Goal: Information Seeking & Learning: Learn about a topic

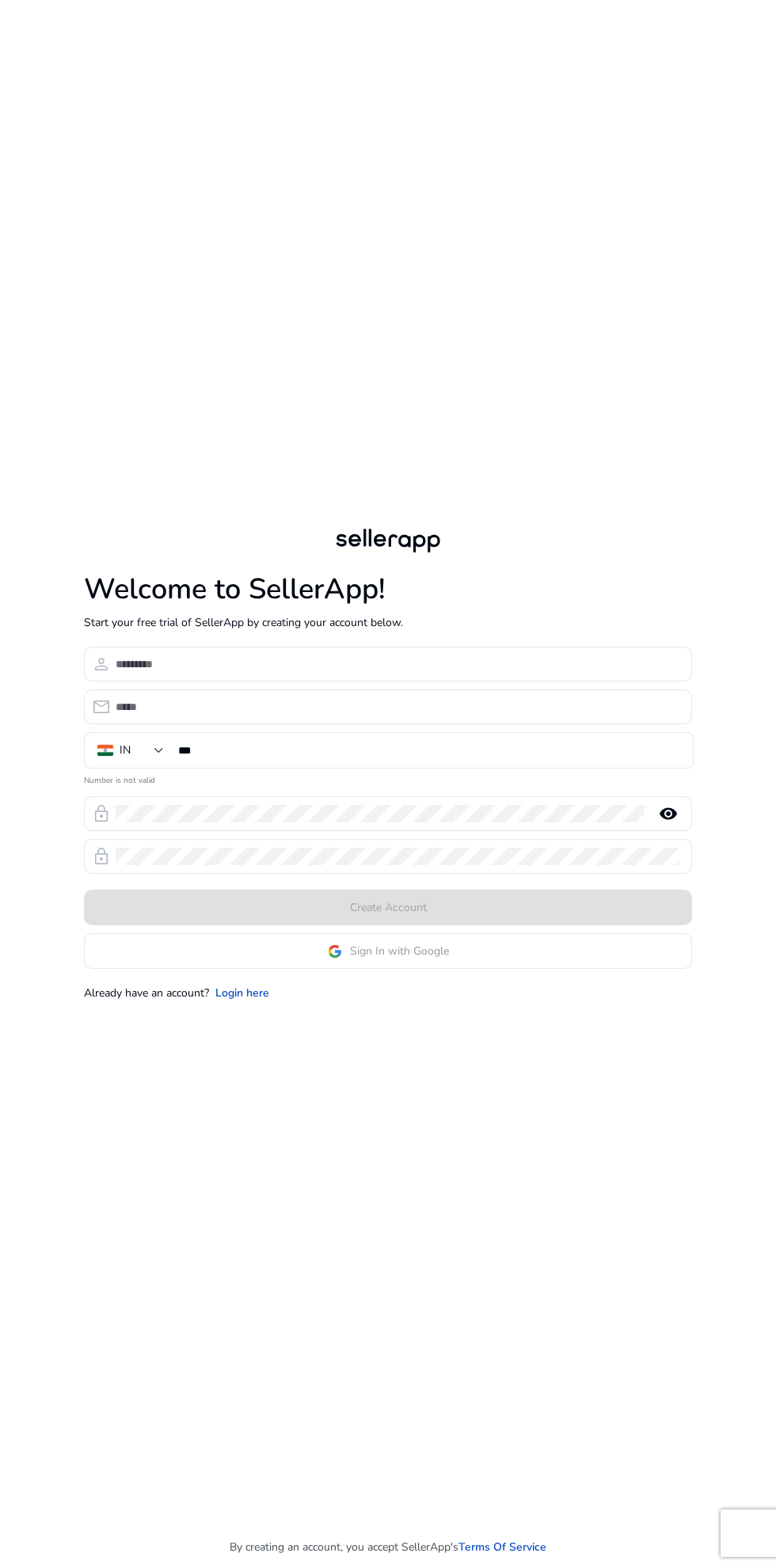
click at [482, 969] on app-google-signin "Sign In with Google" at bounding box center [388, 951] width 608 height 36
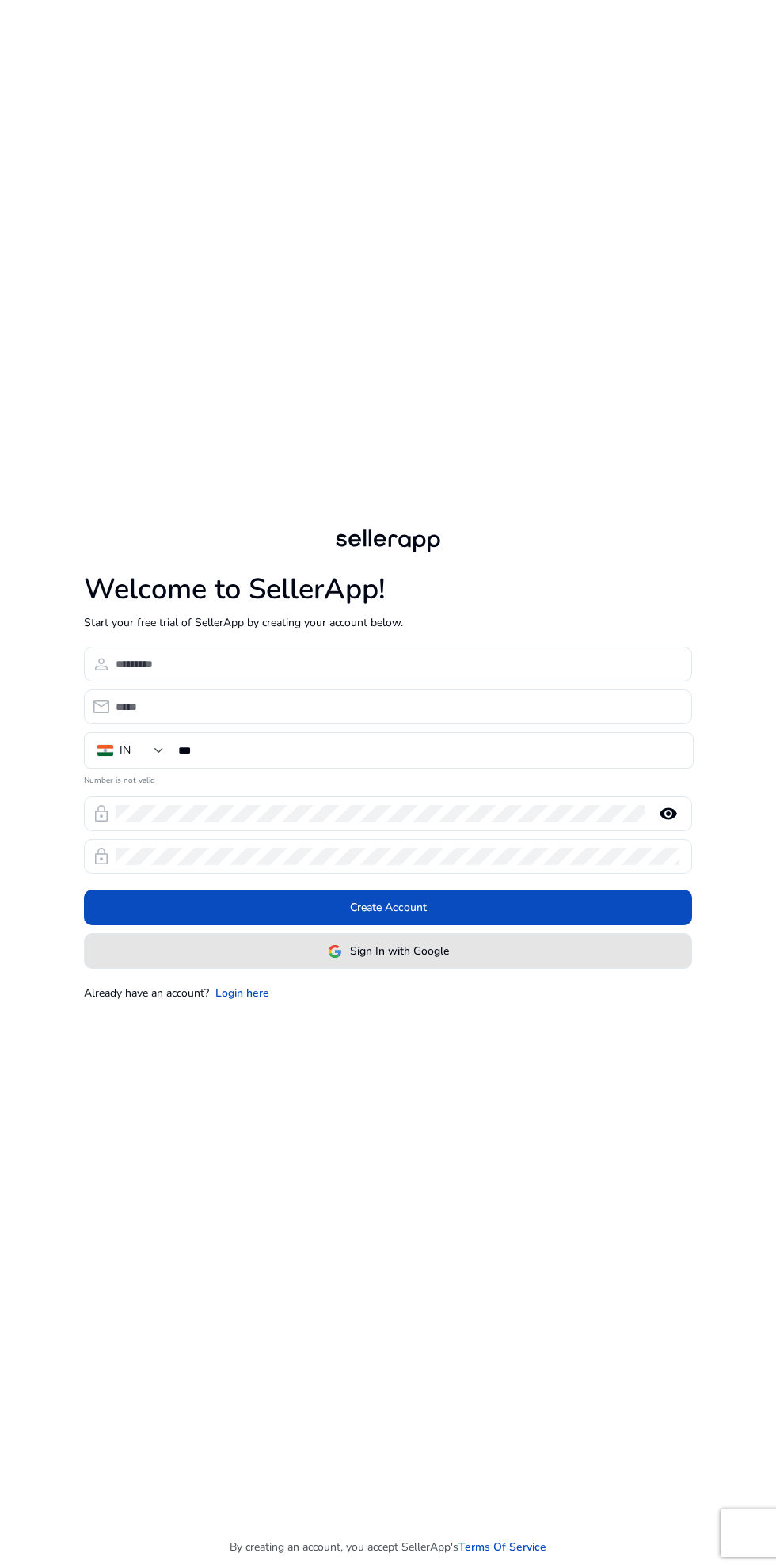
click at [487, 970] on span at bounding box center [387, 951] width 606 height 38
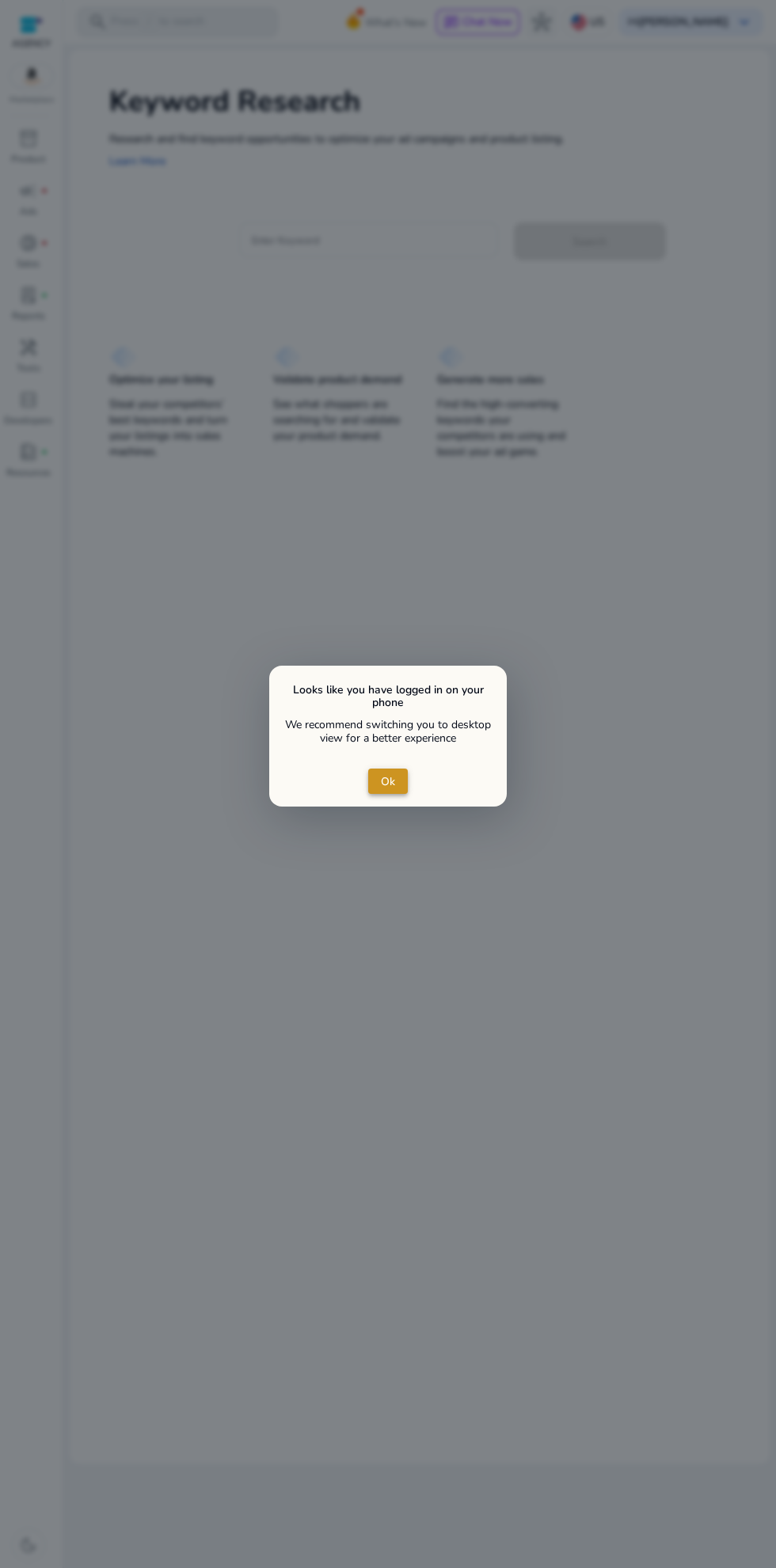
click at [380, 784] on span "close dialog" at bounding box center [388, 782] width 40 height 38
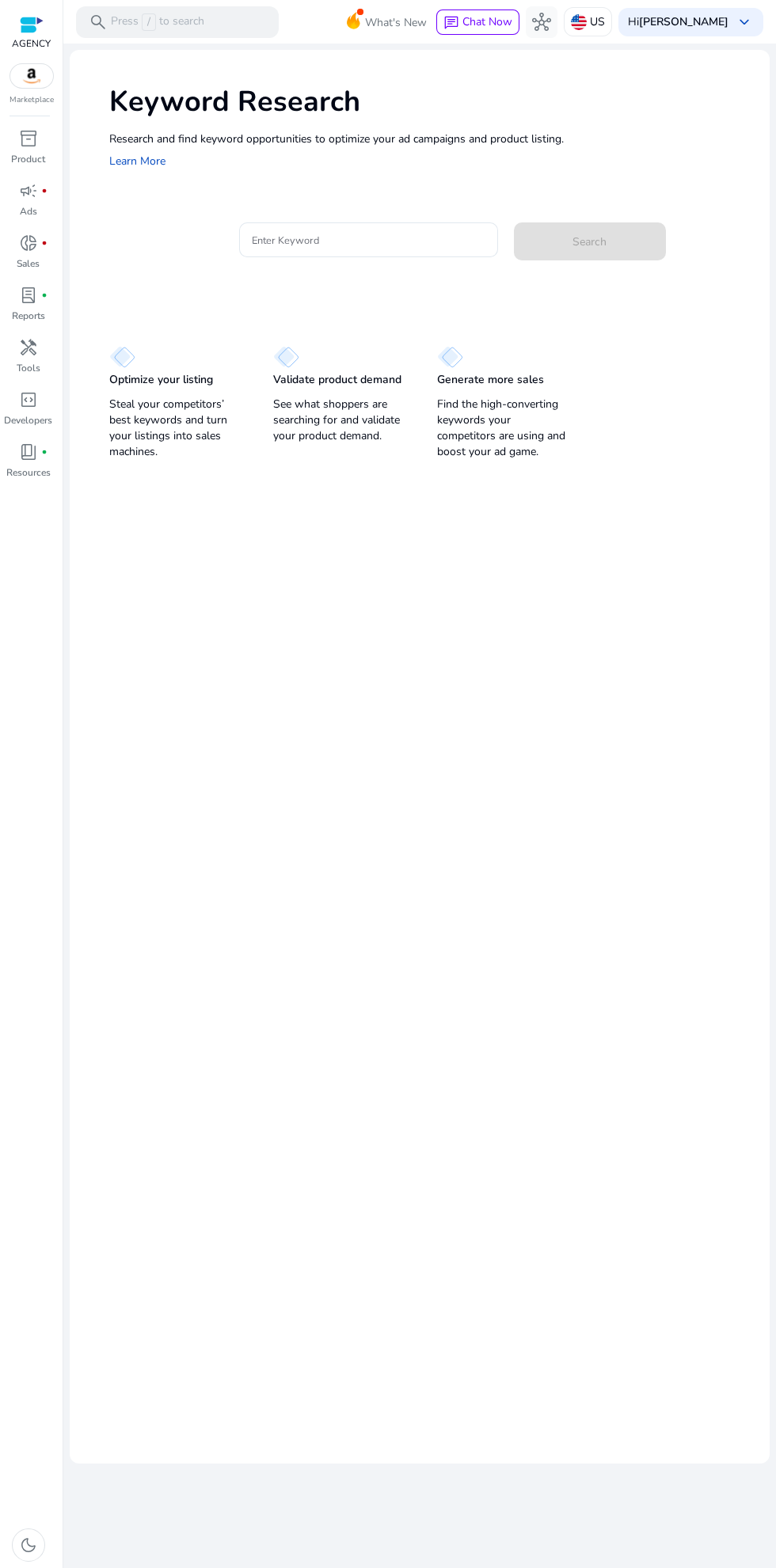
click at [258, 241] on input "Enter Keyword" at bounding box center [368, 240] width 233 height 18
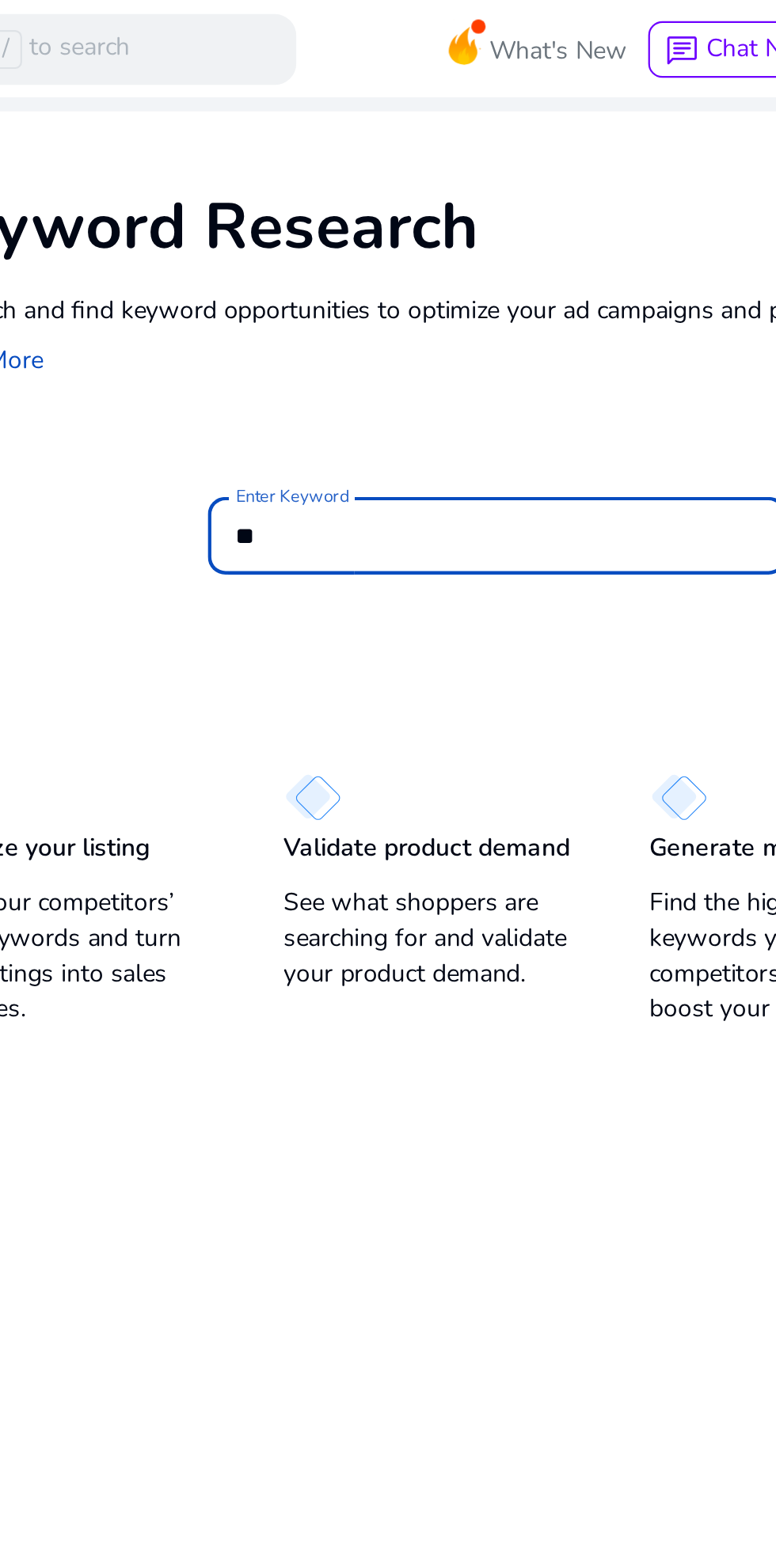
type input "*"
click at [281, 240] on input "**********" at bounding box center [368, 240] width 233 height 18
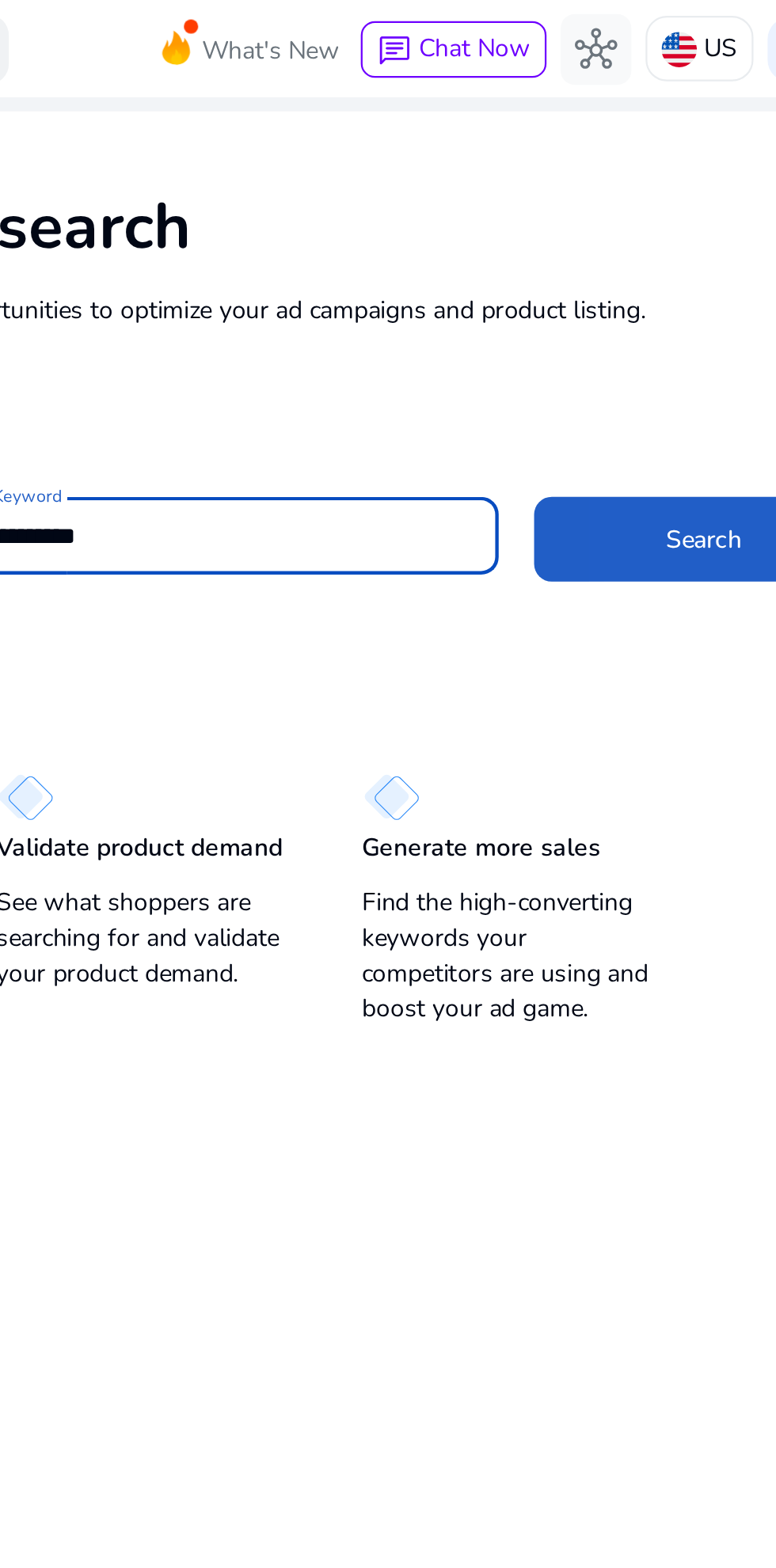
click at [555, 240] on span at bounding box center [589, 241] width 152 height 38
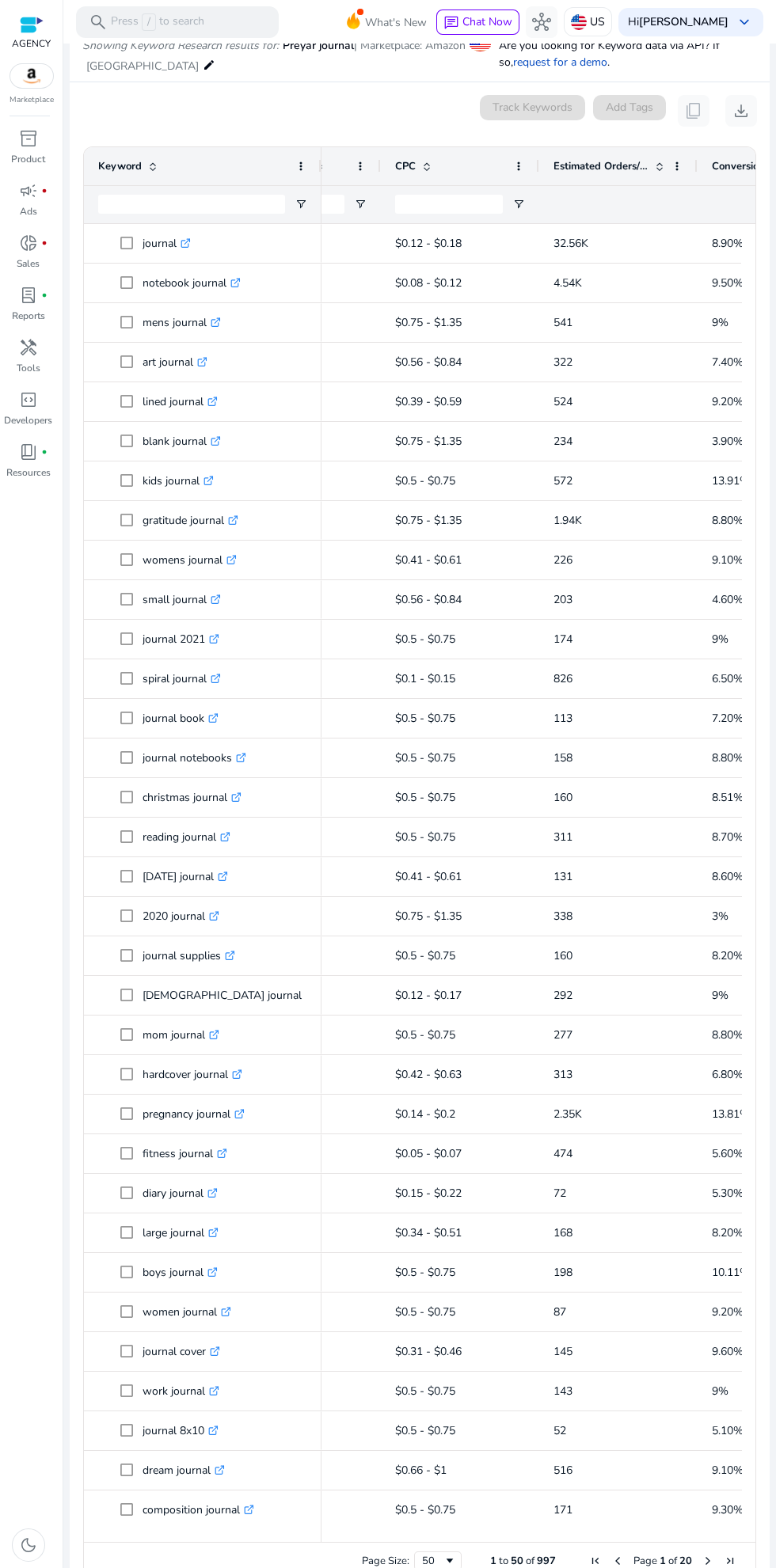
scroll to position [0, 563]
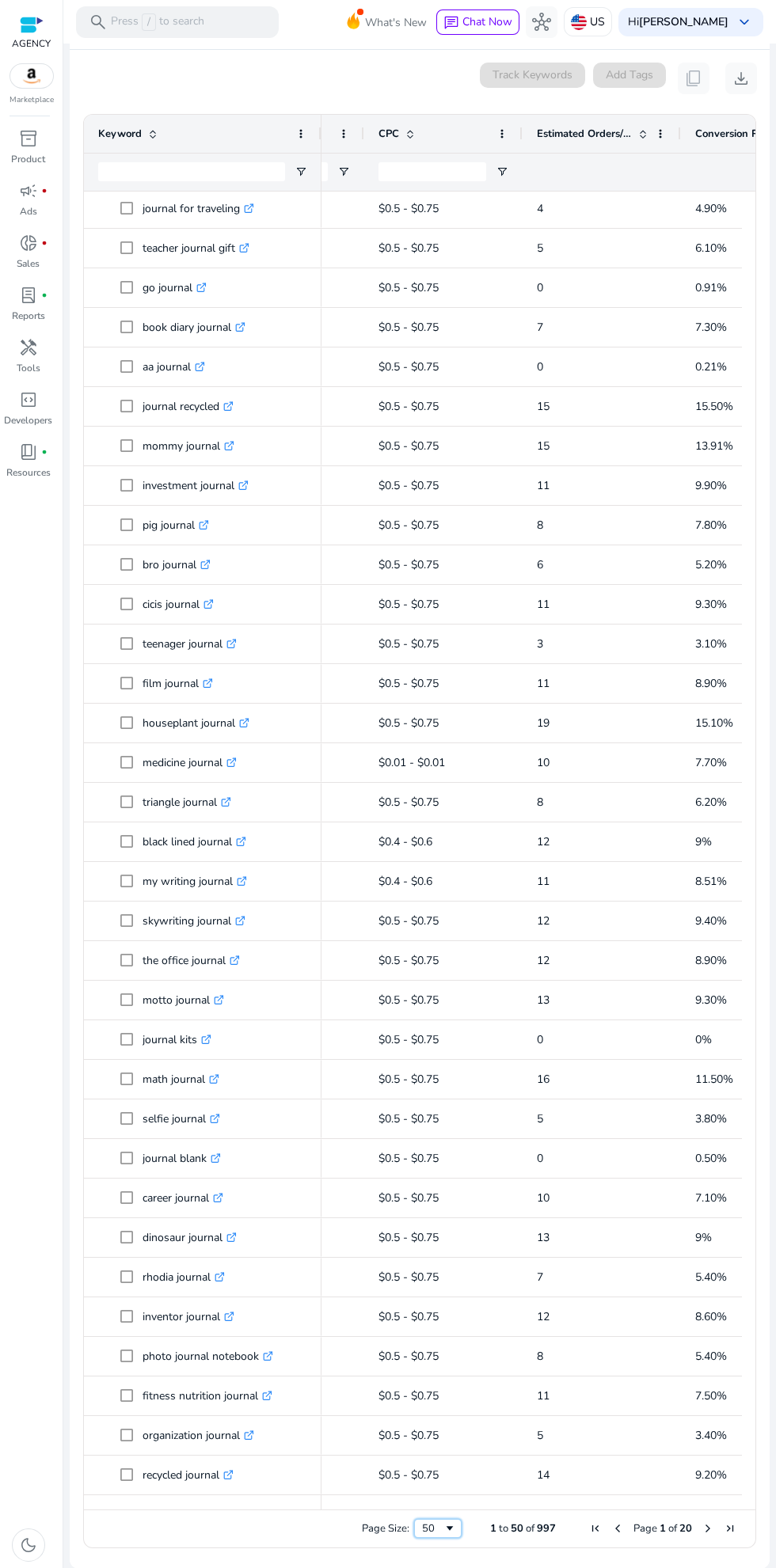
click at [444, 1526] on span "Page Size" at bounding box center [450, 1528] width 13 height 13
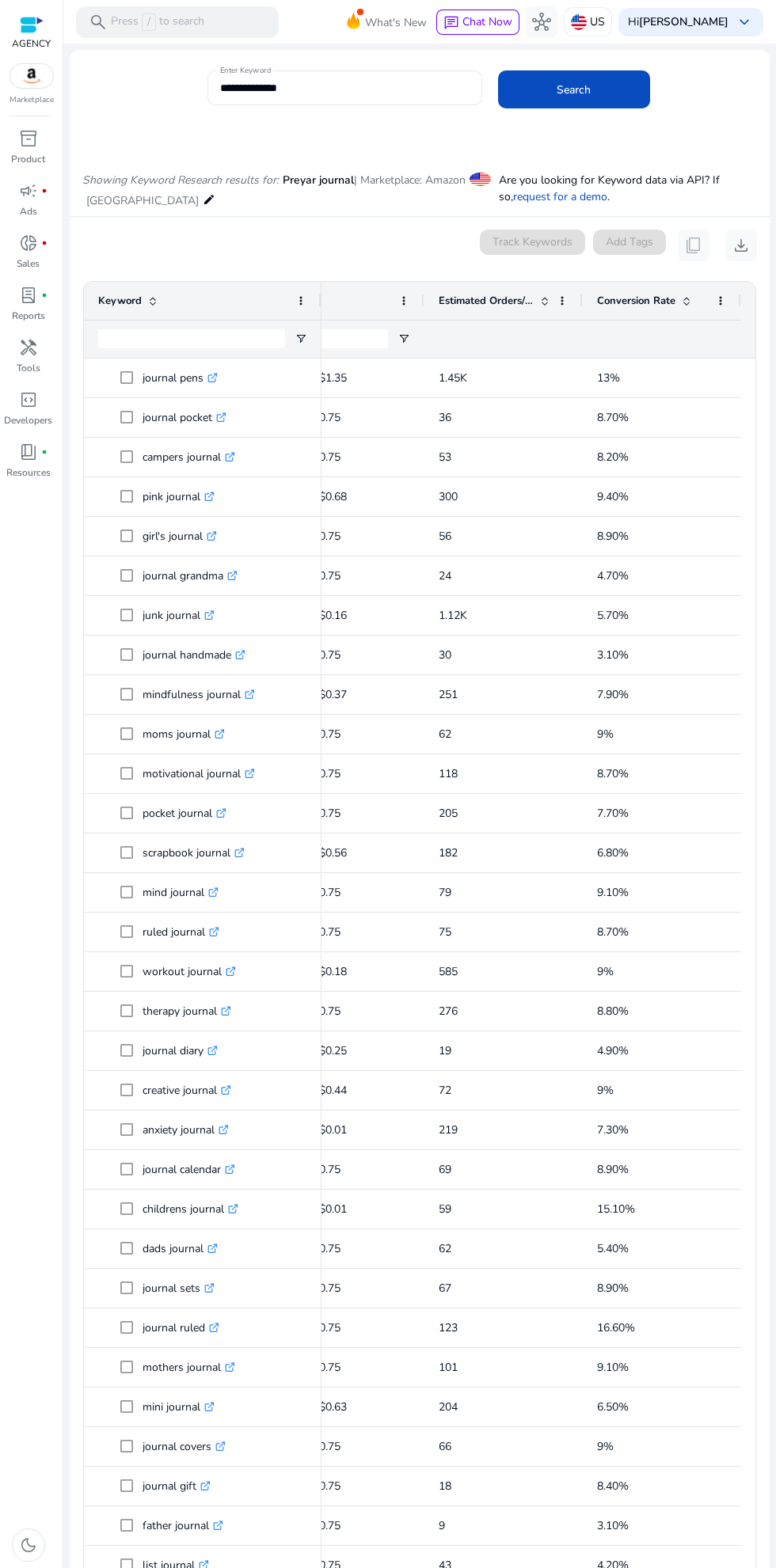
click at [358, 93] on input "**********" at bounding box center [344, 88] width 249 height 18
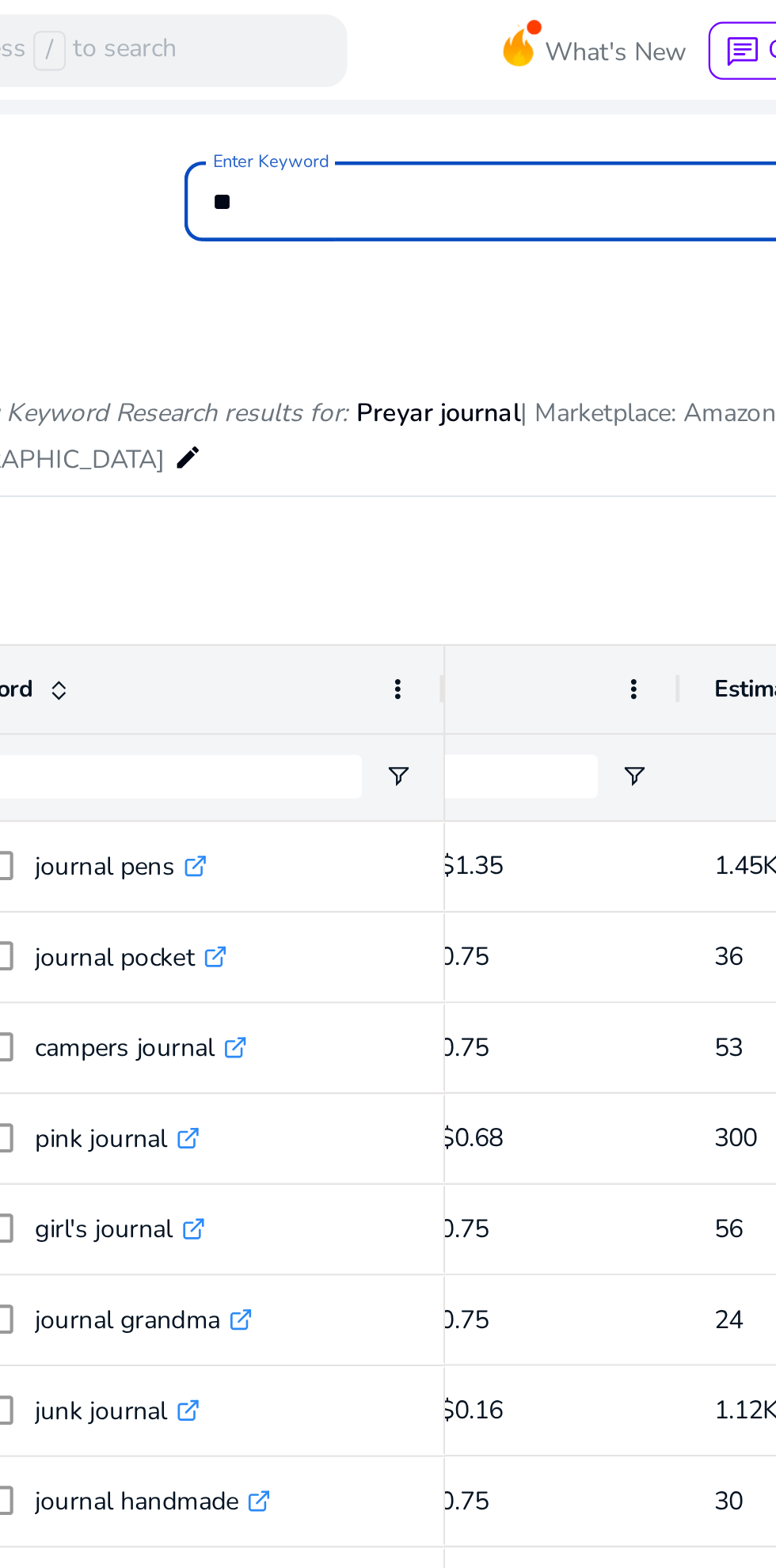
type input "*"
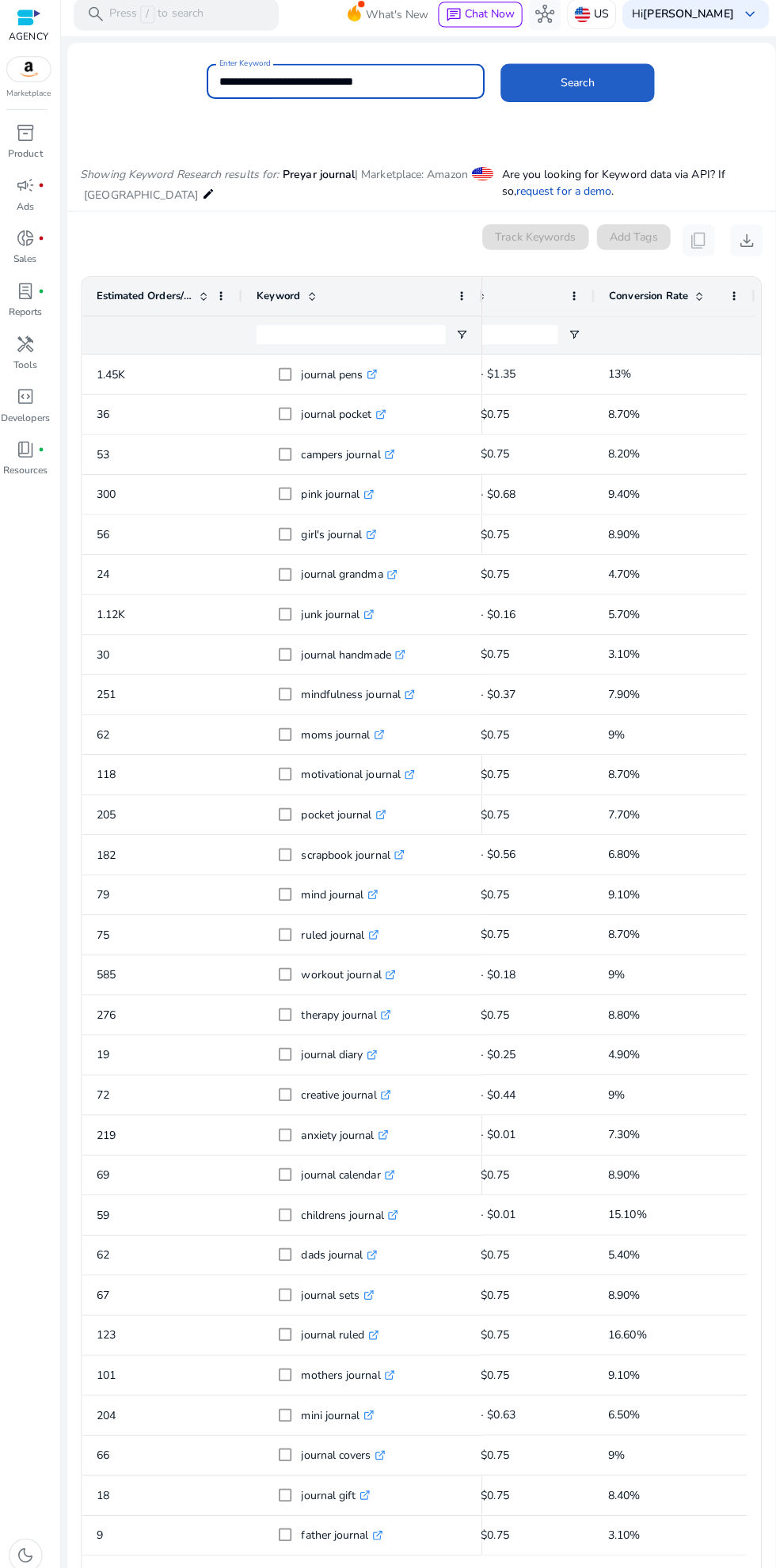
type input "**********"
click at [562, 80] on span at bounding box center [574, 89] width 152 height 38
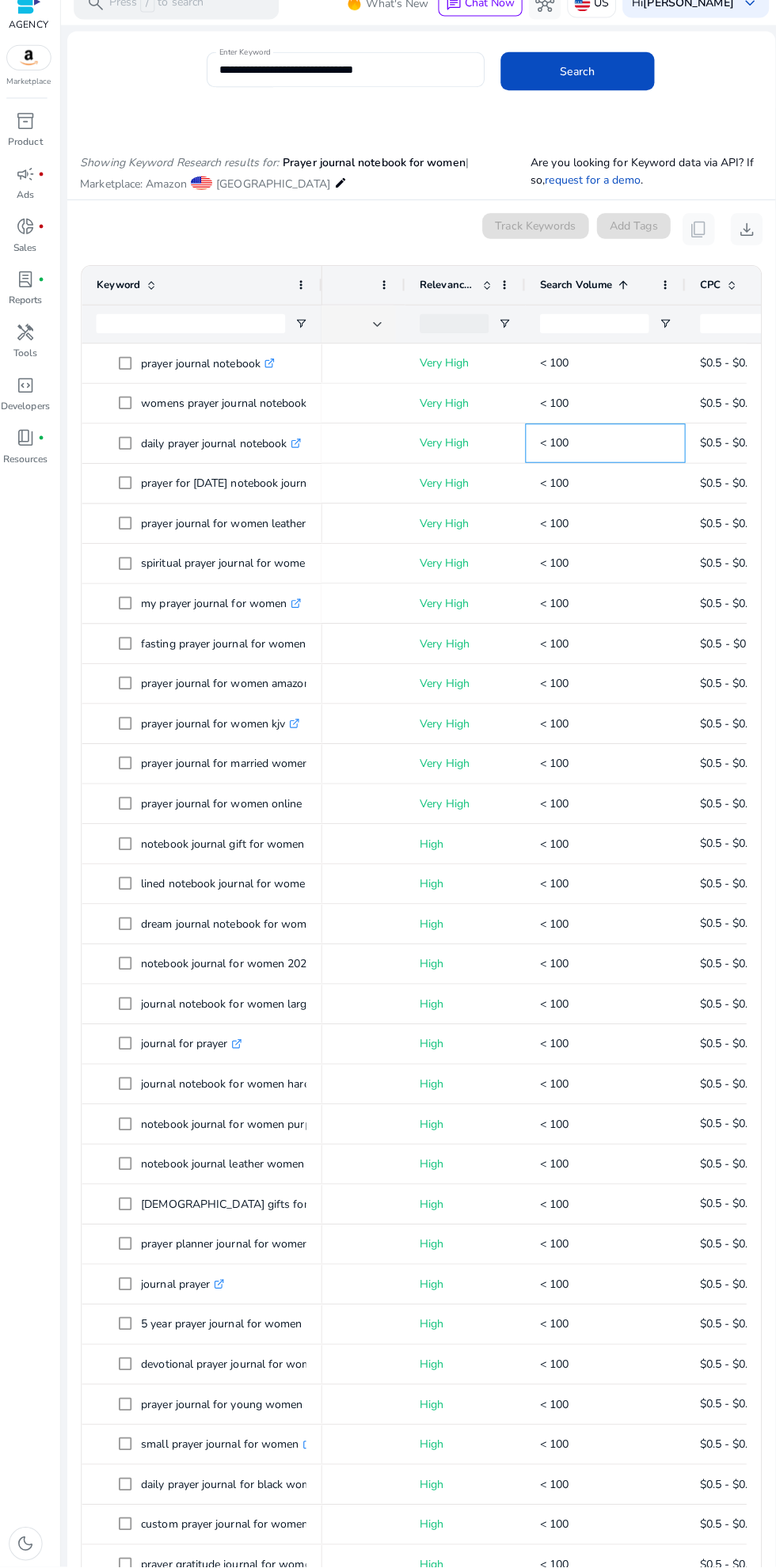
click at [548, 457] on span "< 100" at bounding box center [551, 456] width 29 height 15
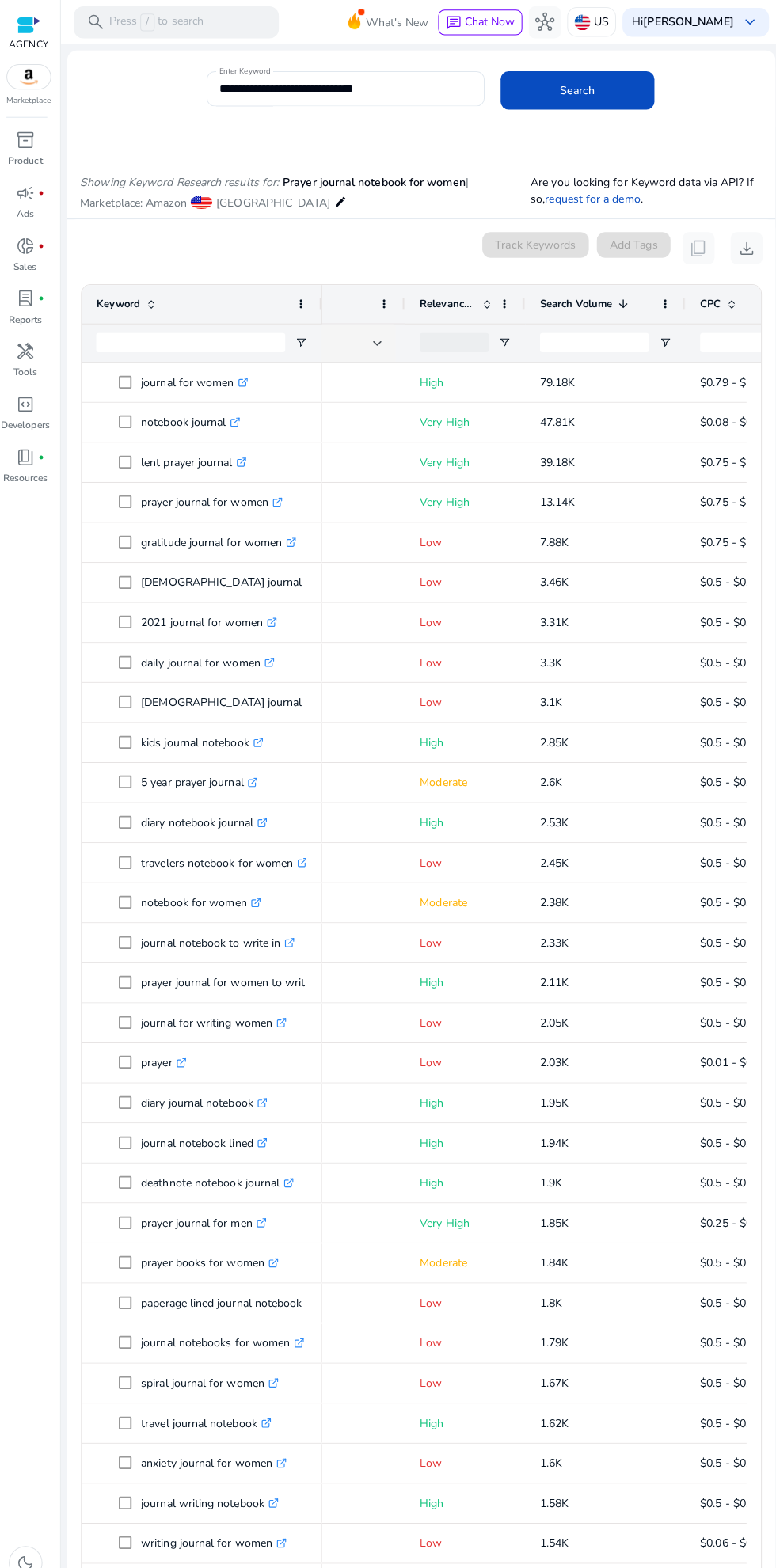
scroll to position [0, 482]
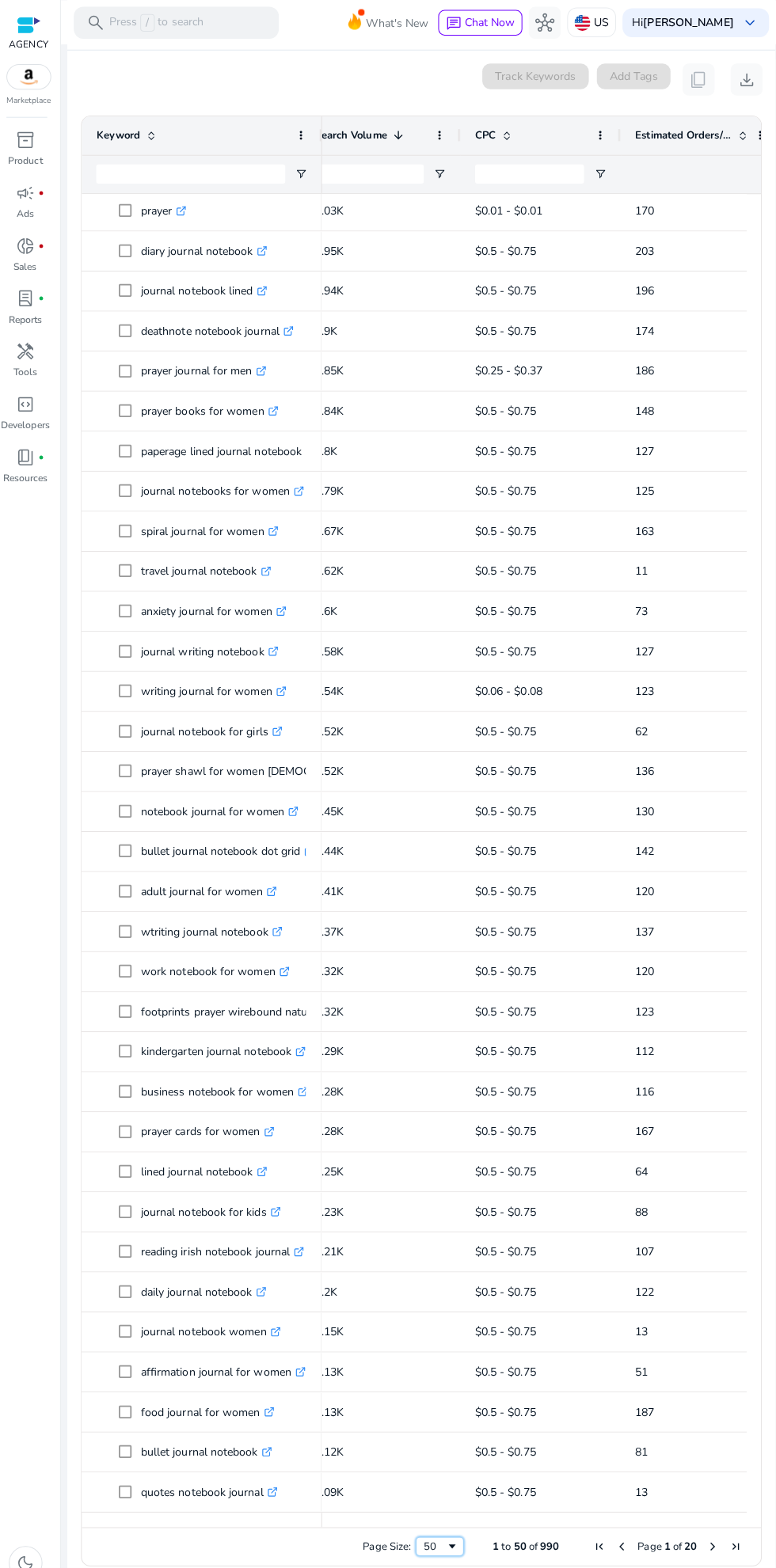
click at [444, 1523] on span "Page Size" at bounding box center [450, 1528] width 13 height 13
click at [444, 1526] on span "Page Size" at bounding box center [450, 1528] width 13 height 13
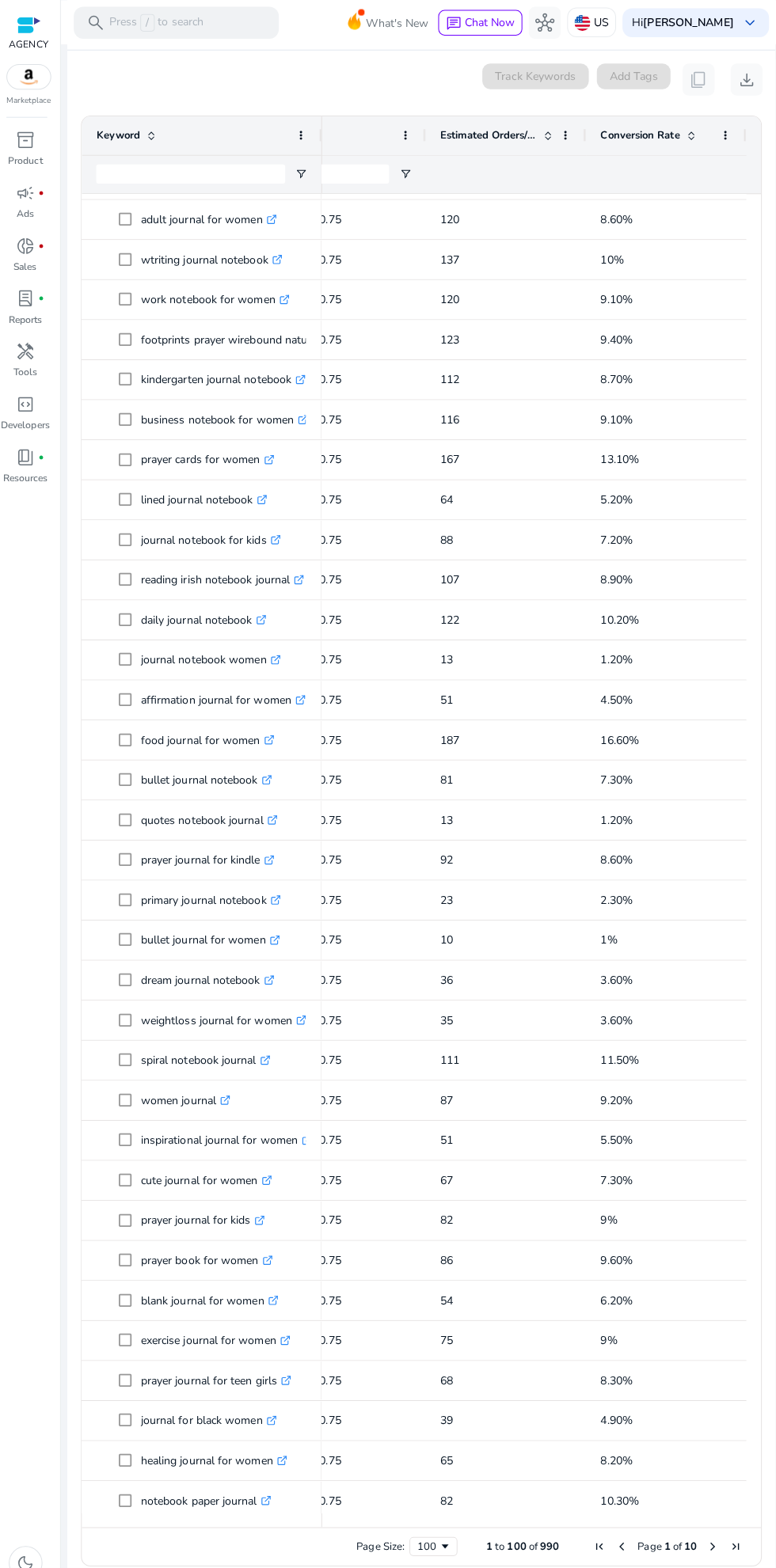
scroll to position [1418, 0]
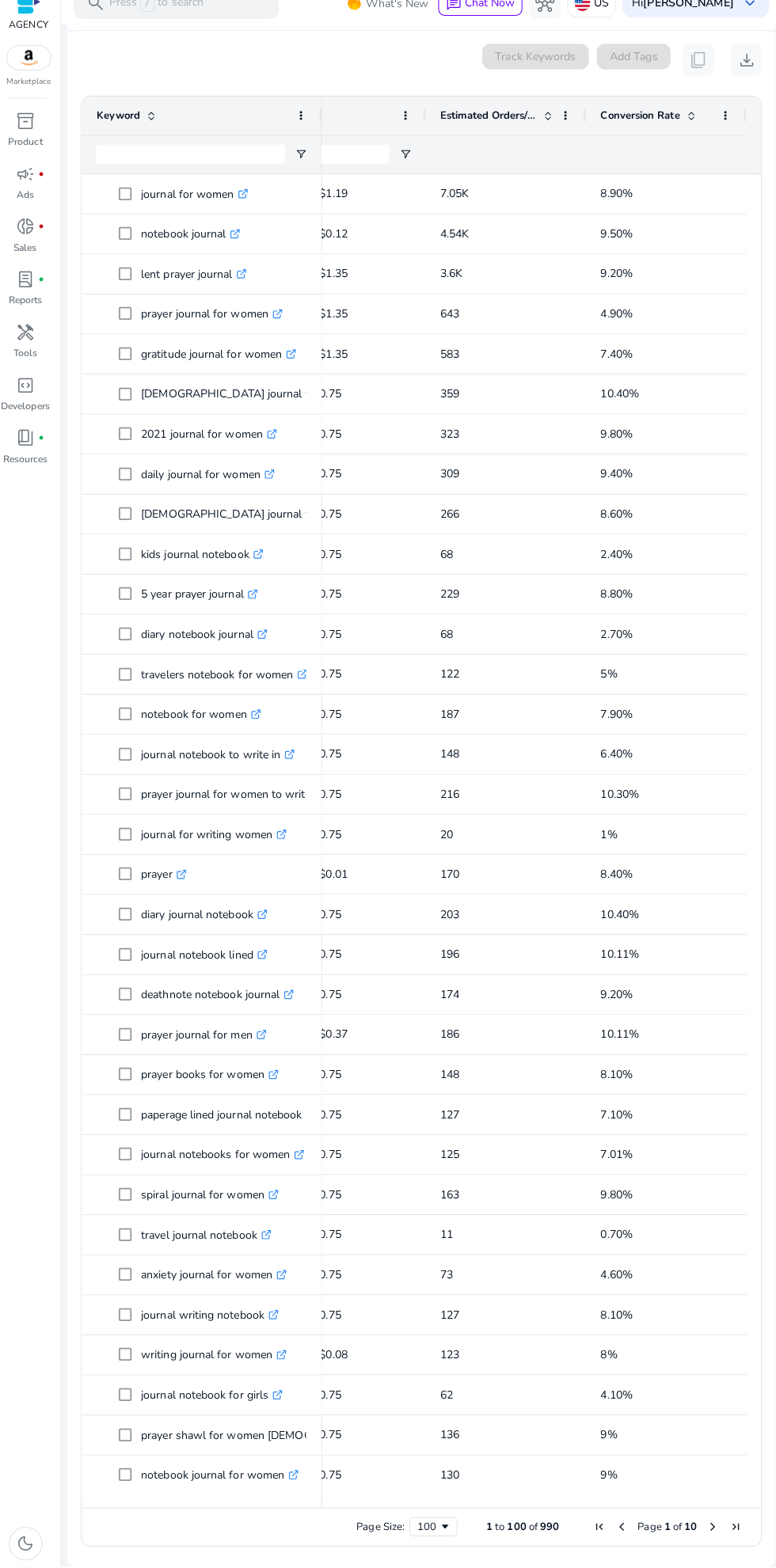
click at [702, 1528] on span "Next Page" at bounding box center [708, 1528] width 13 height 13
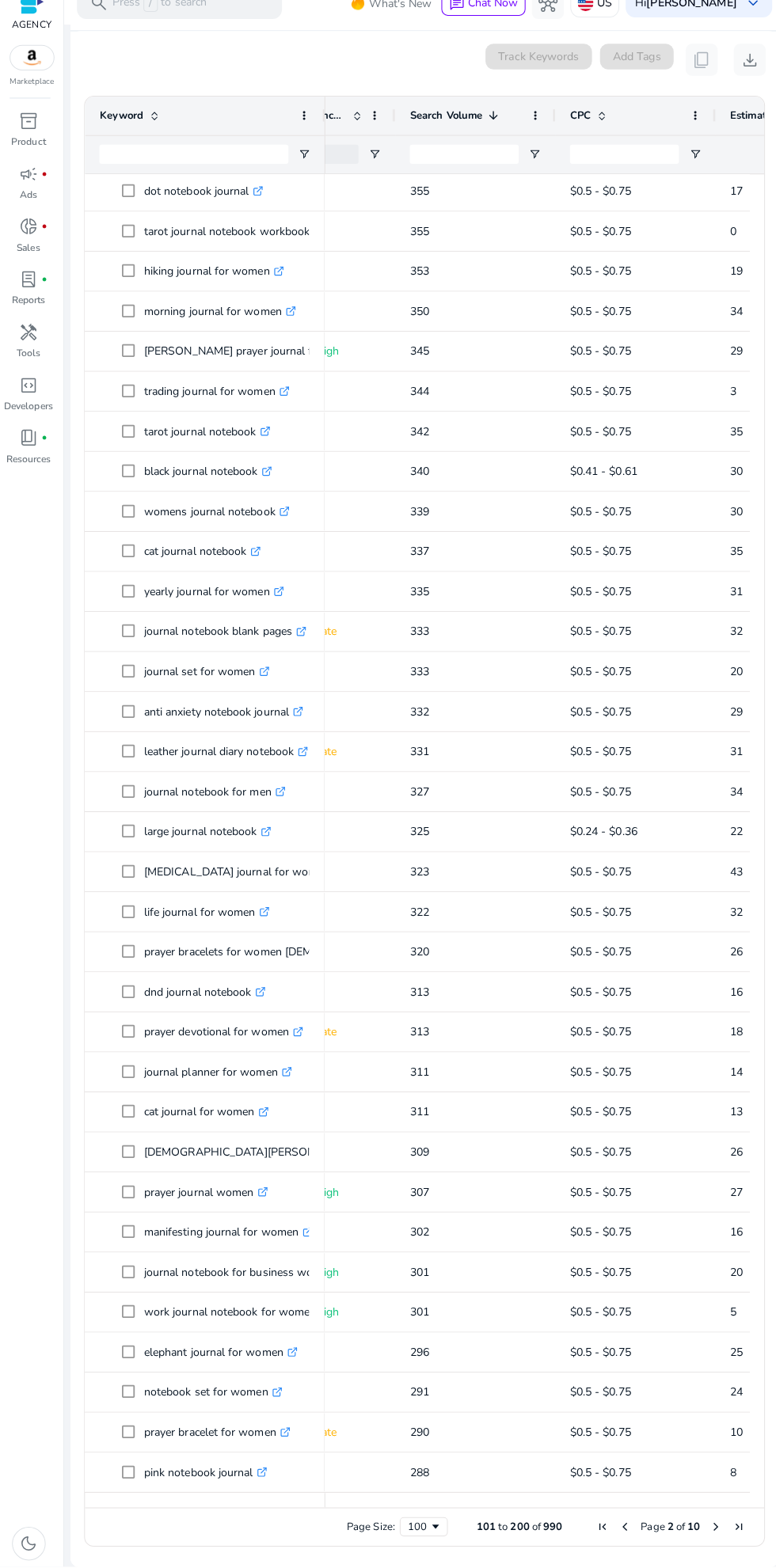
click at [614, 1528] on span "Previous Page" at bounding box center [617, 1528] width 13 height 13
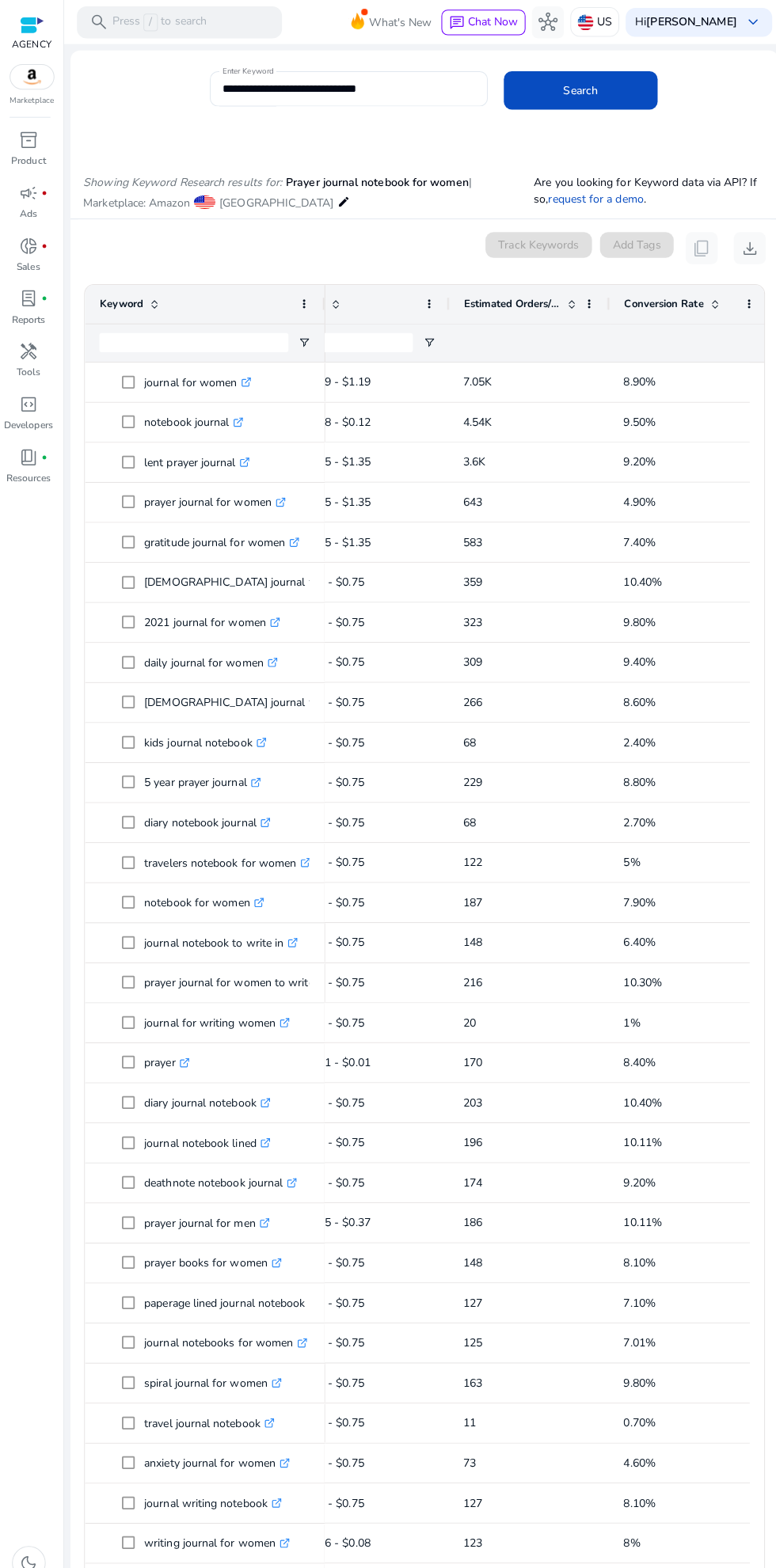
click at [244, 70] on mat-label "Enter Keyword" at bounding box center [245, 69] width 51 height 11
click at [244, 79] on input "**********" at bounding box center [344, 88] width 249 height 18
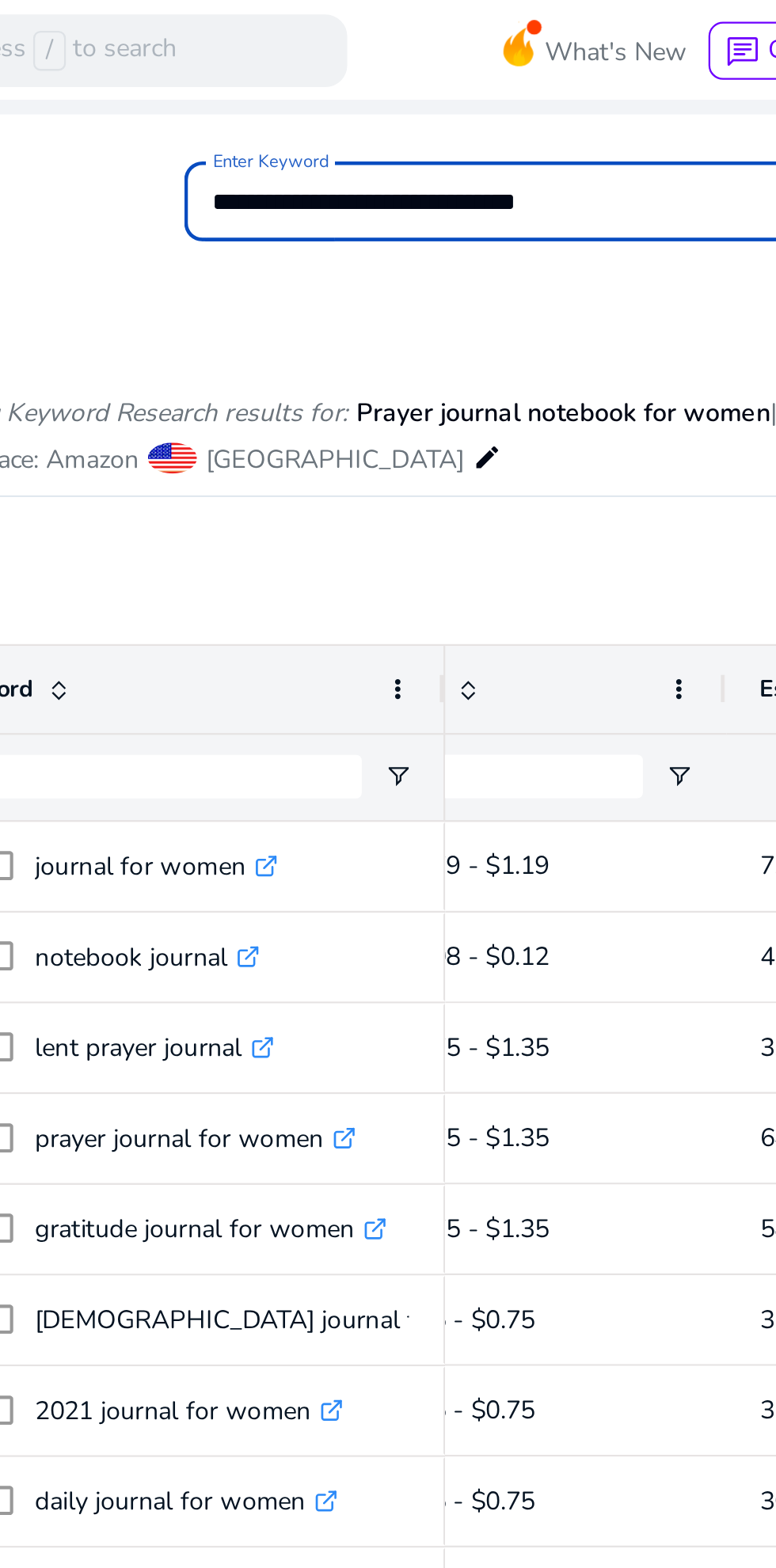
click at [248, 92] on input "**********" at bounding box center [344, 88] width 249 height 18
click at [220, 85] on input "**********" at bounding box center [344, 88] width 249 height 18
type input "**********"
click at [498, 70] on button "Search" at bounding box center [574, 89] width 152 height 38
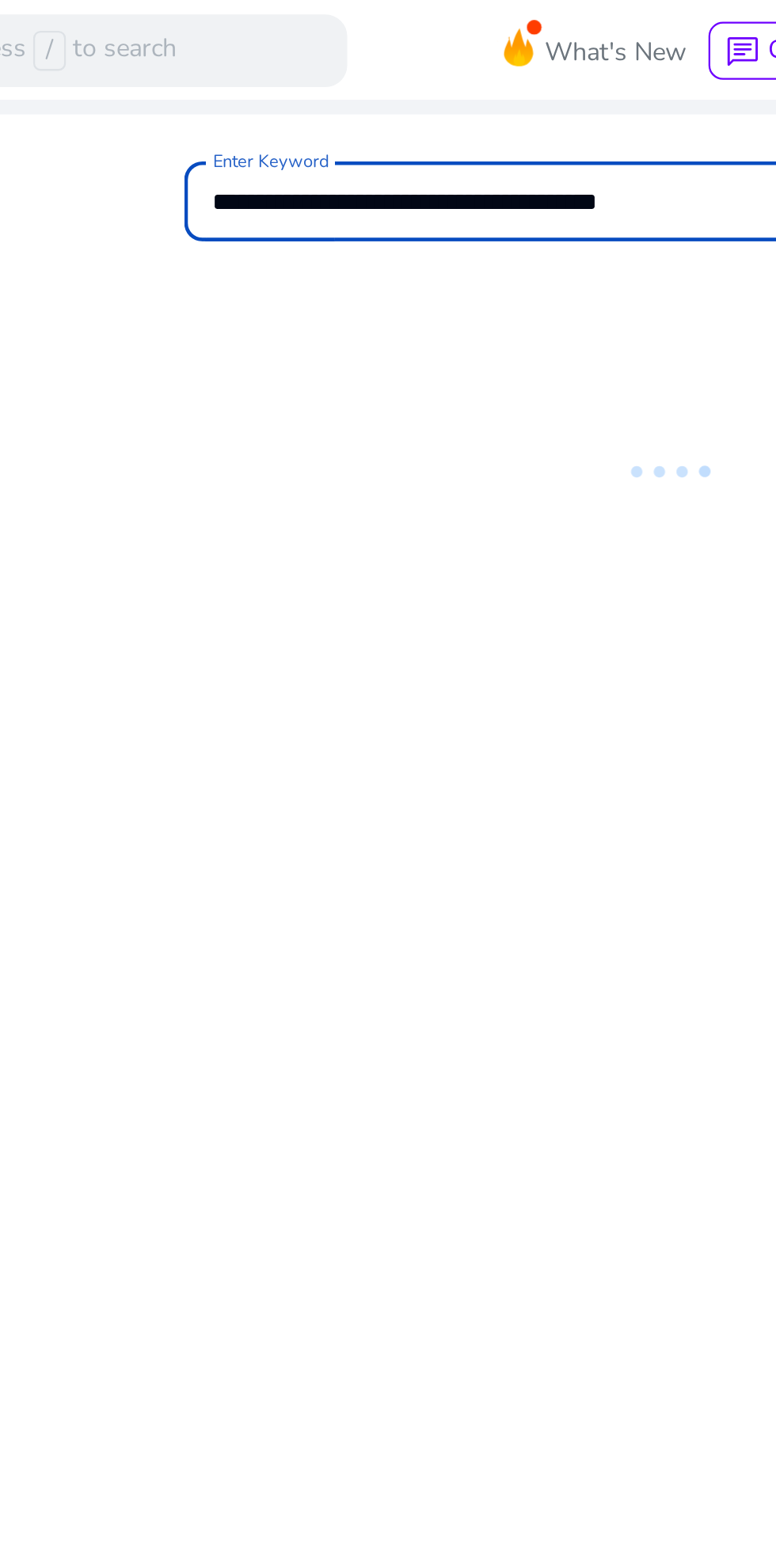
click at [397, 277] on div at bounding box center [420, 857] width 701 height 1445
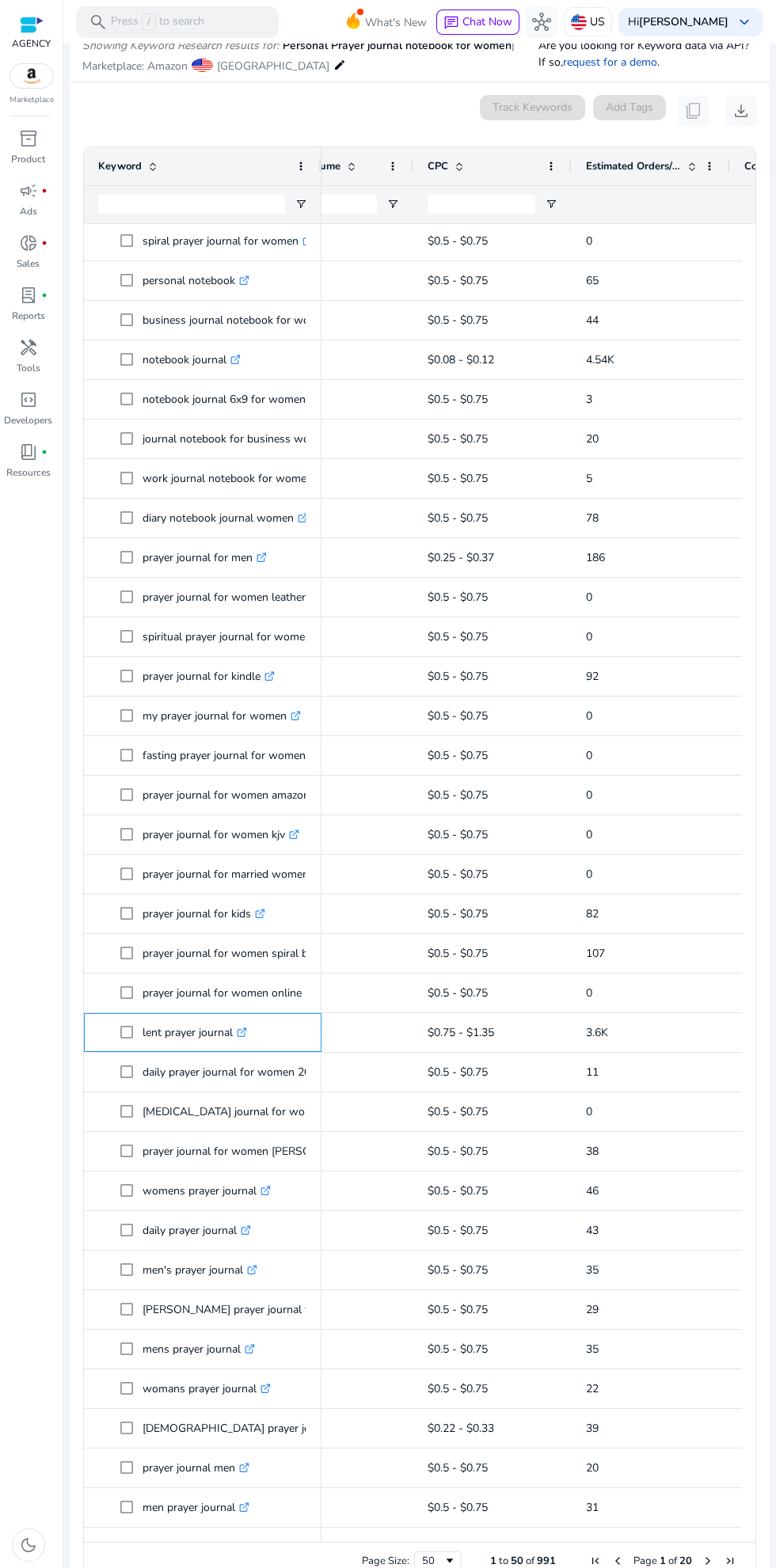
click at [247, 1027] on icon ".st0{fill:#2c8af8}" at bounding box center [242, 1032] width 10 height 10
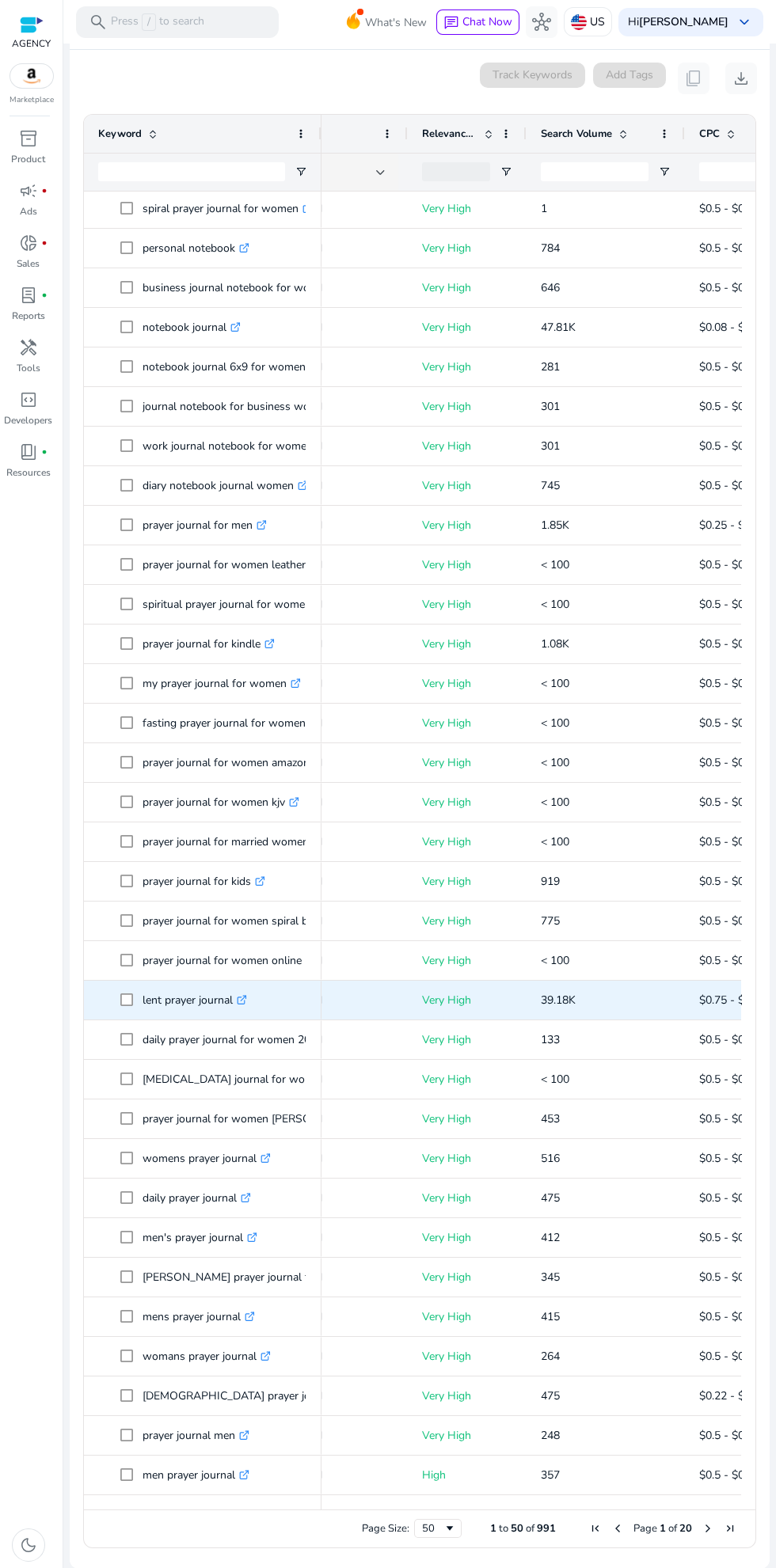
scroll to position [380, 0]
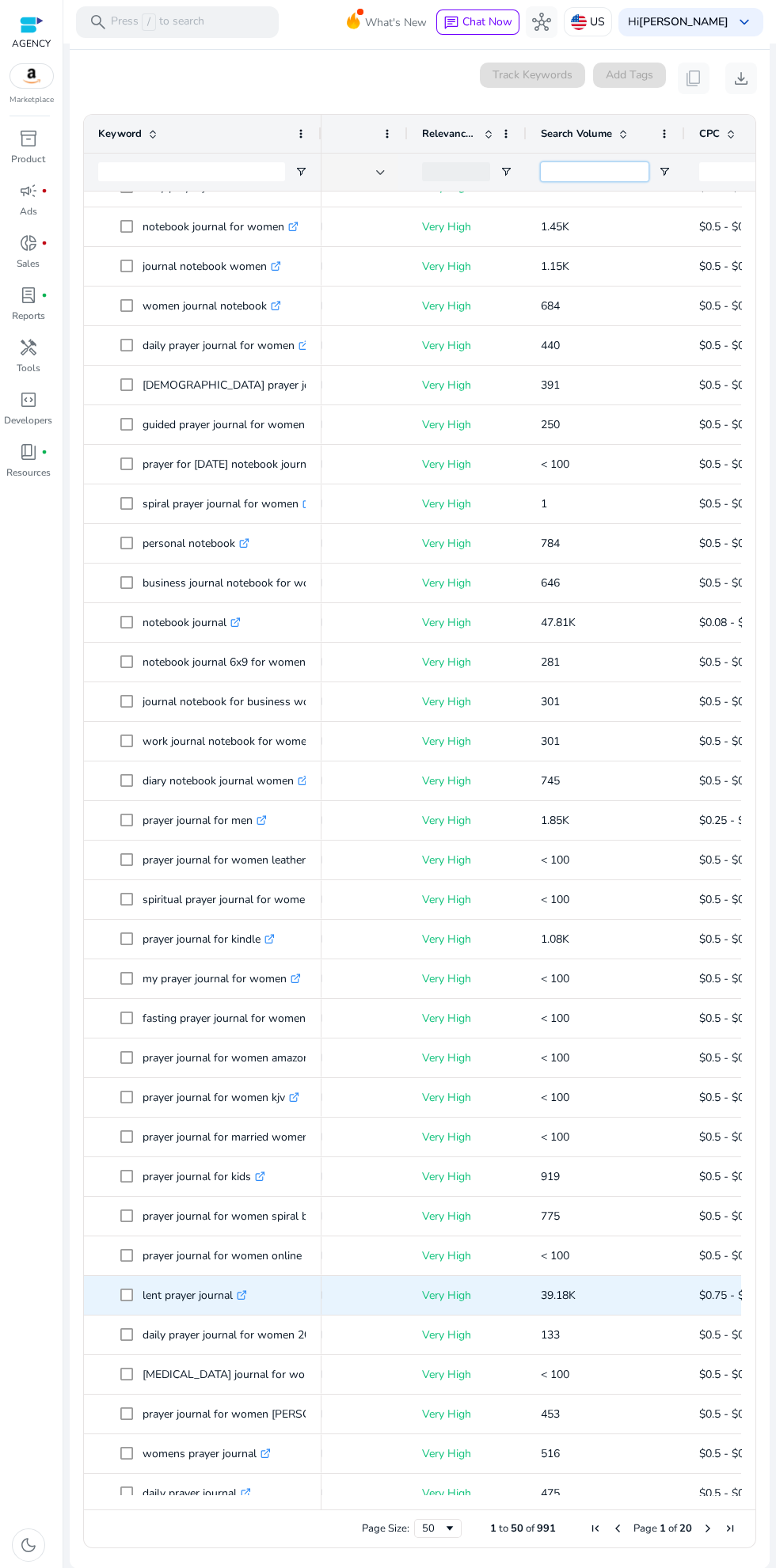
click at [610, 175] on input "Search Volume Filter Input" at bounding box center [594, 172] width 108 height 19
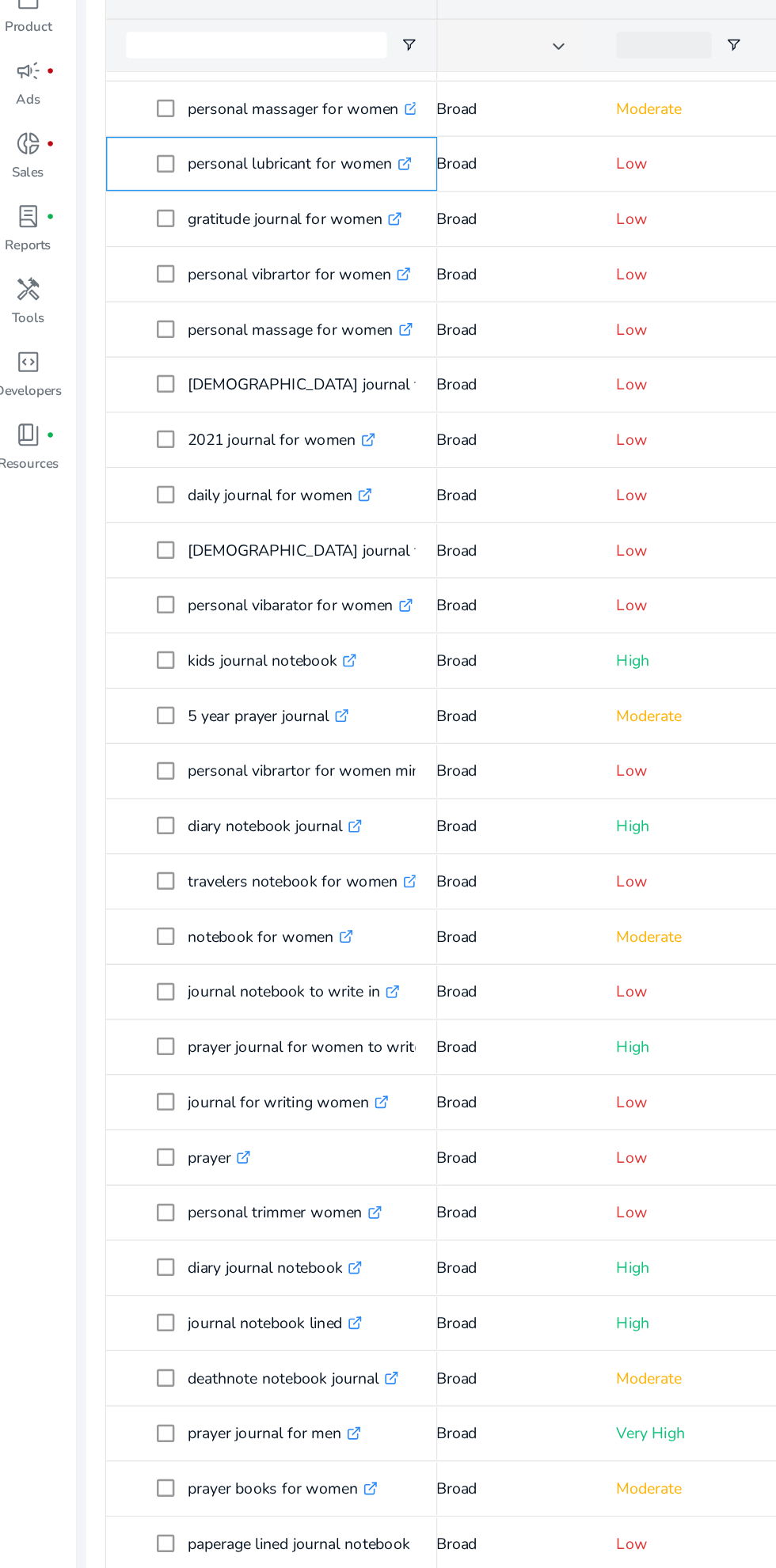
click at [296, 257] on icon at bounding box center [298, 258] width 8 height 8
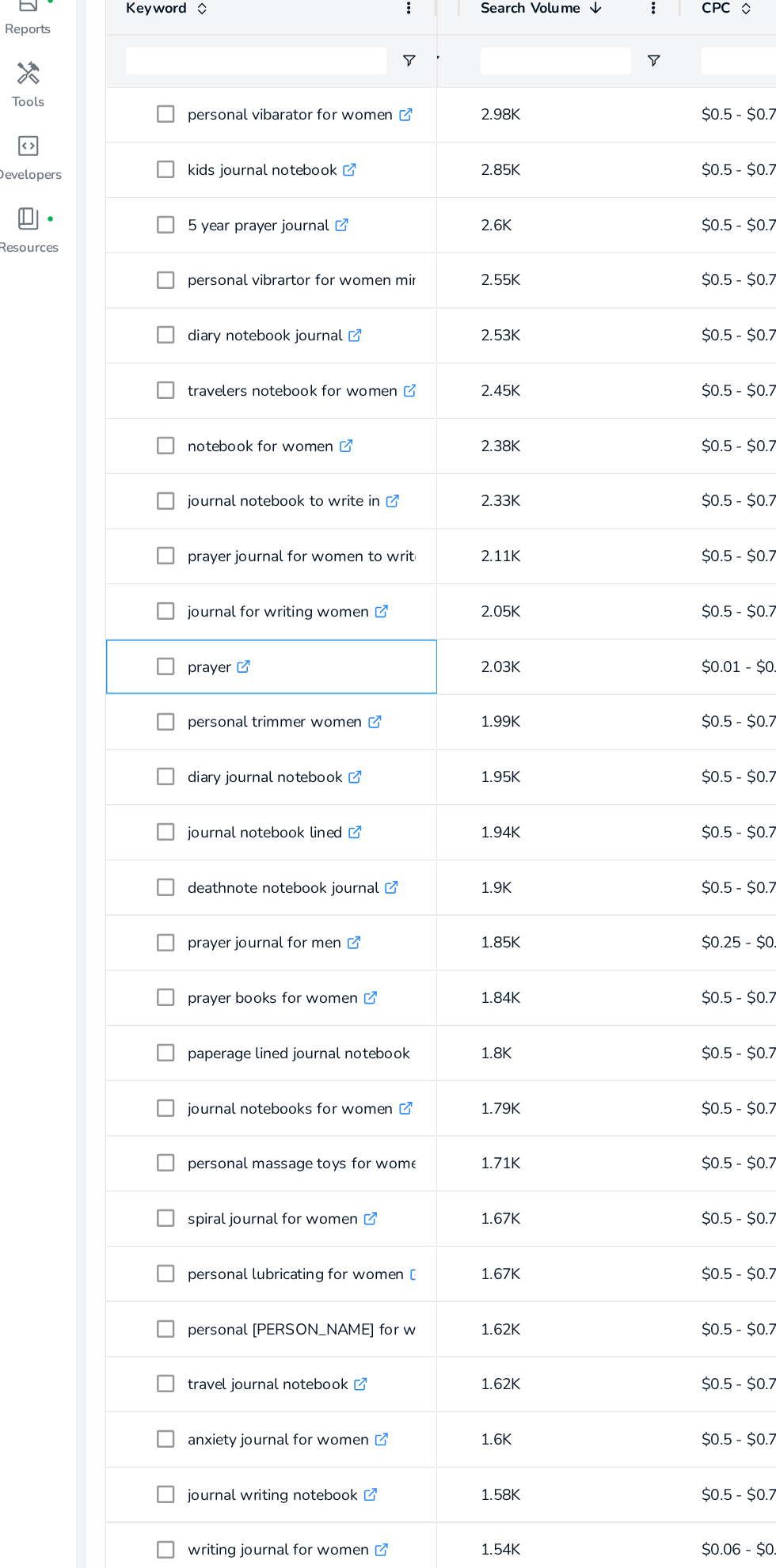
click at [188, 775] on icon ".st0{fill:#2c8af8}" at bounding box center [183, 773] width 10 height 10
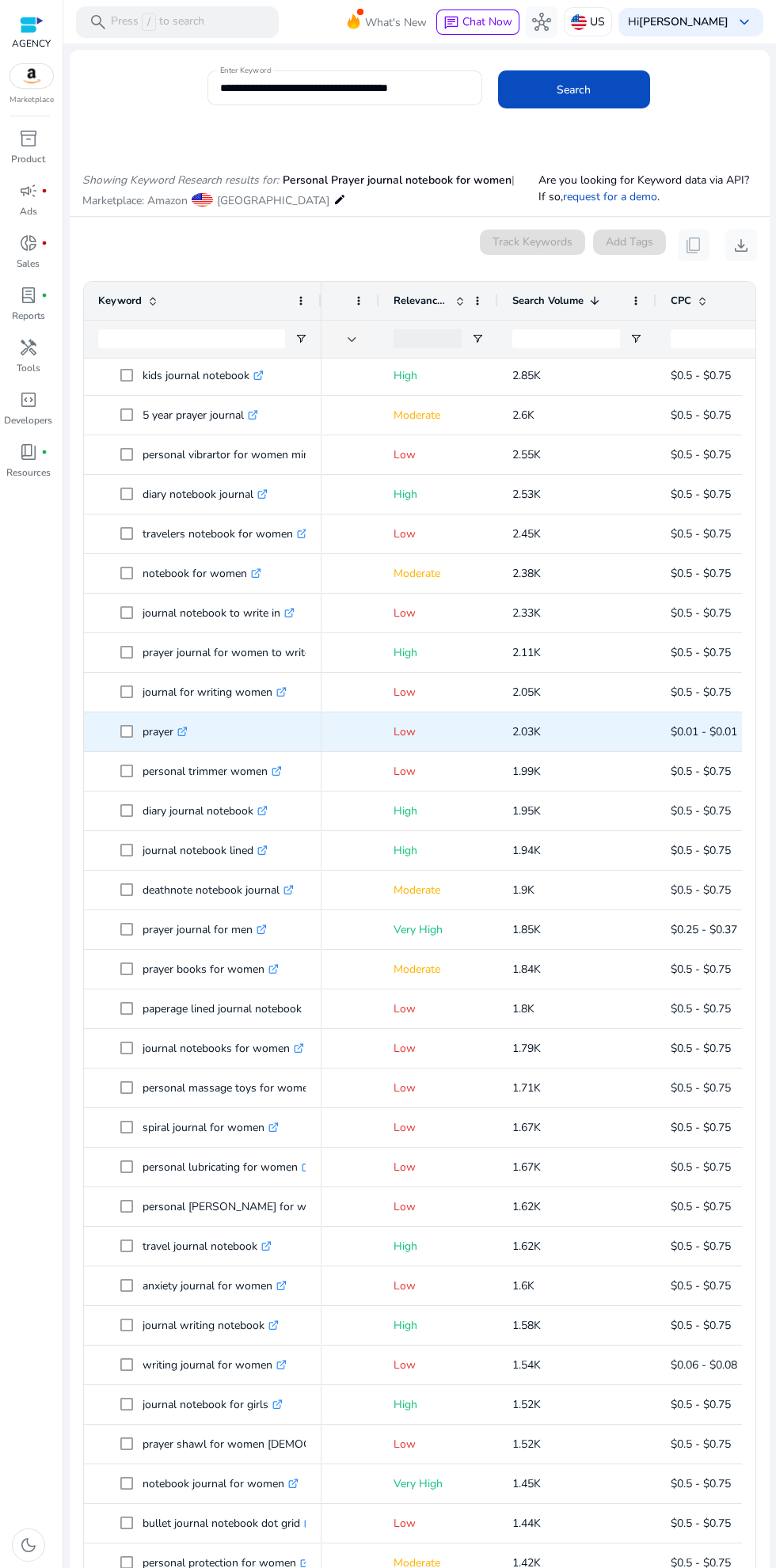
scroll to position [0, 254]
click at [320, 515] on div "travelers notebook for women .st0{fill:#2c8af8}" at bounding box center [202, 534] width 237 height 39
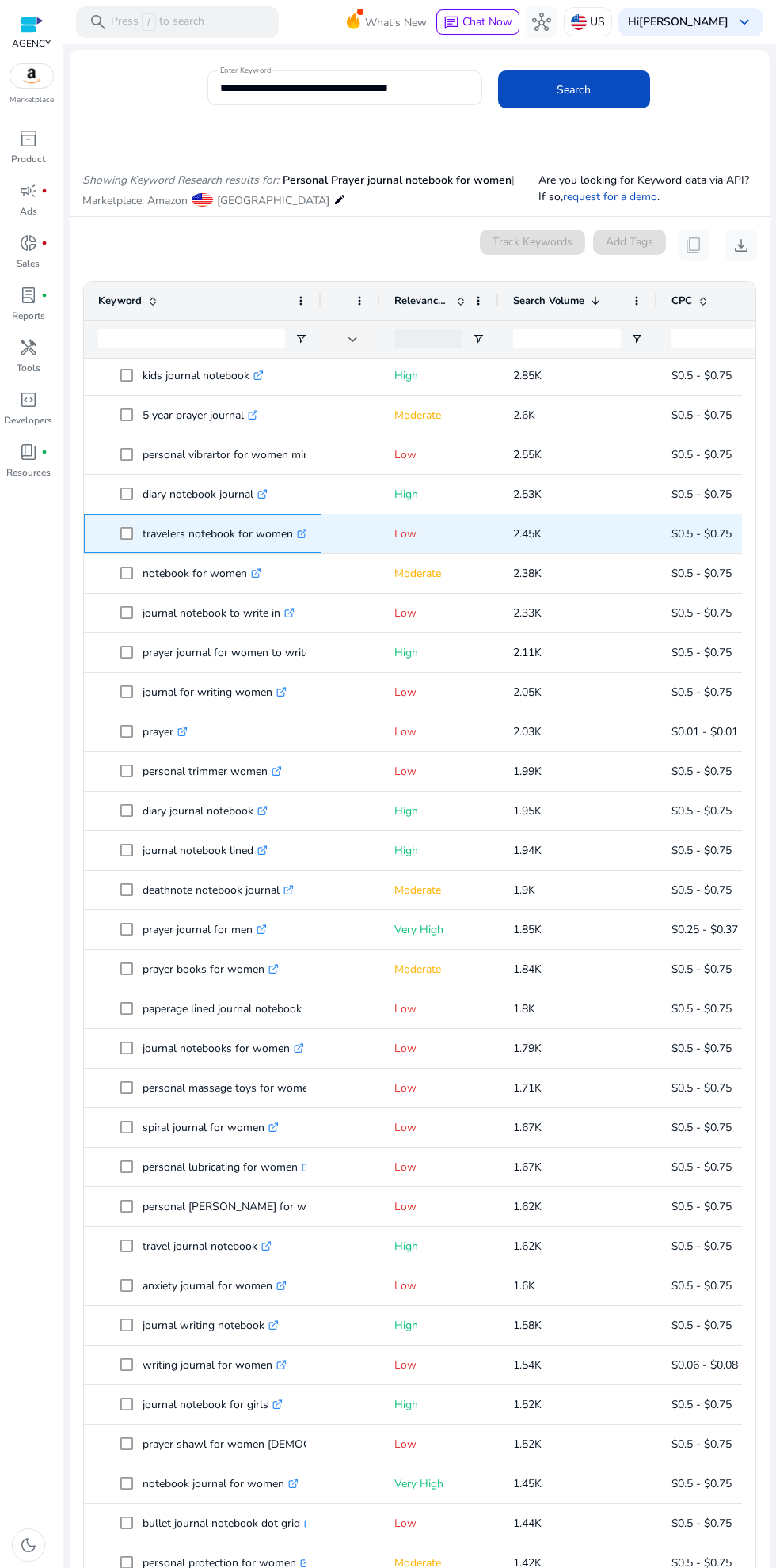
click at [312, 515] on div "travelers notebook for women .st0{fill:#2c8af8}" at bounding box center [202, 534] width 237 height 39
click at [307, 518] on span "travelers notebook for women .st0{fill:#2c8af8}" at bounding box center [213, 534] width 187 height 33
click at [196, 438] on p "personal vibrartor for women mini .st0{fill:#2c8af8}" at bounding box center [234, 454] width 184 height 33
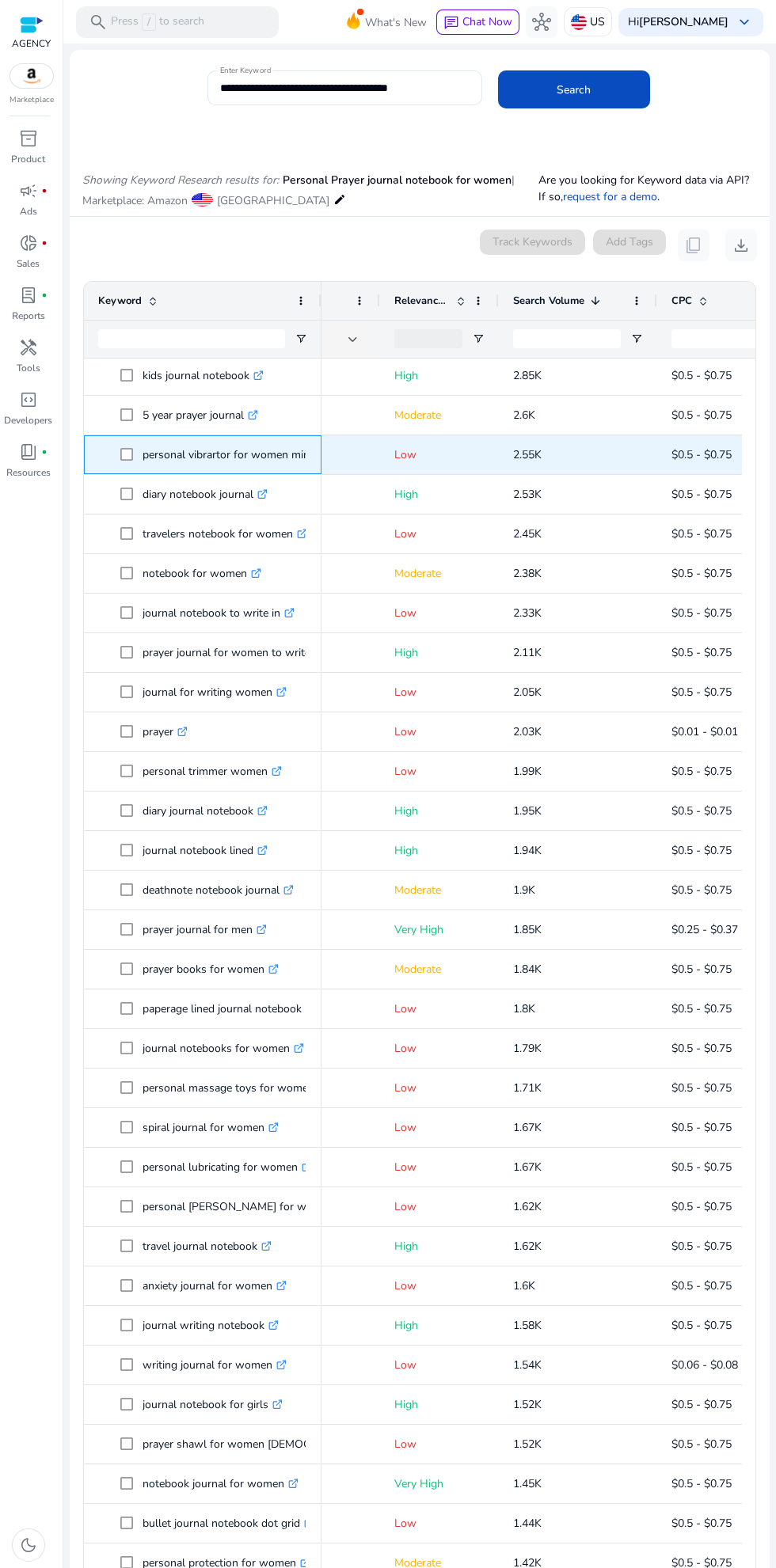
click at [259, 438] on p "personal vibrartor for women mini .st0{fill:#2c8af8}" at bounding box center [234, 454] width 184 height 33
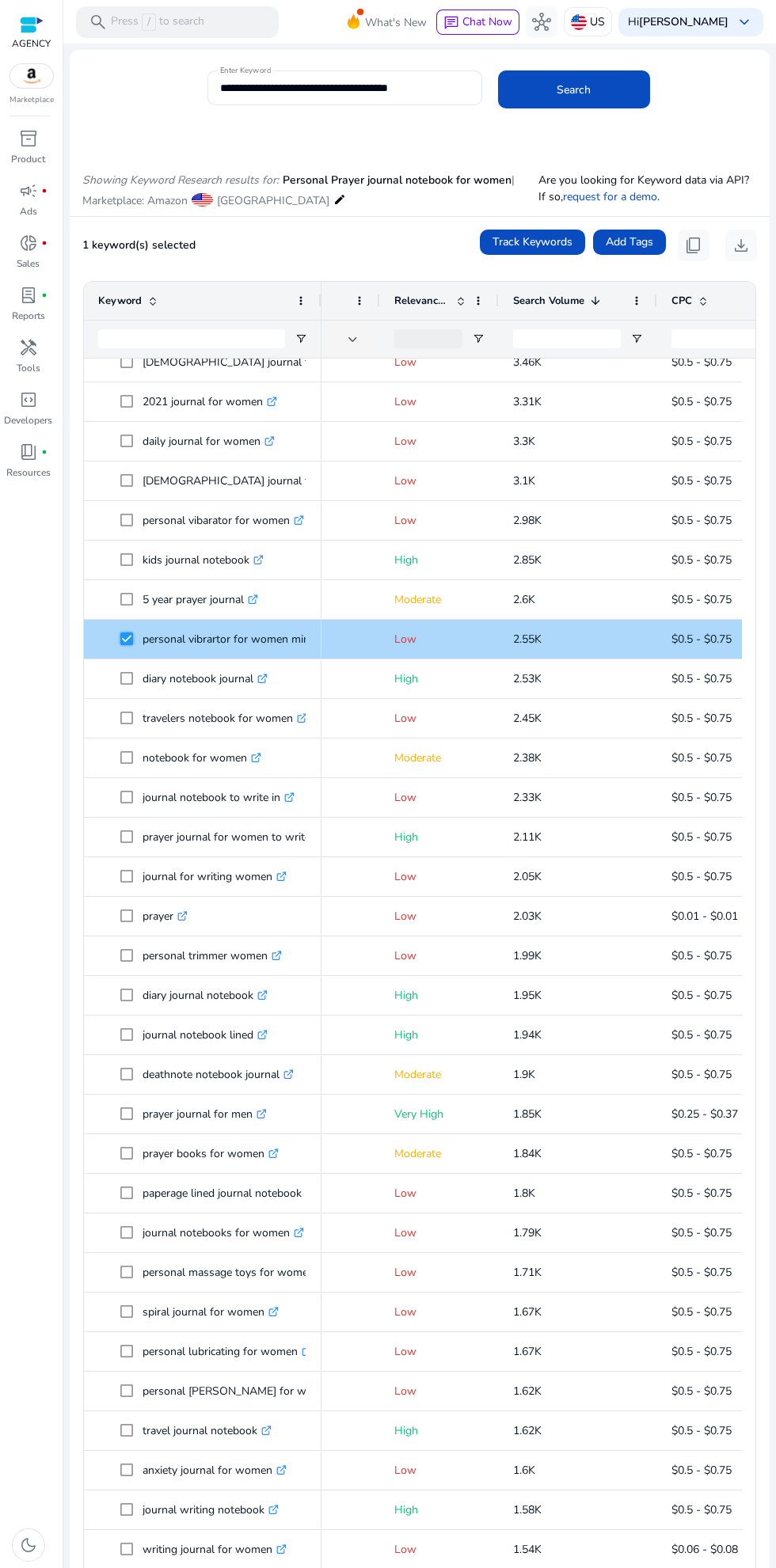
scroll to position [485, 0]
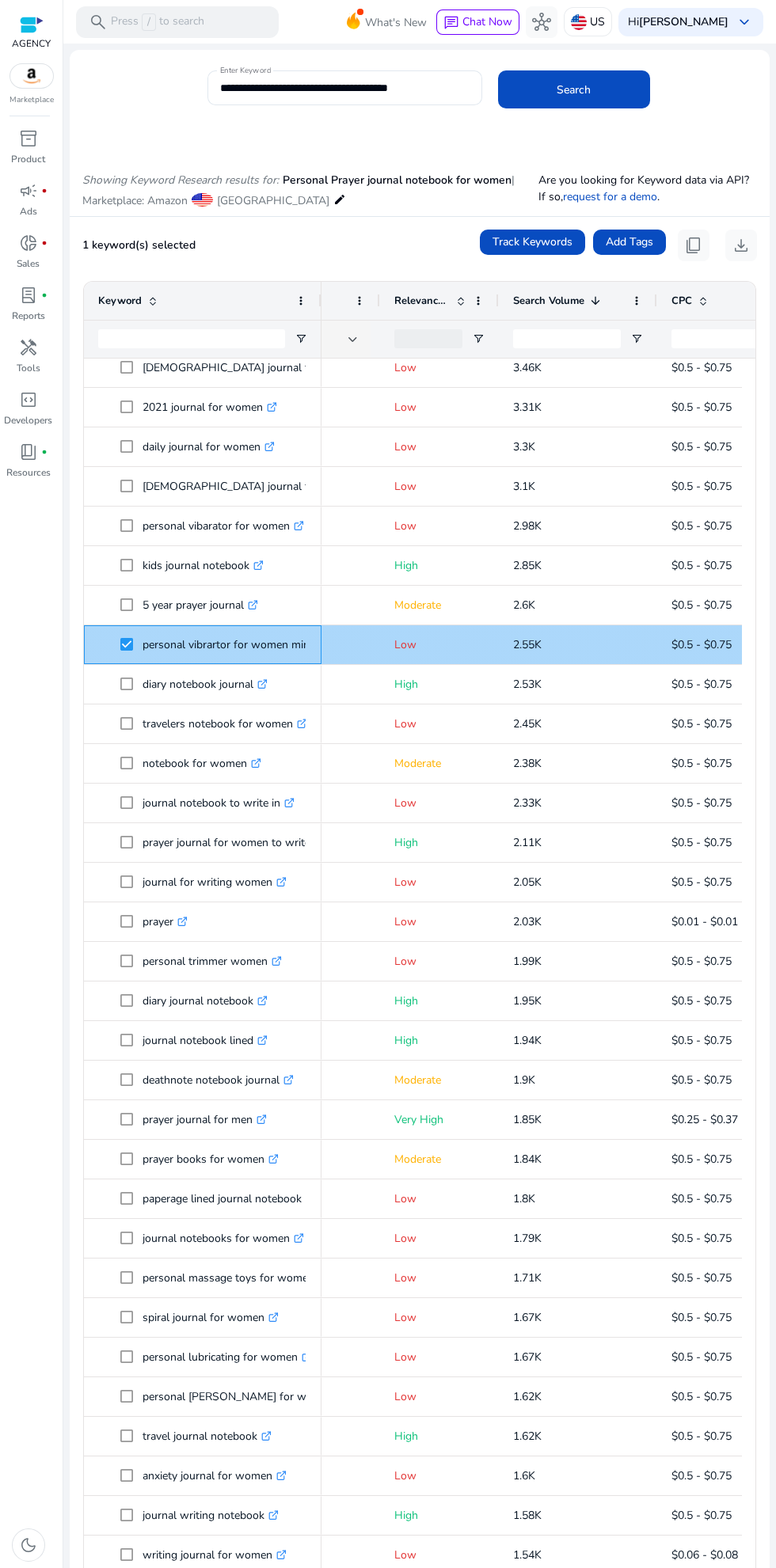
click at [234, 629] on p "personal vibrartor for women mini .st0{fill:#2c8af8}" at bounding box center [234, 645] width 184 height 33
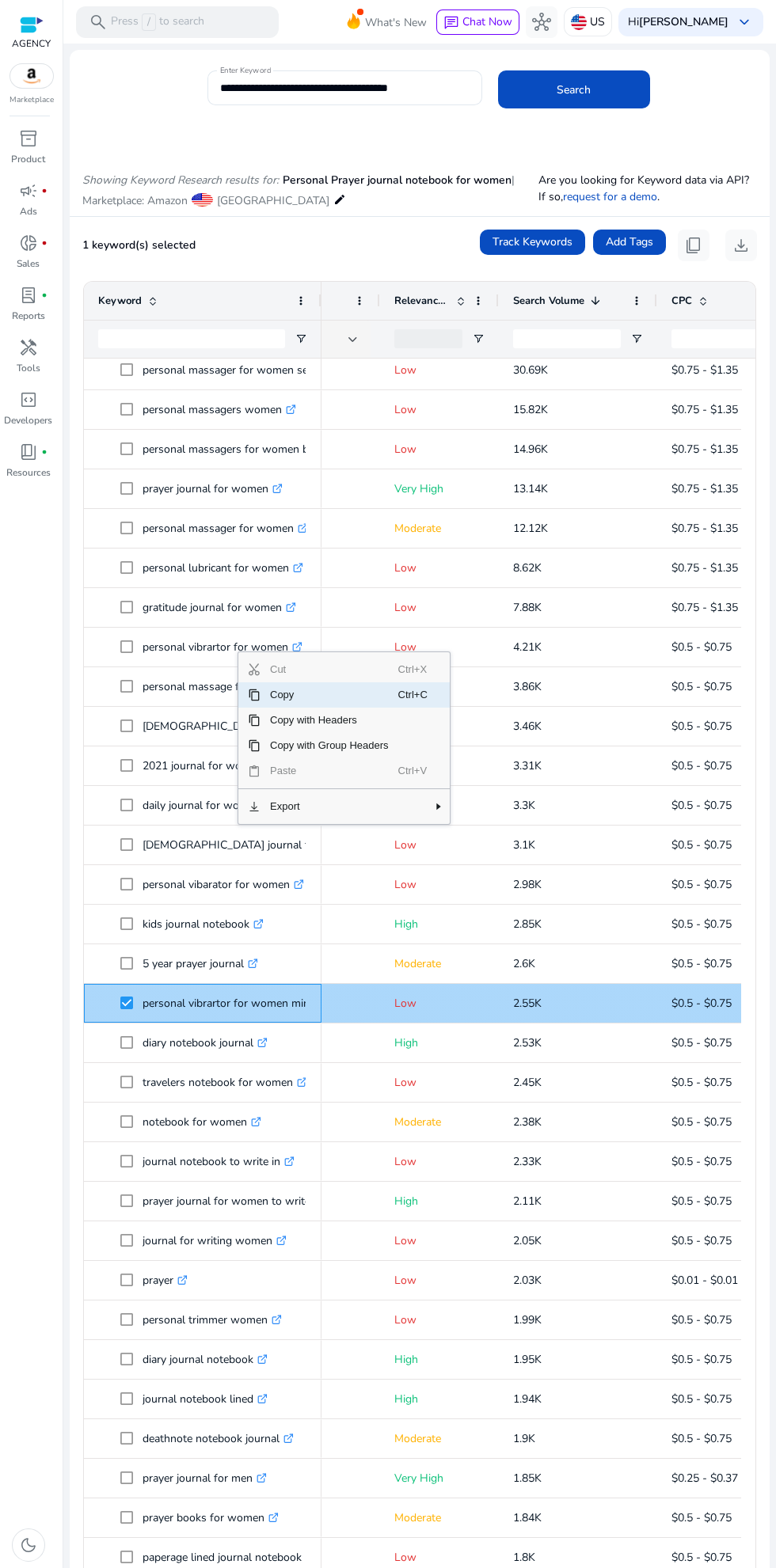
scroll to position [127, 0]
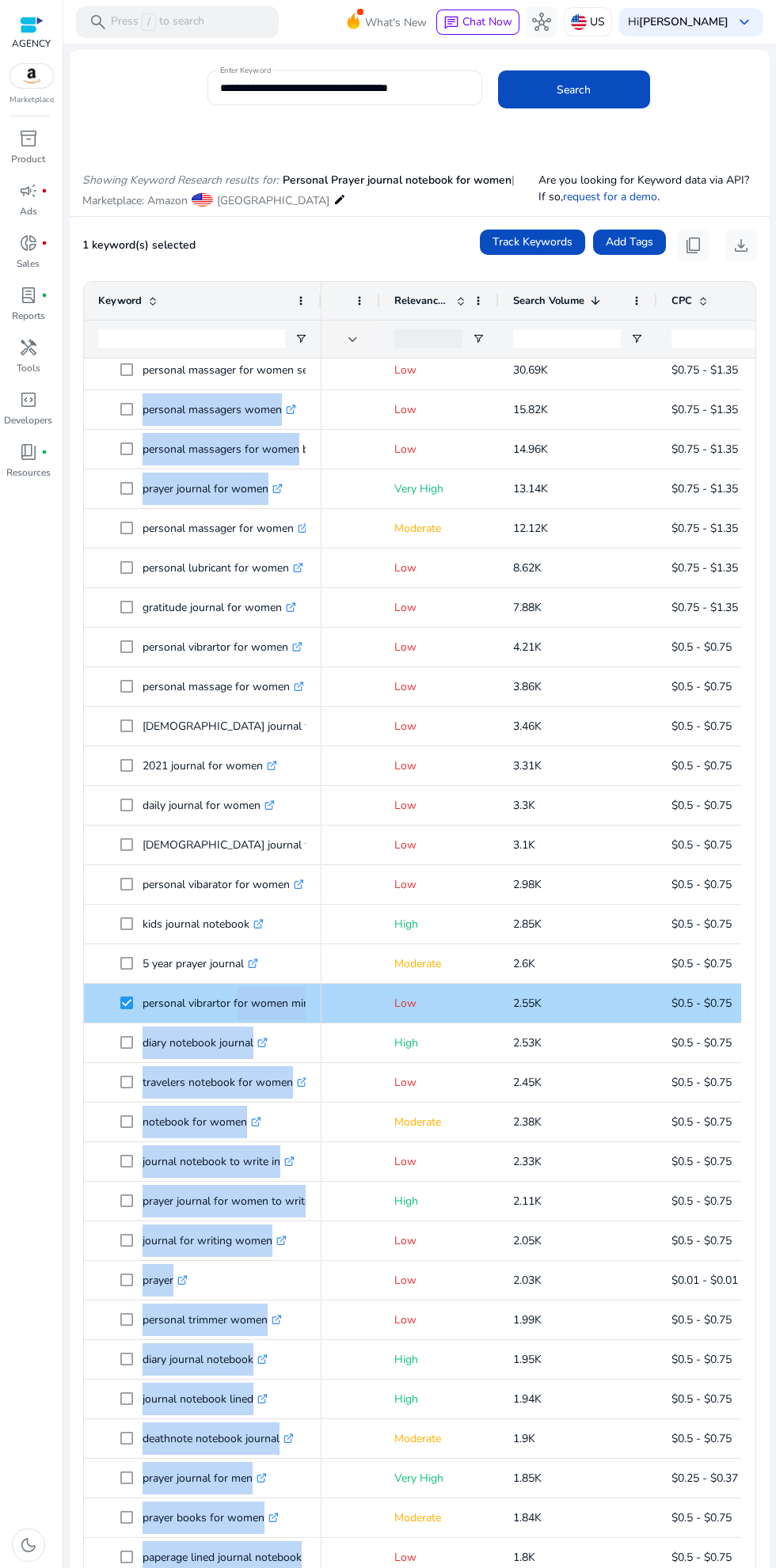
click at [385, 75] on div "**********" at bounding box center [344, 87] width 249 height 35
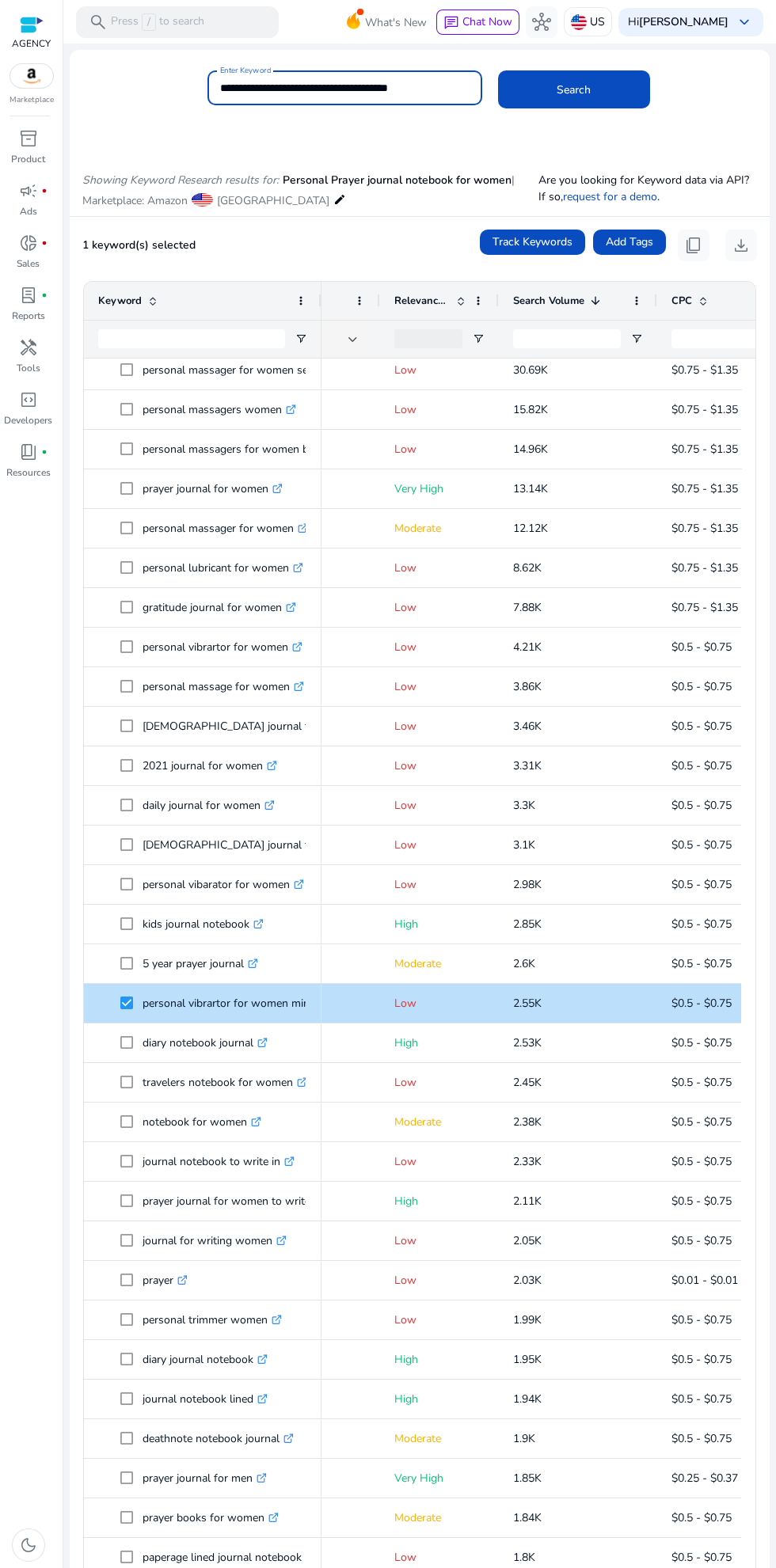
click at [706, 70] on div "**********" at bounding box center [482, 96] width 550 height 52
click at [196, 433] on p "personal massagers for women battery .st0{fill:#2c8af8}" at bounding box center [247, 449] width 209 height 33
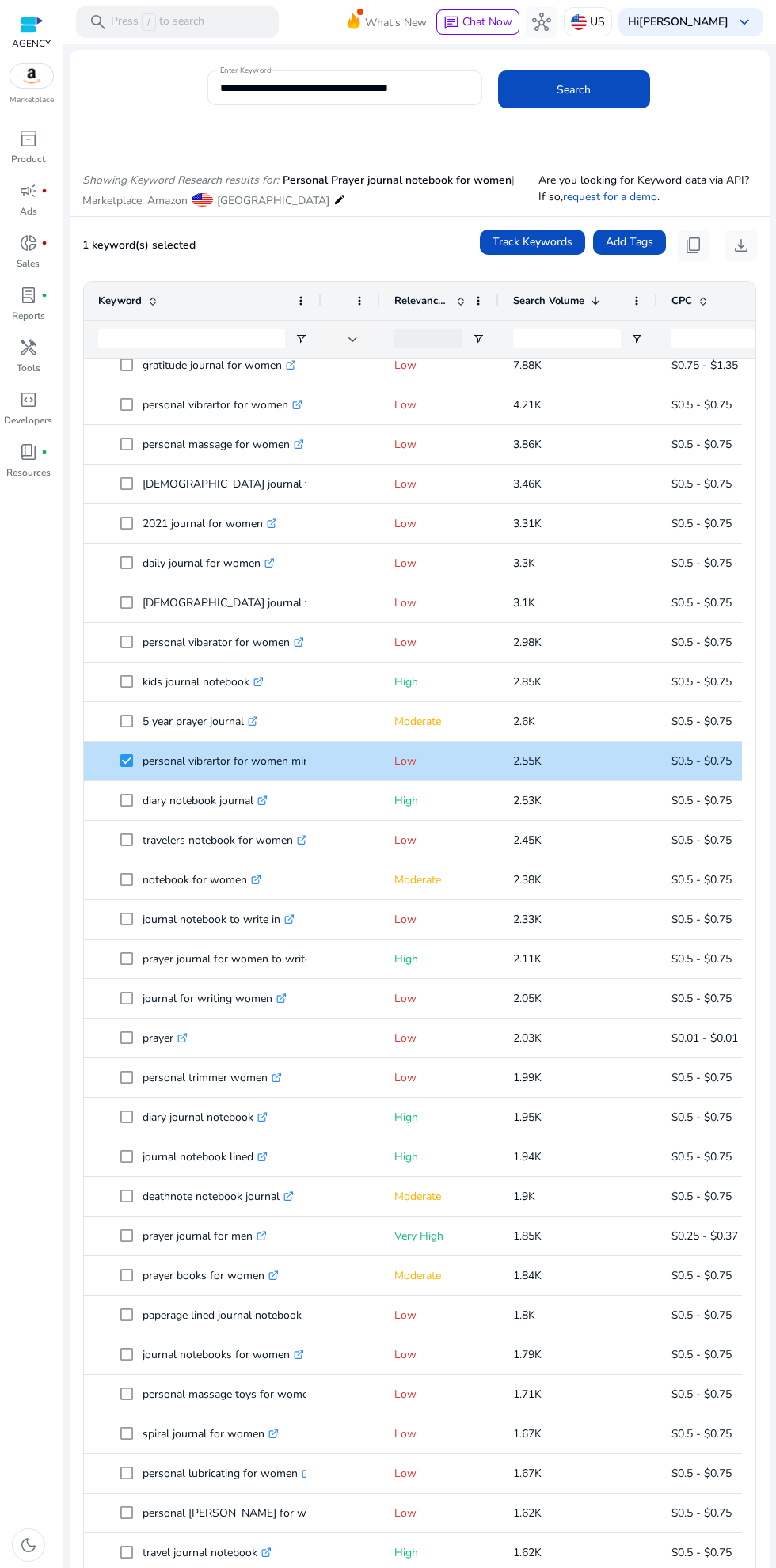
scroll to position [307, 0]
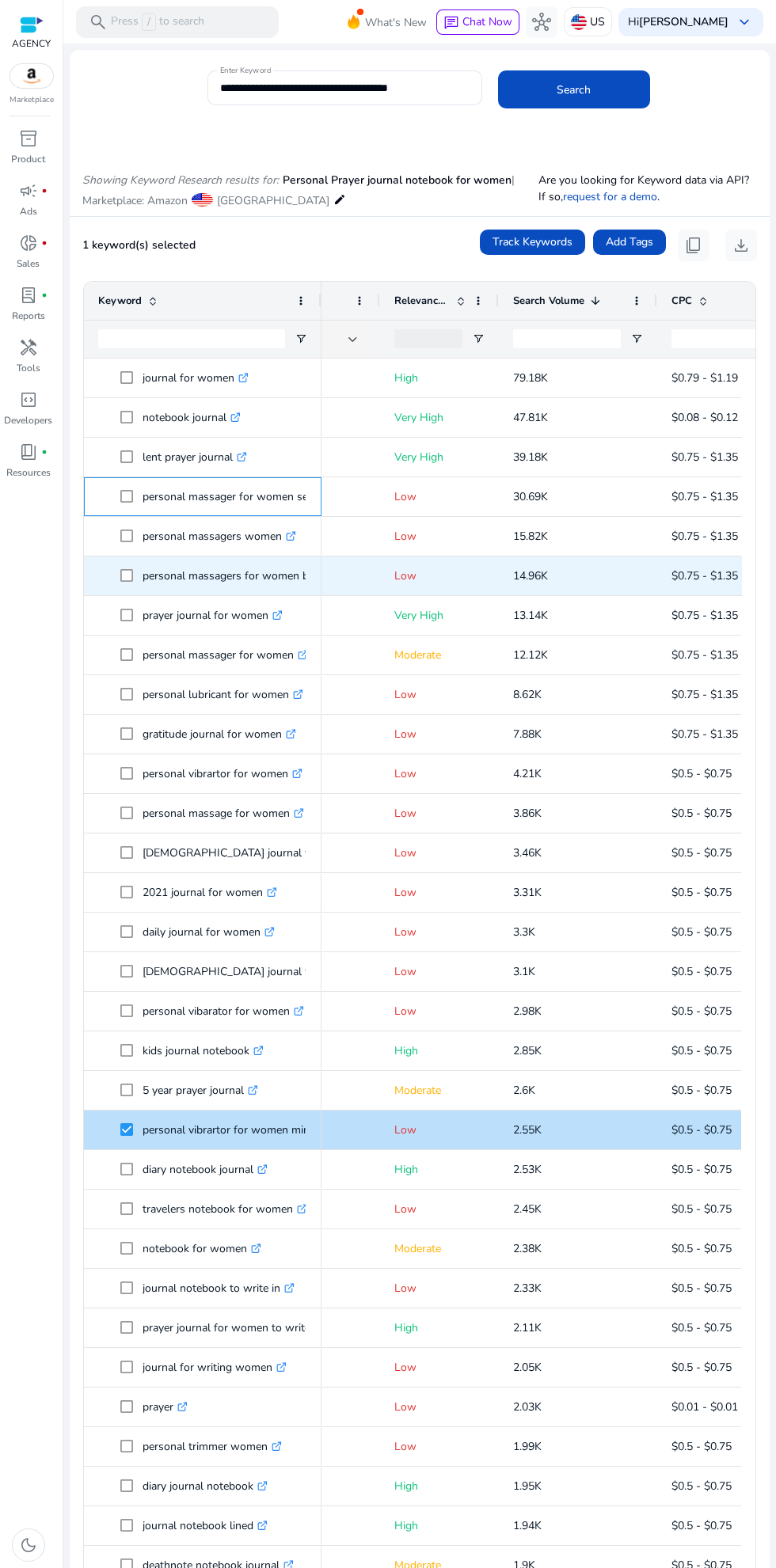
click at [273, 480] on p "personal massager for women sex .st0{fill:#2c8af8}" at bounding box center [235, 496] width 186 height 33
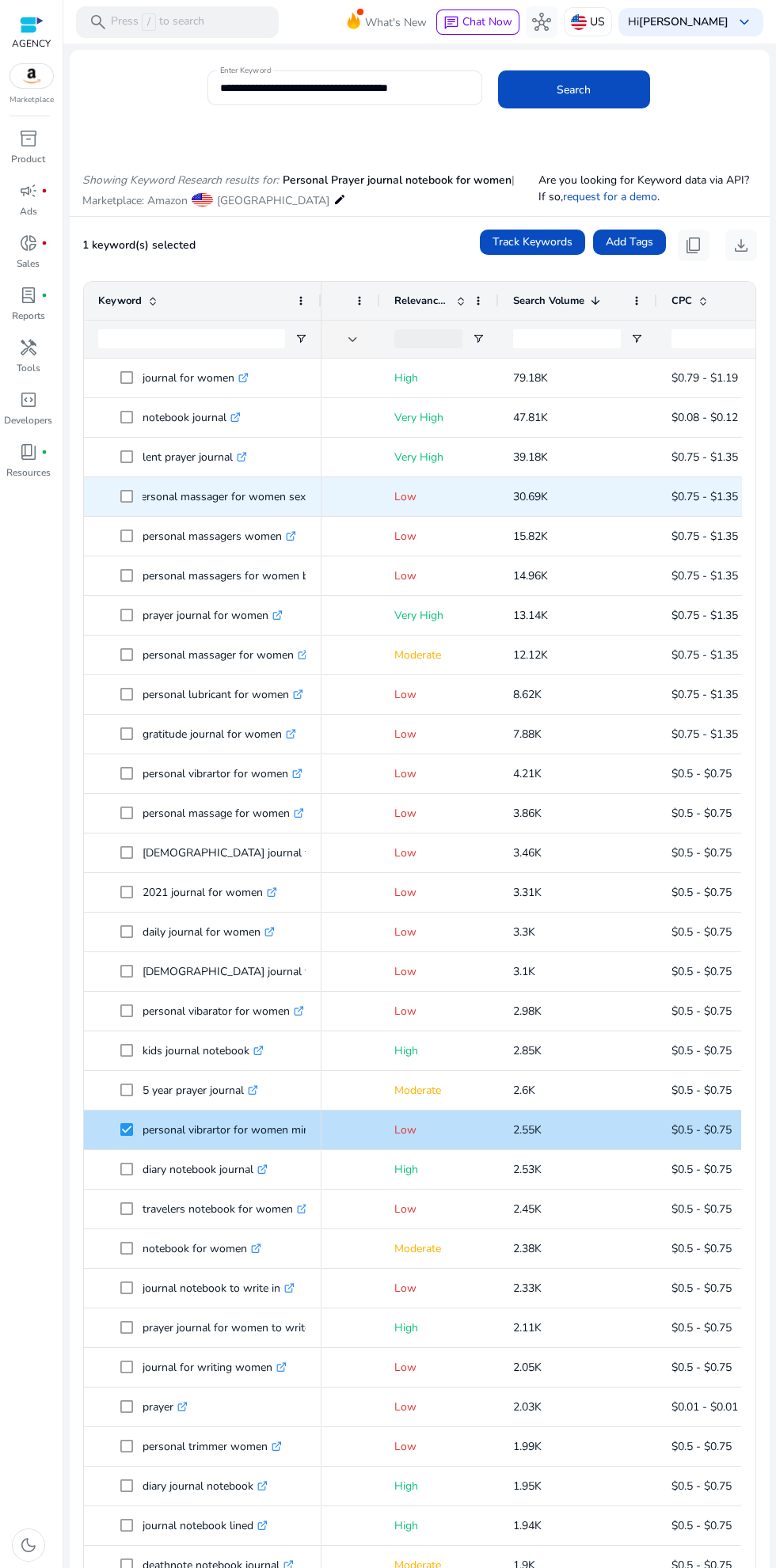
click at [127, 133] on mat-card "**********" at bounding box center [420, 95] width 701 height 76
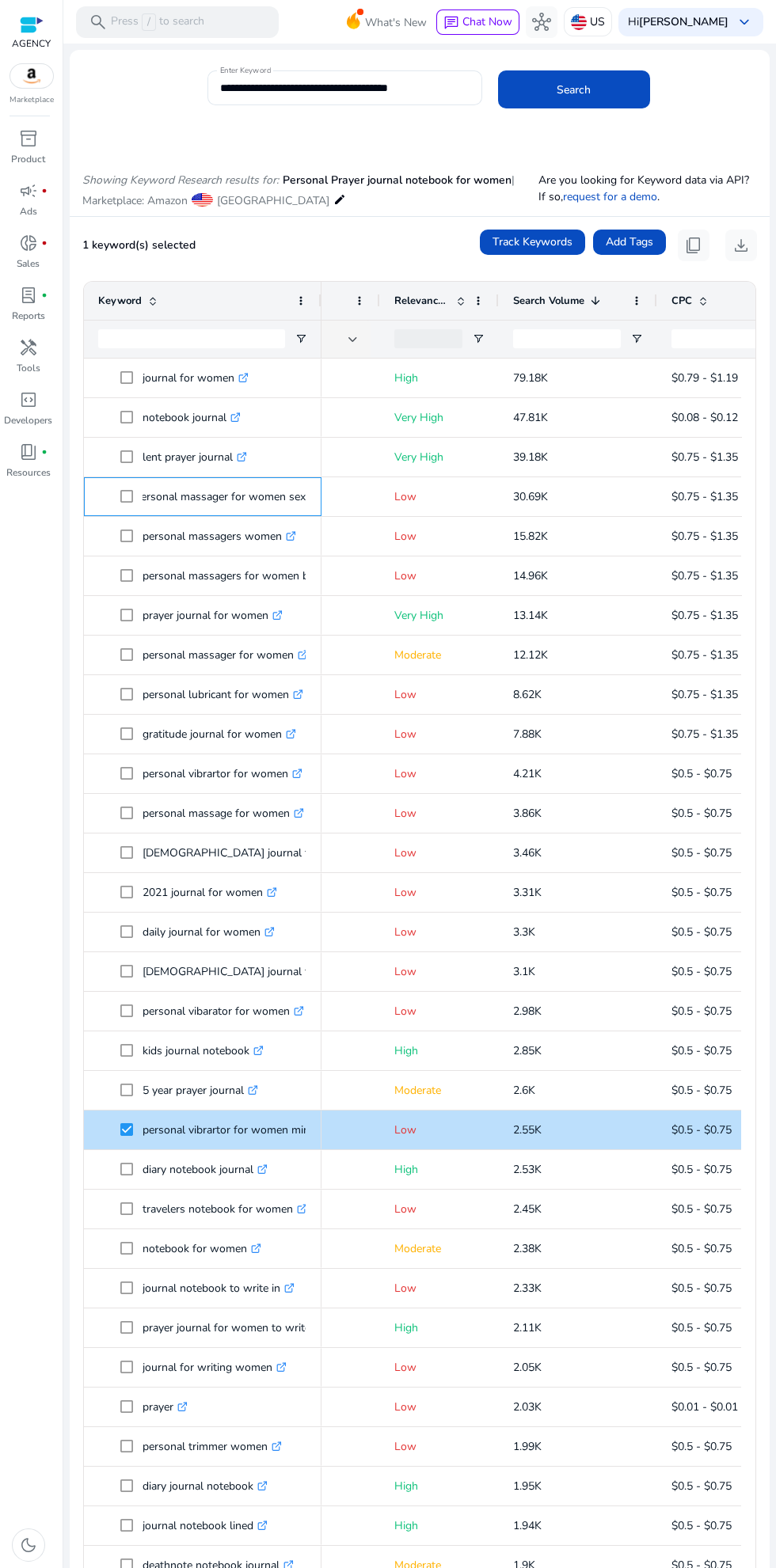
click at [312, 496] on div "personal massager for women sex .st0{fill:#2c8af8}" at bounding box center [202, 496] width 237 height 39
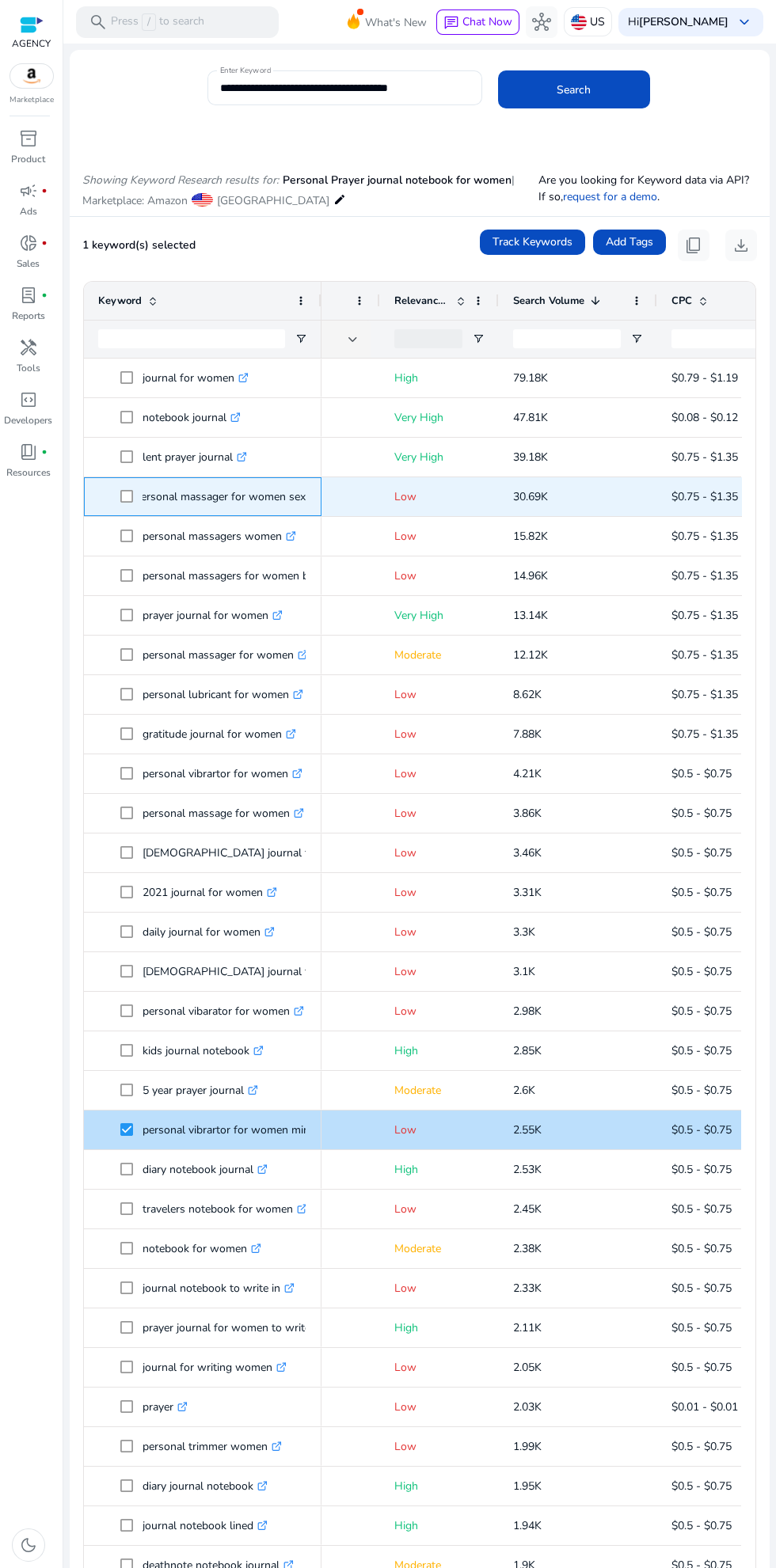
click at [304, 488] on p "personal massager for women sex .st0{fill:#2c8af8}" at bounding box center [227, 496] width 186 height 33
click at [405, 491] on p "Low" at bounding box center [439, 496] width 90 height 33
click at [303, 486] on p "personal massager for women sex .st0{fill:#2c8af8}" at bounding box center [227, 496] width 186 height 33
click at [288, 483] on p "personal massager for women sex .st0{fill:#2c8af8}" at bounding box center [227, 496] width 186 height 33
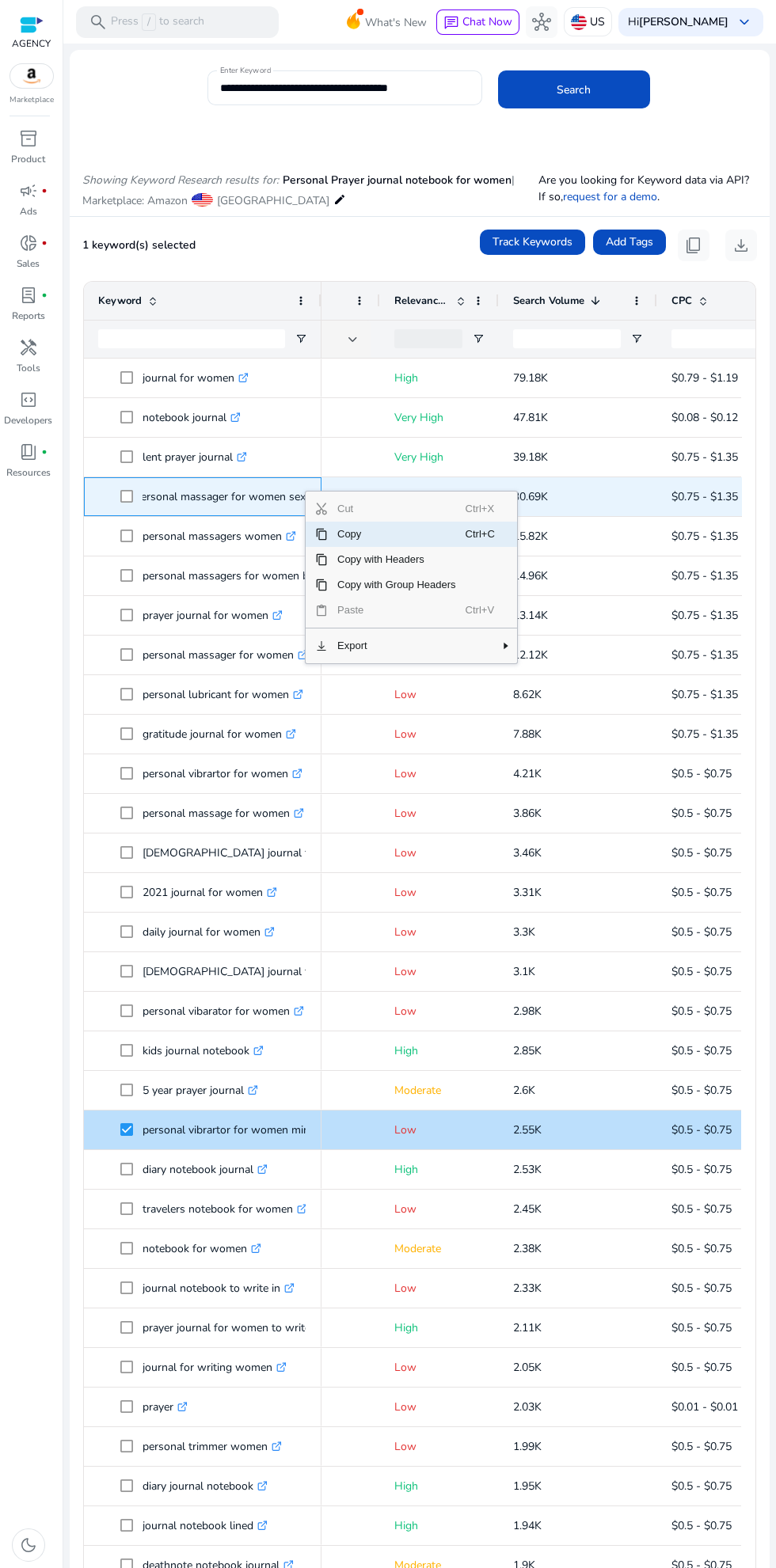
click at [399, 522] on span "Cut" at bounding box center [396, 509] width 138 height 26
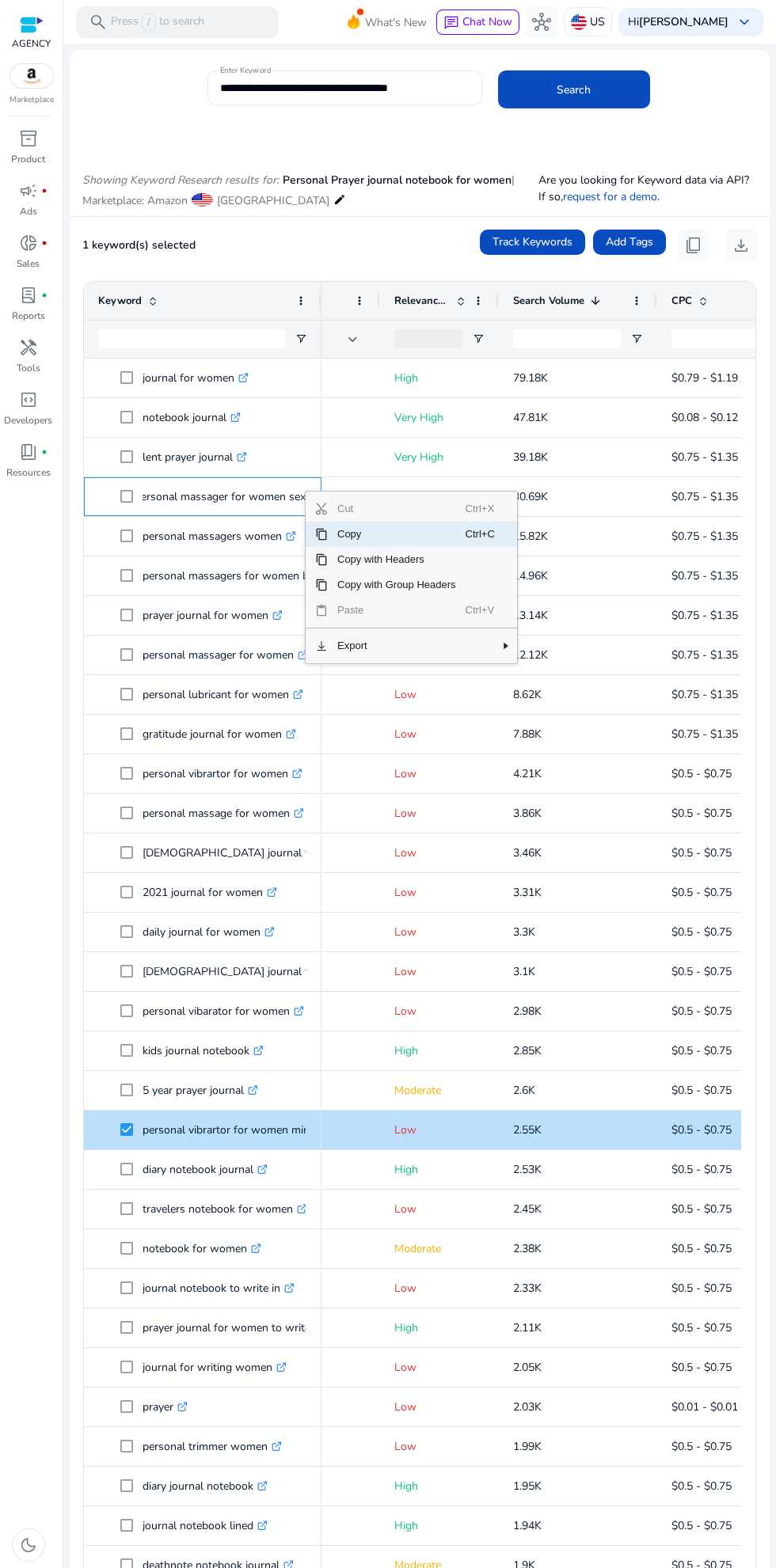
click at [345, 510] on span "Cut" at bounding box center [396, 509] width 138 height 26
click at [500, 536] on span "Context Menu" at bounding box center [509, 535] width 18 height 26
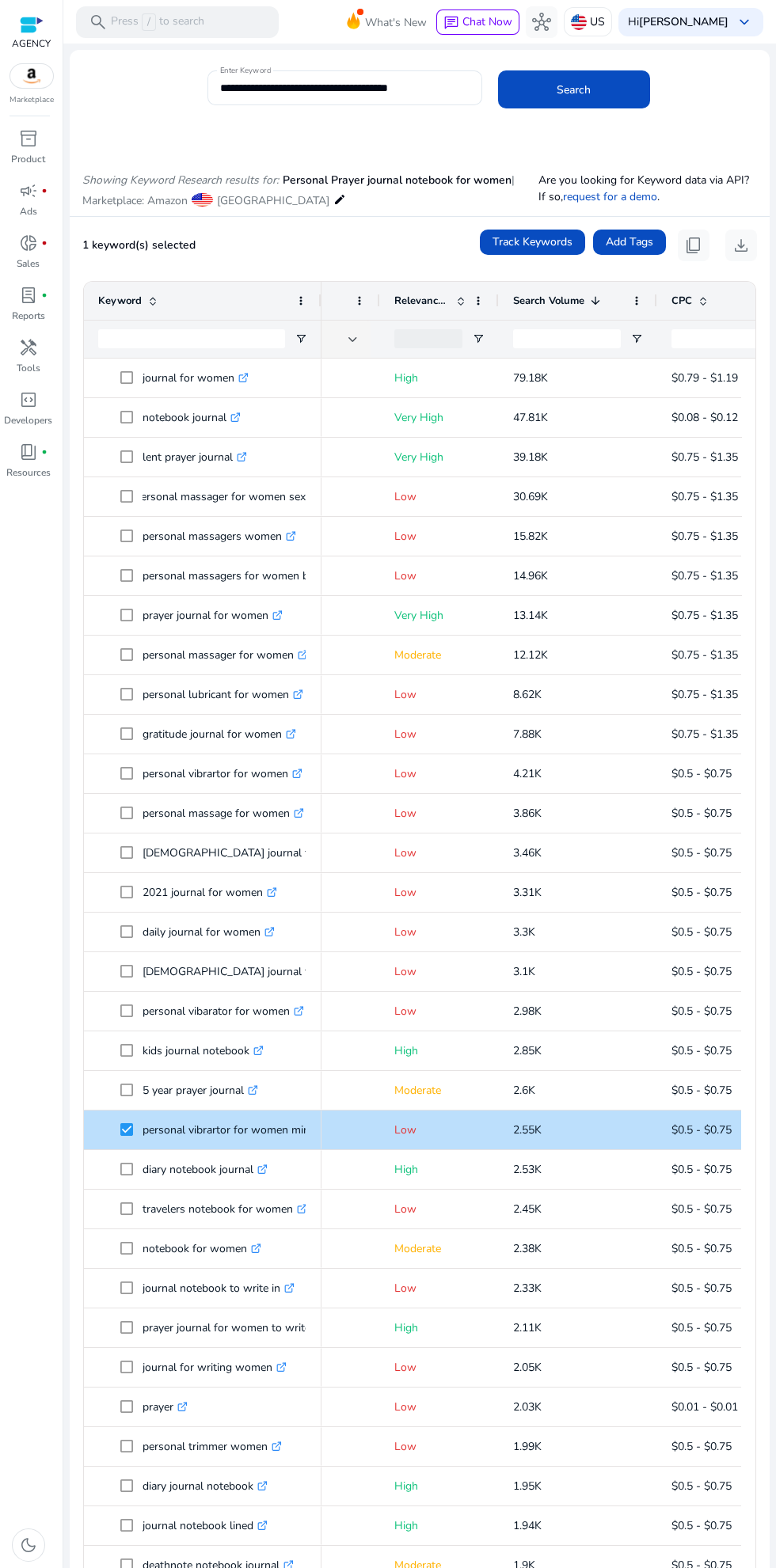
click at [221, 101] on div "**********" at bounding box center [344, 87] width 249 height 35
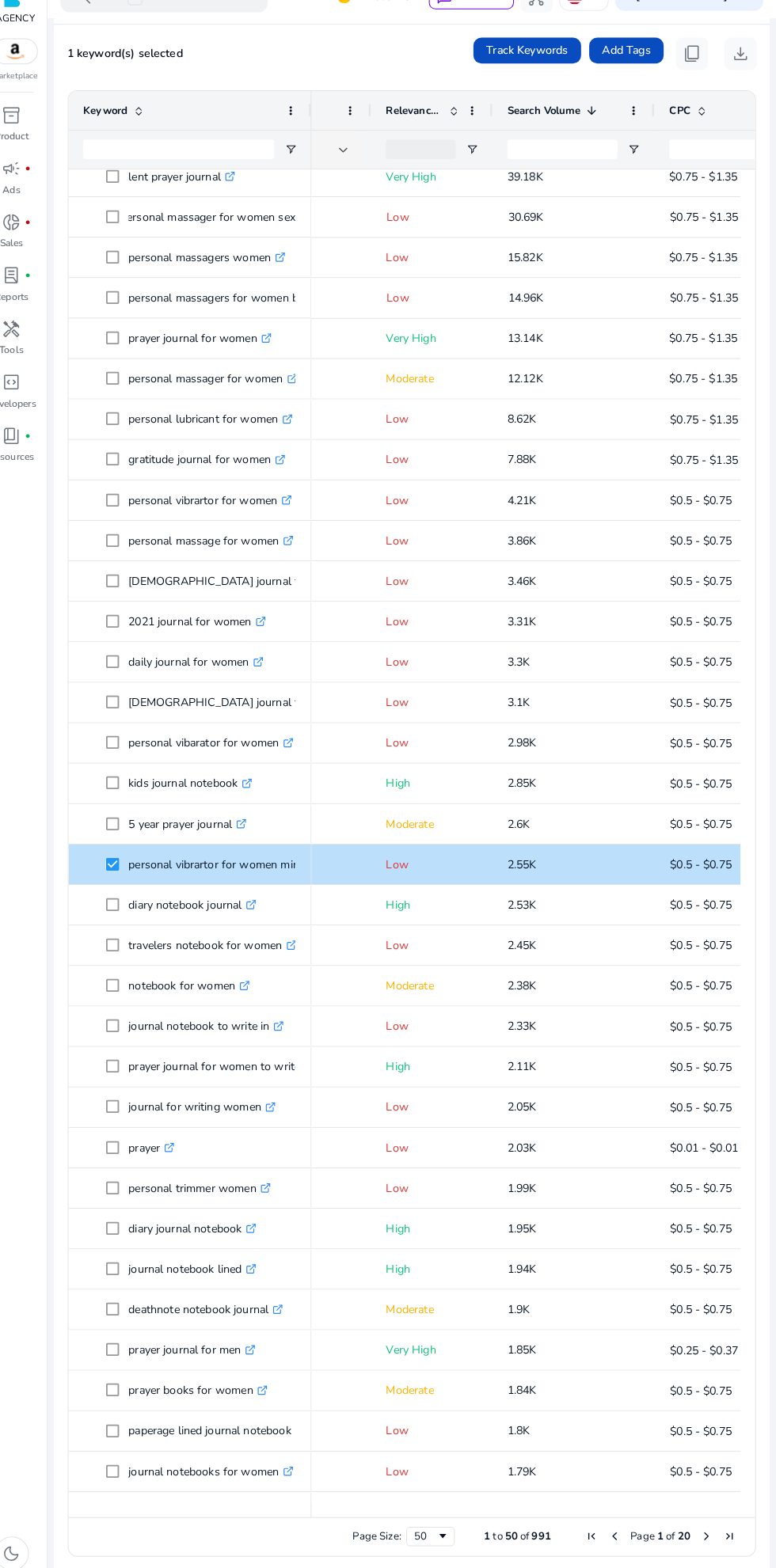
scroll to position [0, 0]
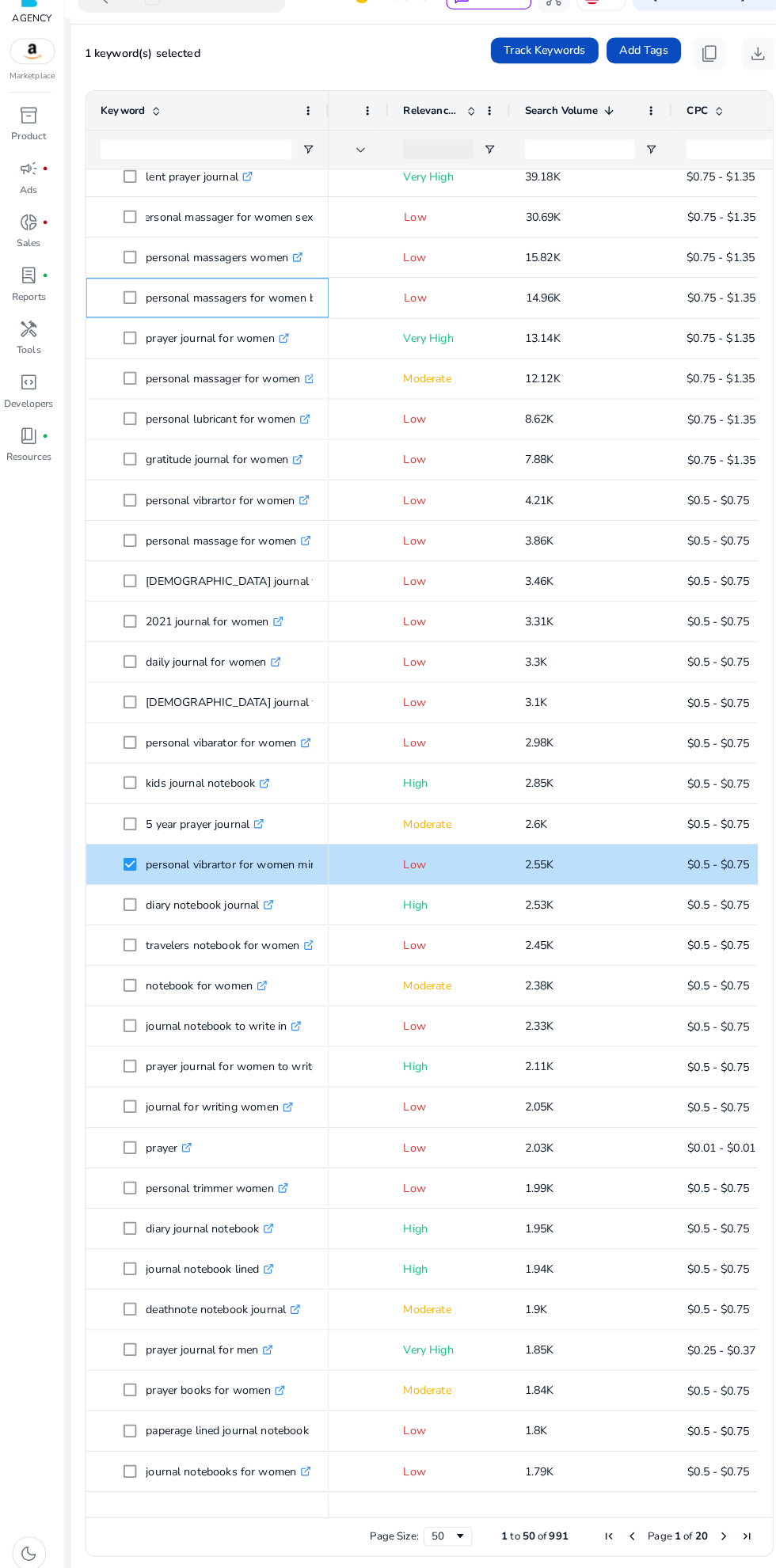
click at [254, 302] on p "personal massagers for women battery .st0{fill:#2c8af8}" at bounding box center [247, 316] width 209 height 33
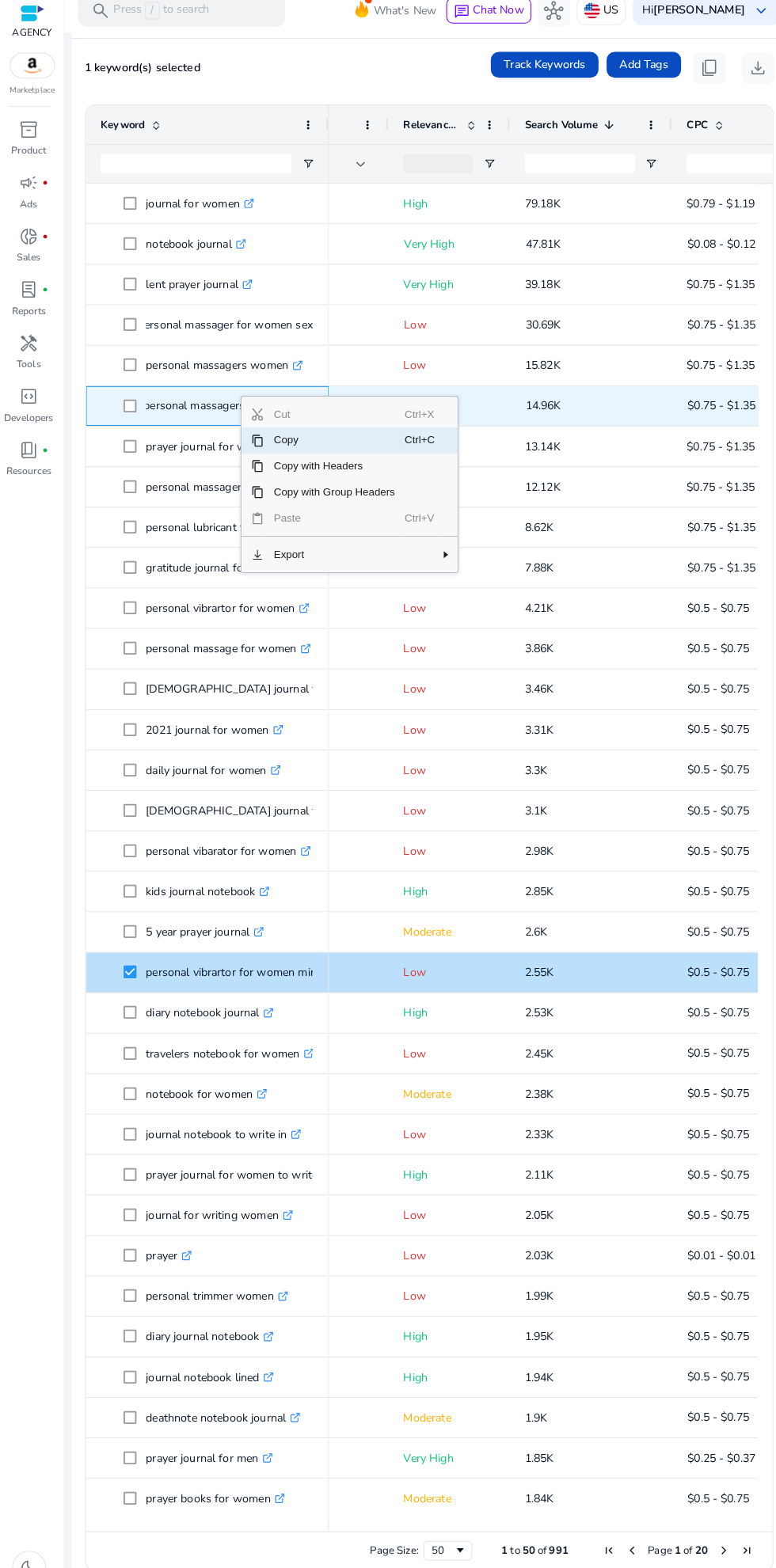
scroll to position [0, 5]
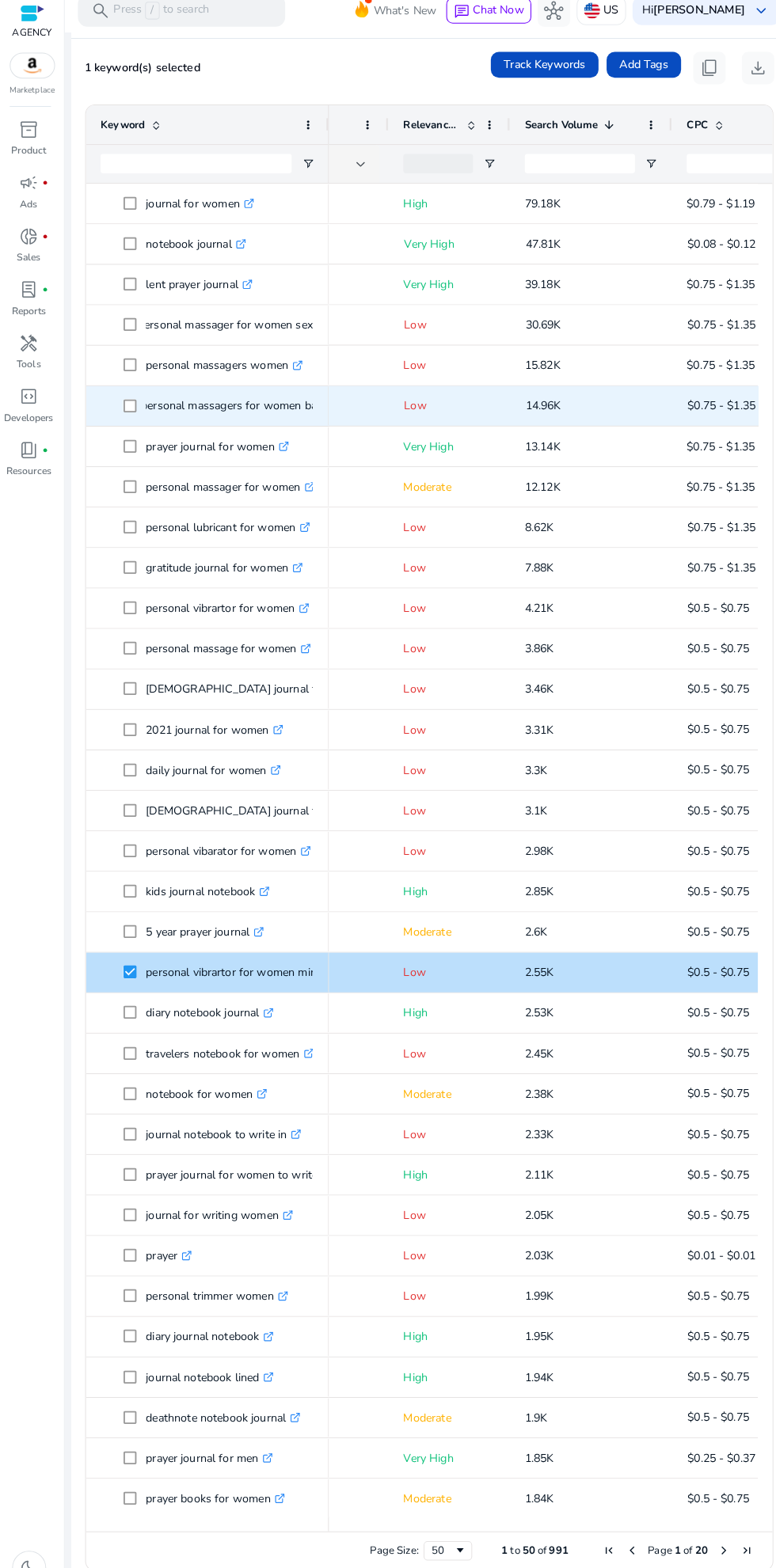
click at [37, 554] on div "inventory_2 Product campaign fiber_manual_record Ads donut_small fiber_manual_r…" at bounding box center [31, 847] width 63 height 1442
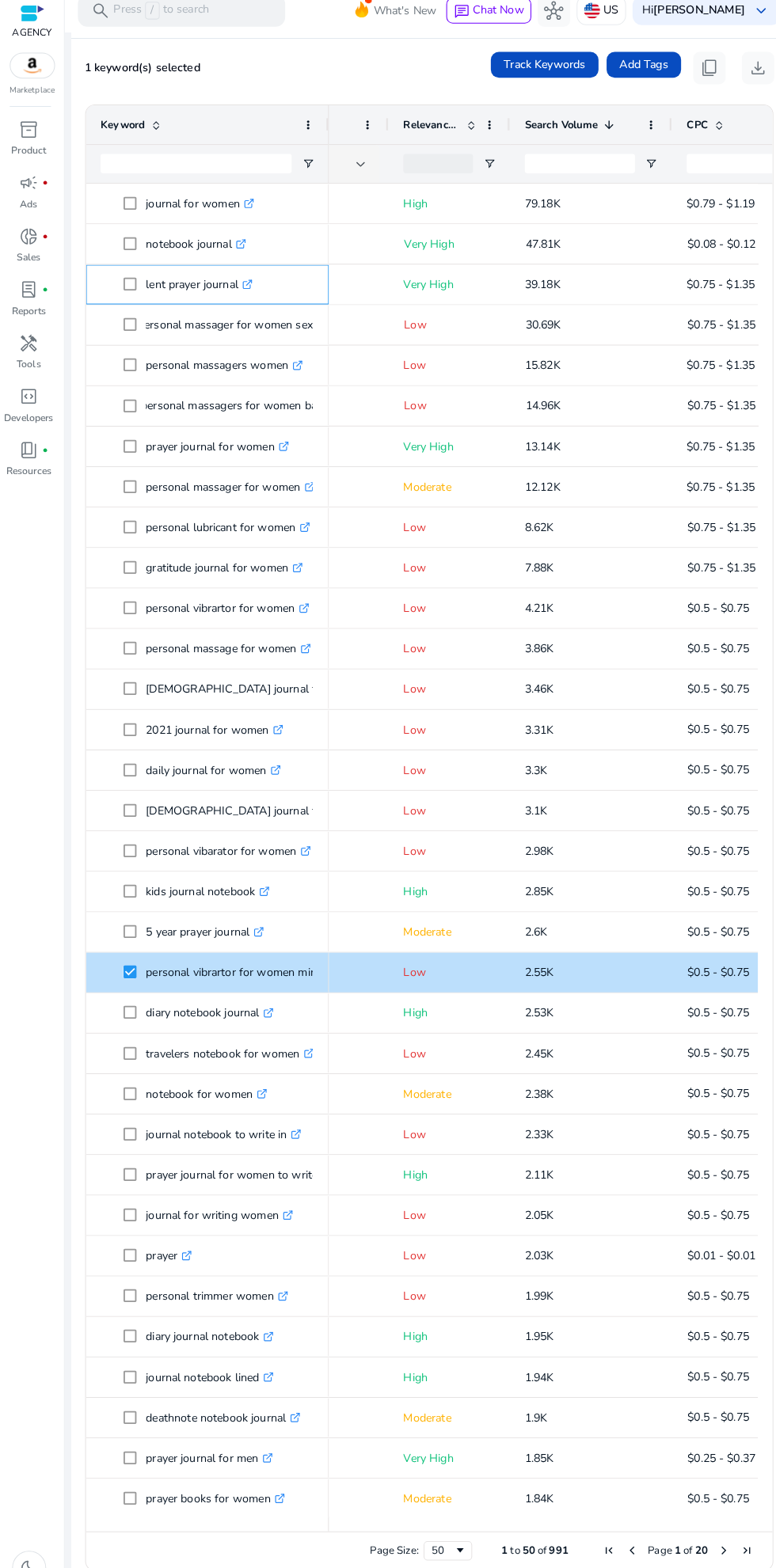
click at [286, 307] on div "lent prayer journal .st0{fill:#2c8af8}" at bounding box center [202, 291] width 209 height 38
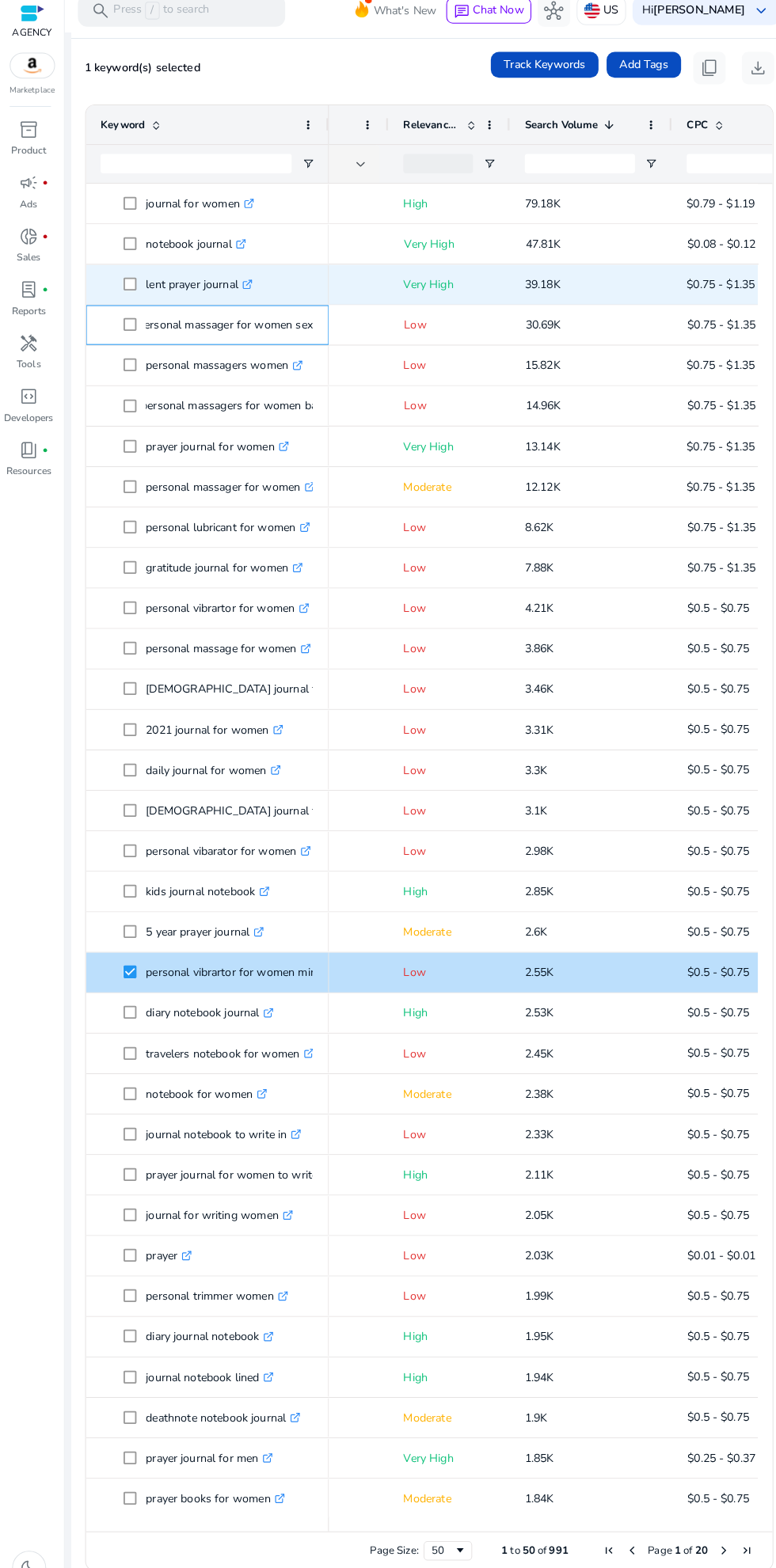
click at [269, 329] on p "personal massager for women sex .st0{fill:#2c8af8}" at bounding box center [227, 329] width 186 height 33
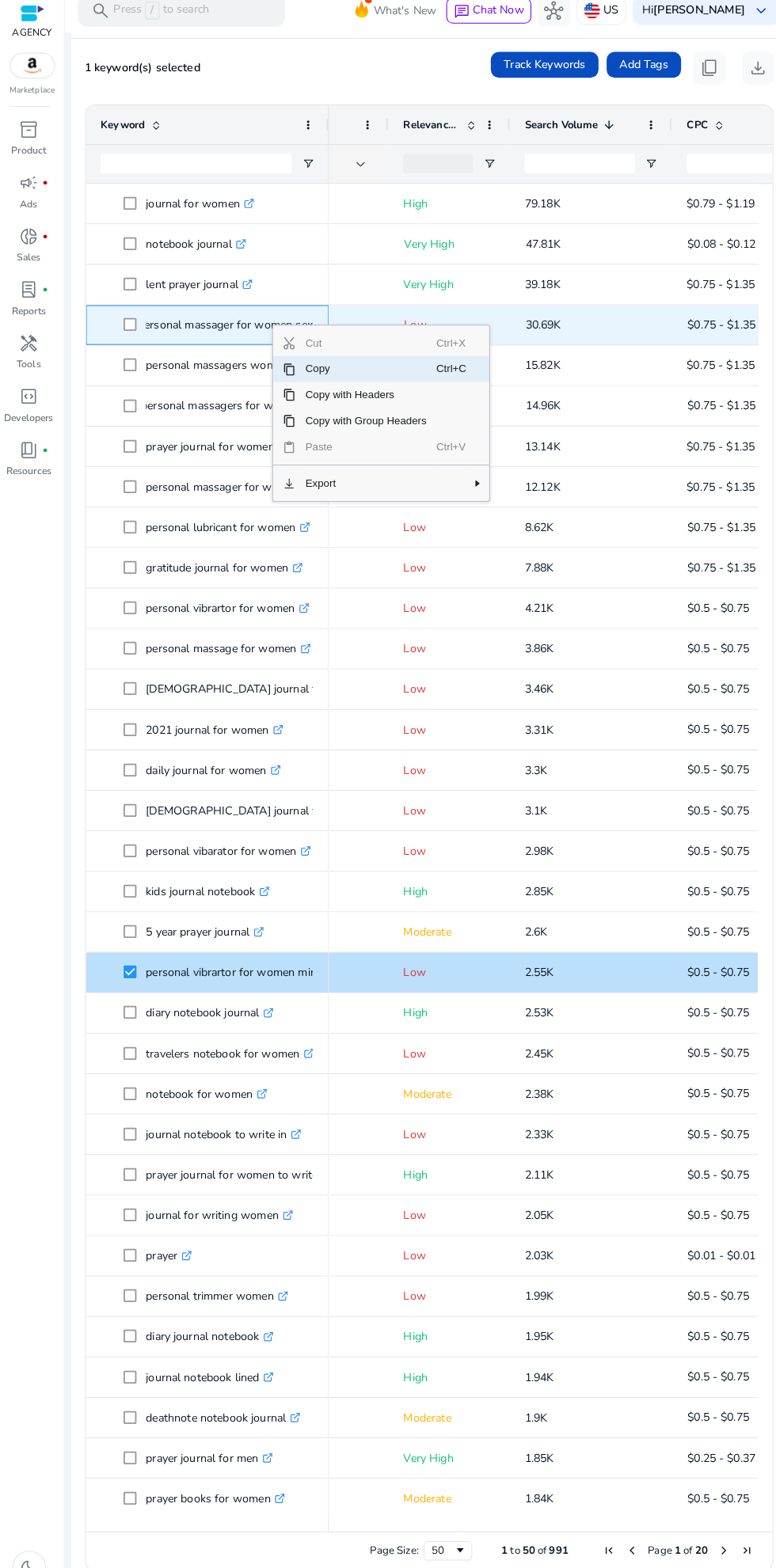
click at [436, 477] on span "Context Menu" at bounding box center [444, 485] width 34 height 26
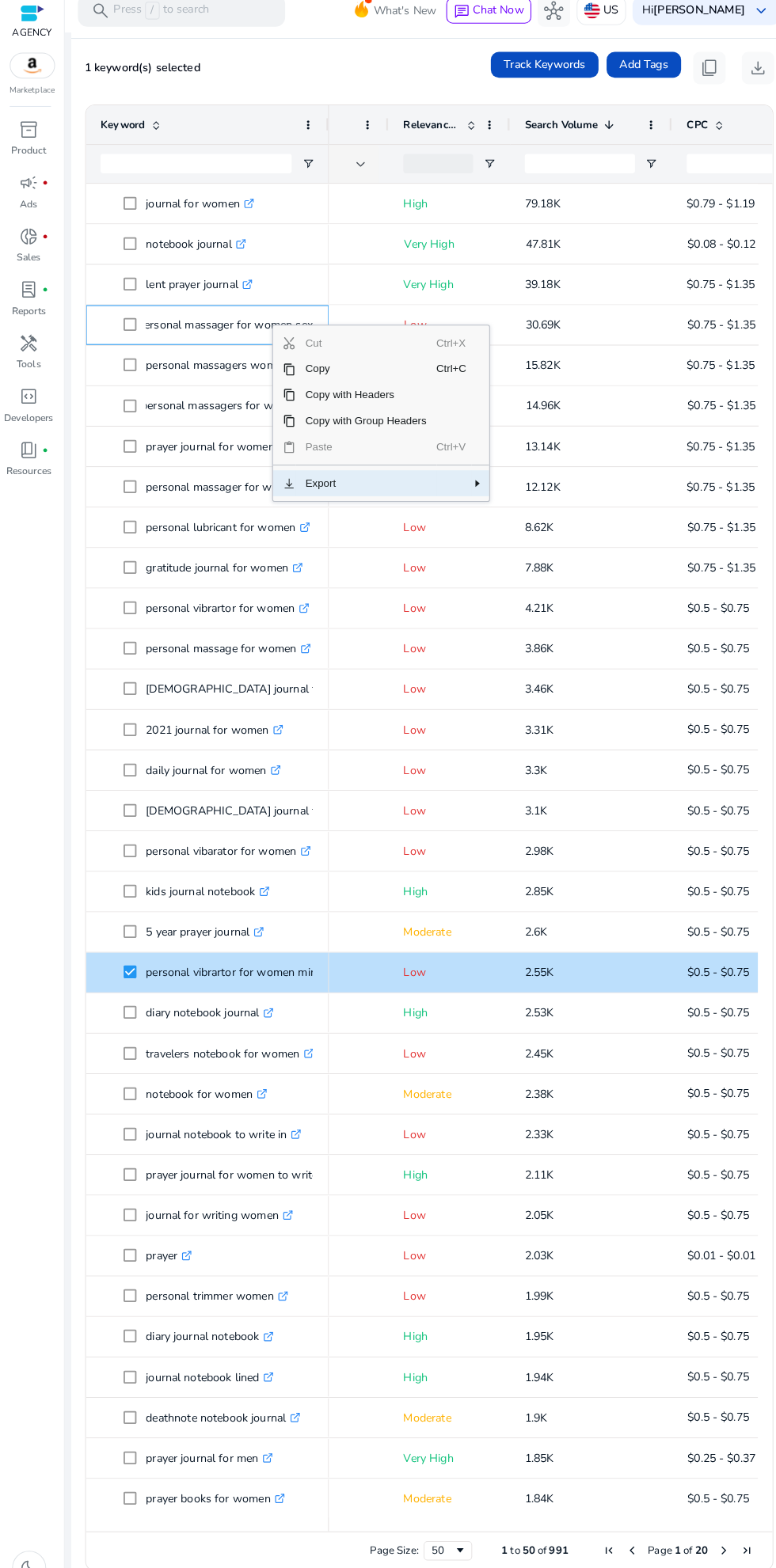
click at [449, 487] on span "Context Menu" at bounding box center [444, 485] width 34 height 26
click at [532, 479] on span "CSV Export" at bounding box center [532, 490] width 72 height 26
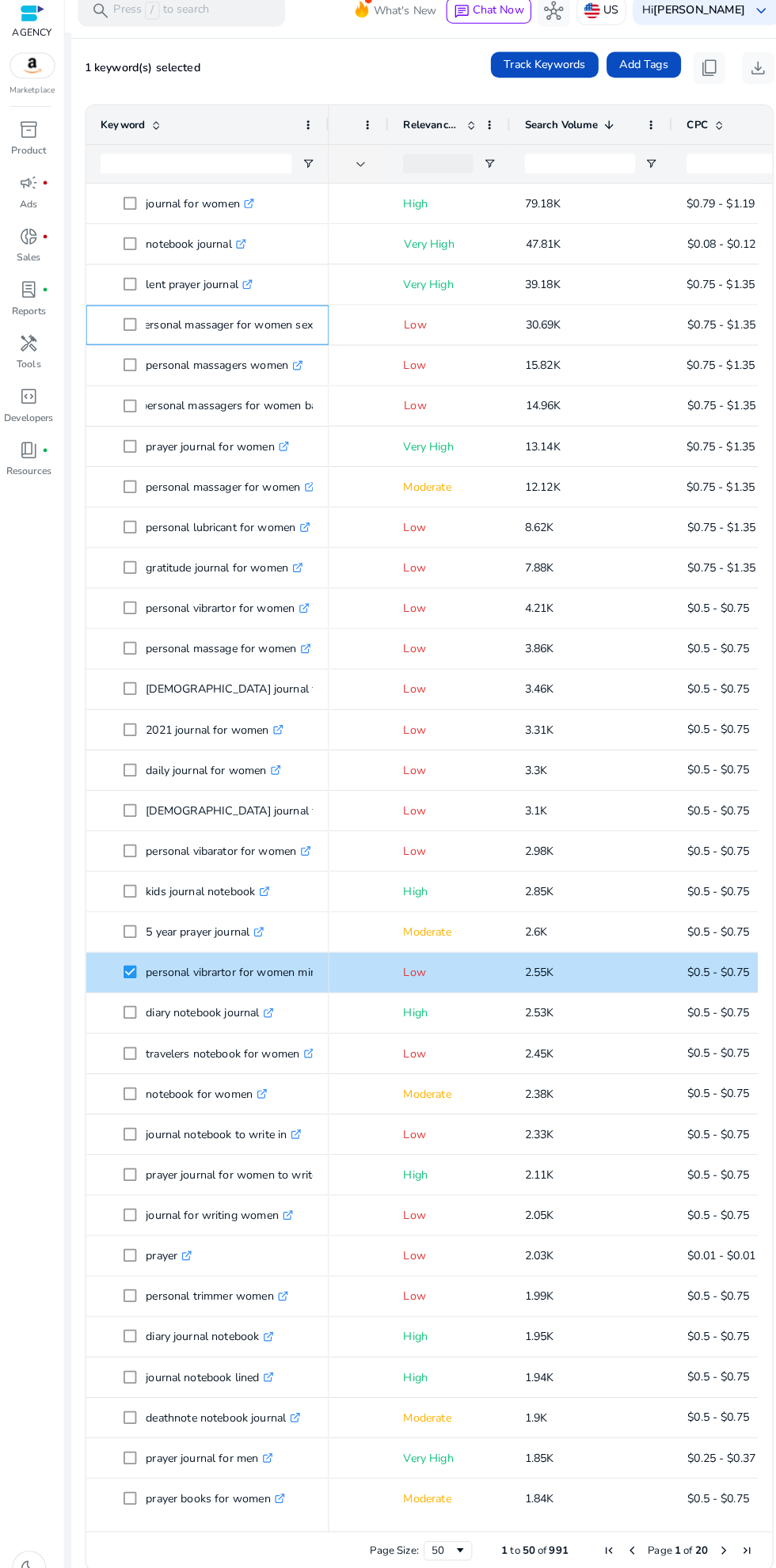
click at [251, 329] on p "personal massager for women sex .st0{fill:#2c8af8}" at bounding box center [227, 329] width 186 height 33
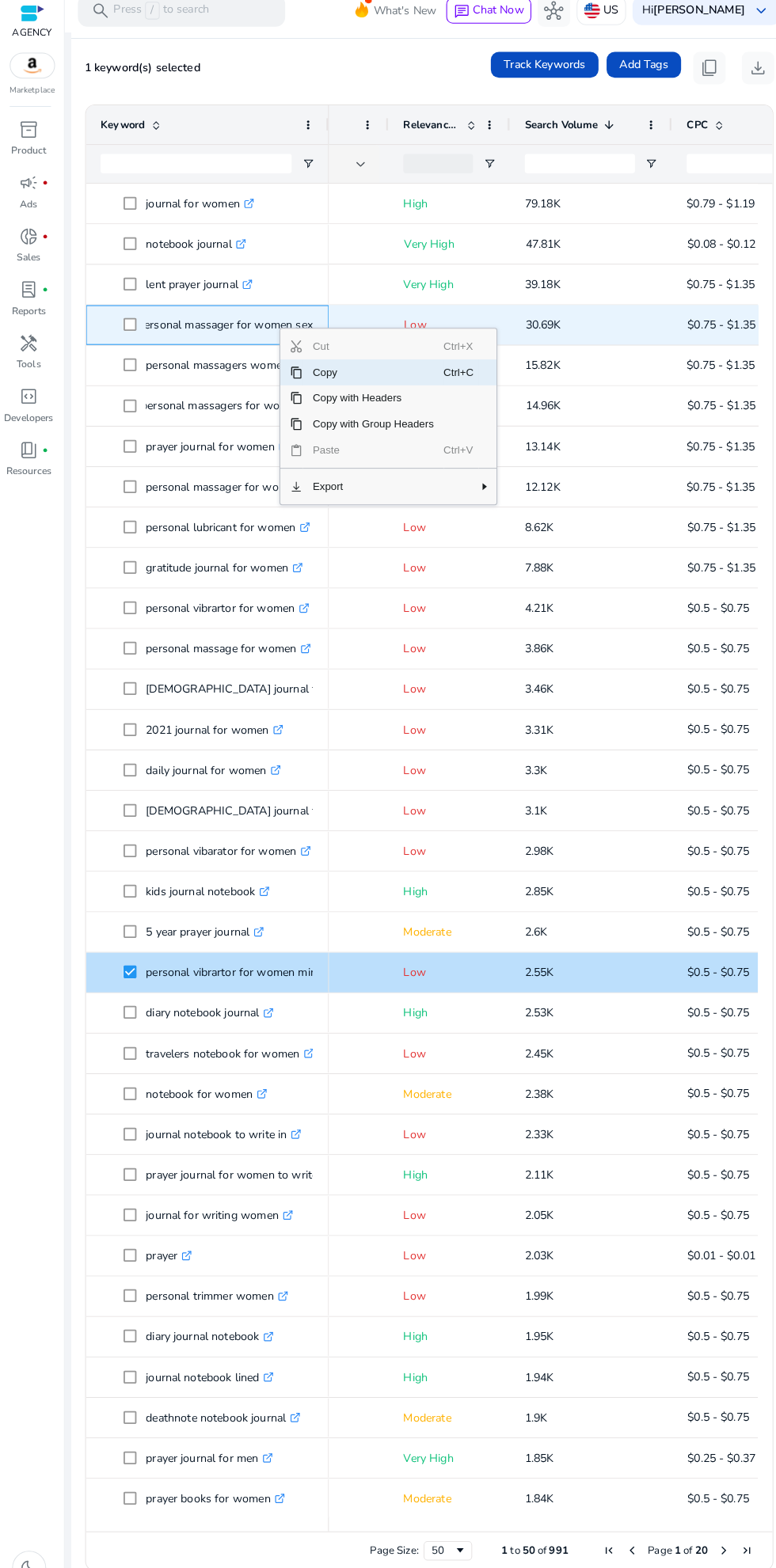
click at [450, 394] on span "Context Menu" at bounding box center [451, 402] width 34 height 26
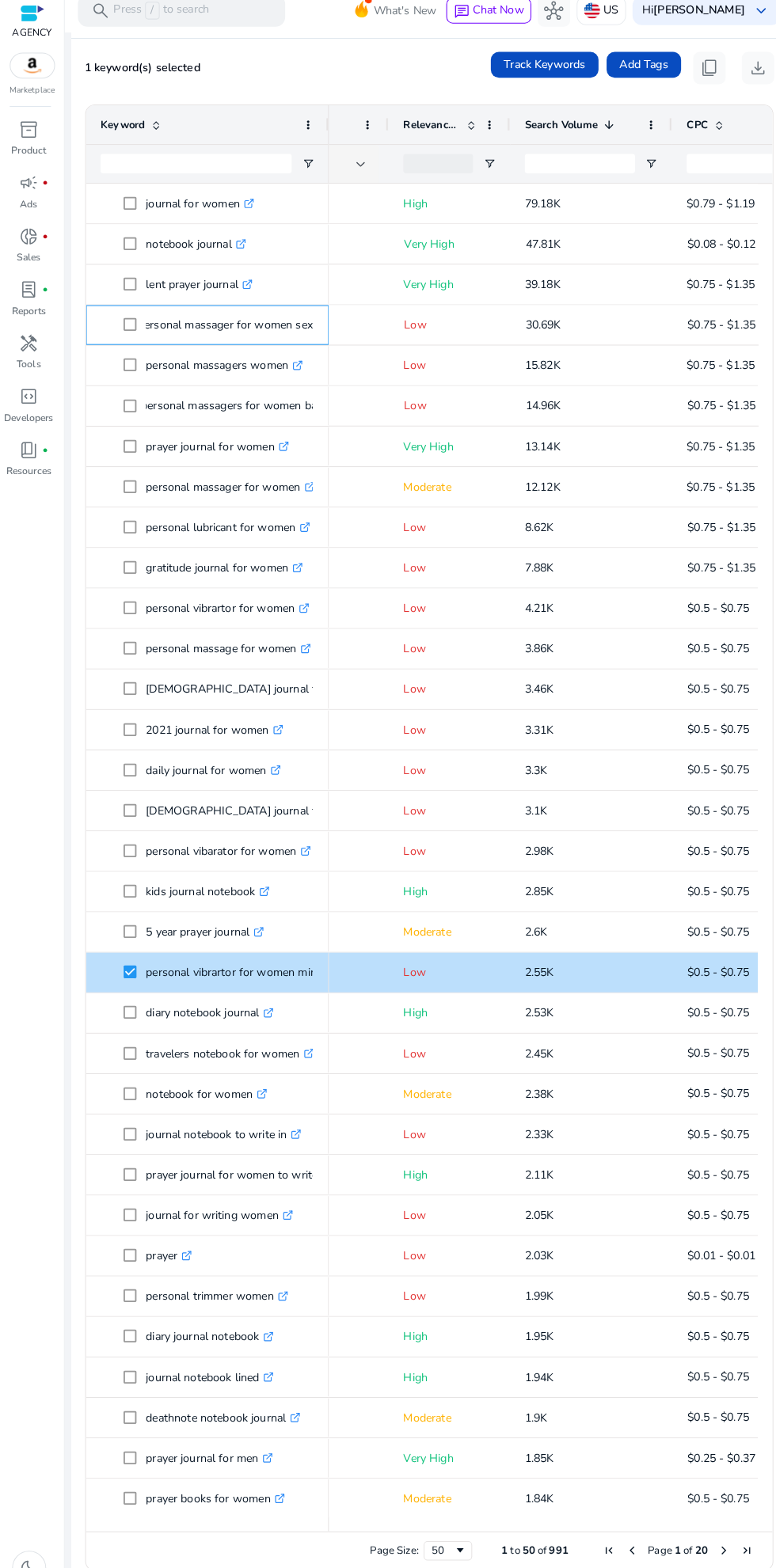
scroll to position [0, 10]
click at [296, 38] on mat-toolbar "search Press / to search What's New chat Chat Now hub US Hi Umar Faruk keyboard…" at bounding box center [420, 22] width 712 height 44
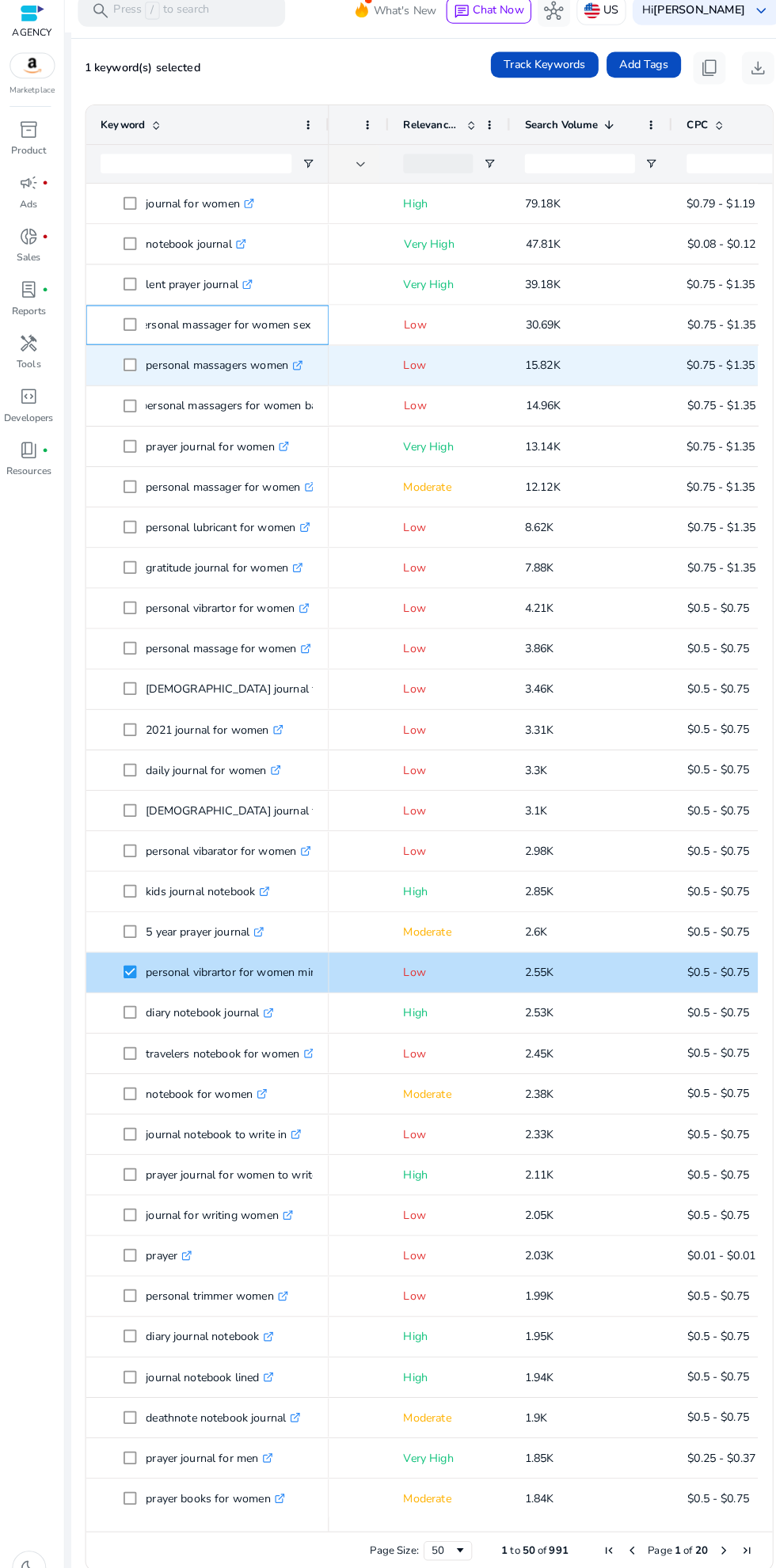
click at [291, 319] on p "personal massager for women sex .st0{fill:#2c8af8}" at bounding box center [224, 329] width 186 height 33
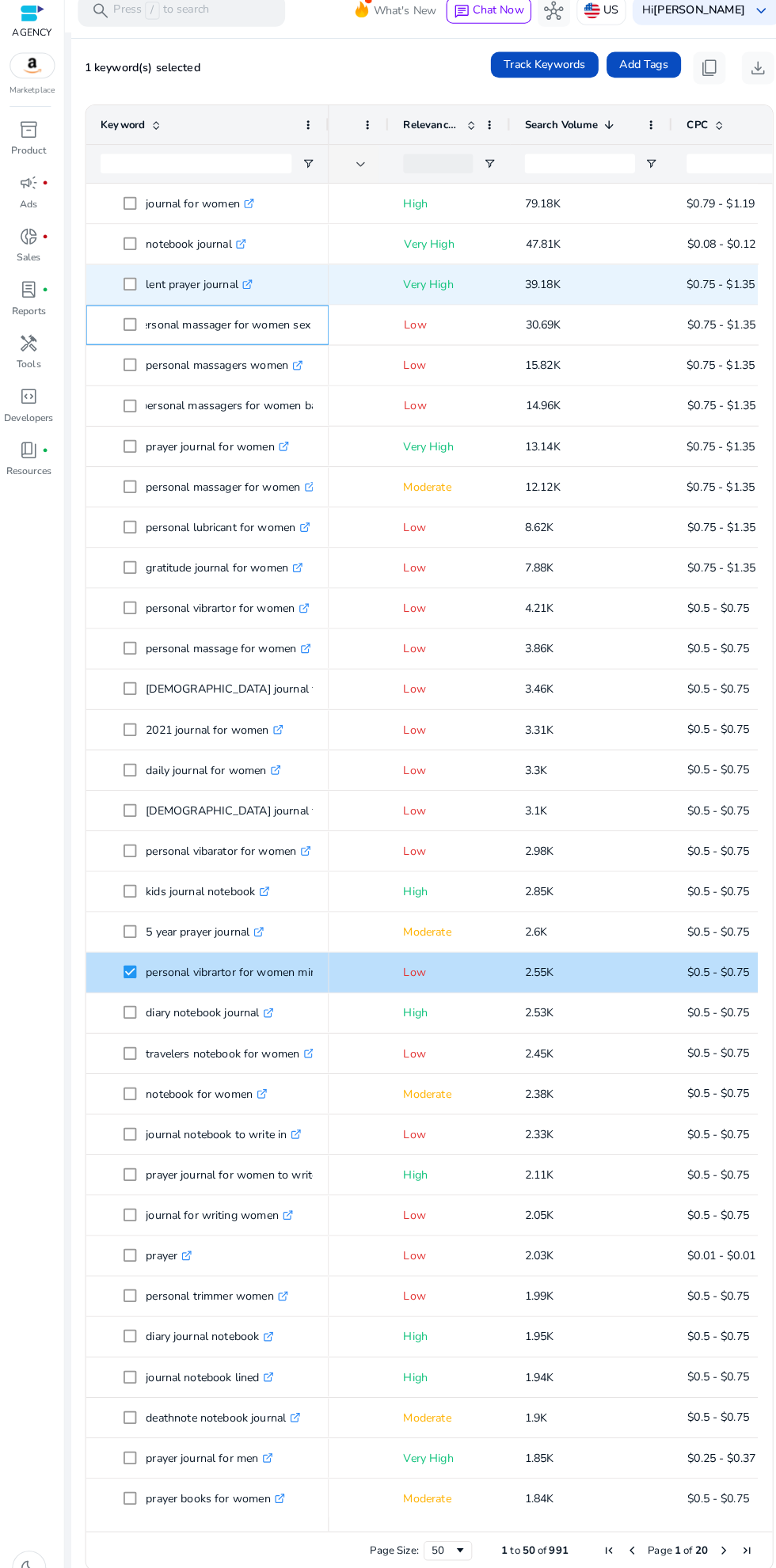
click at [195, 329] on p "personal massager for women sex .st0{fill:#2c8af8}" at bounding box center [224, 329] width 186 height 33
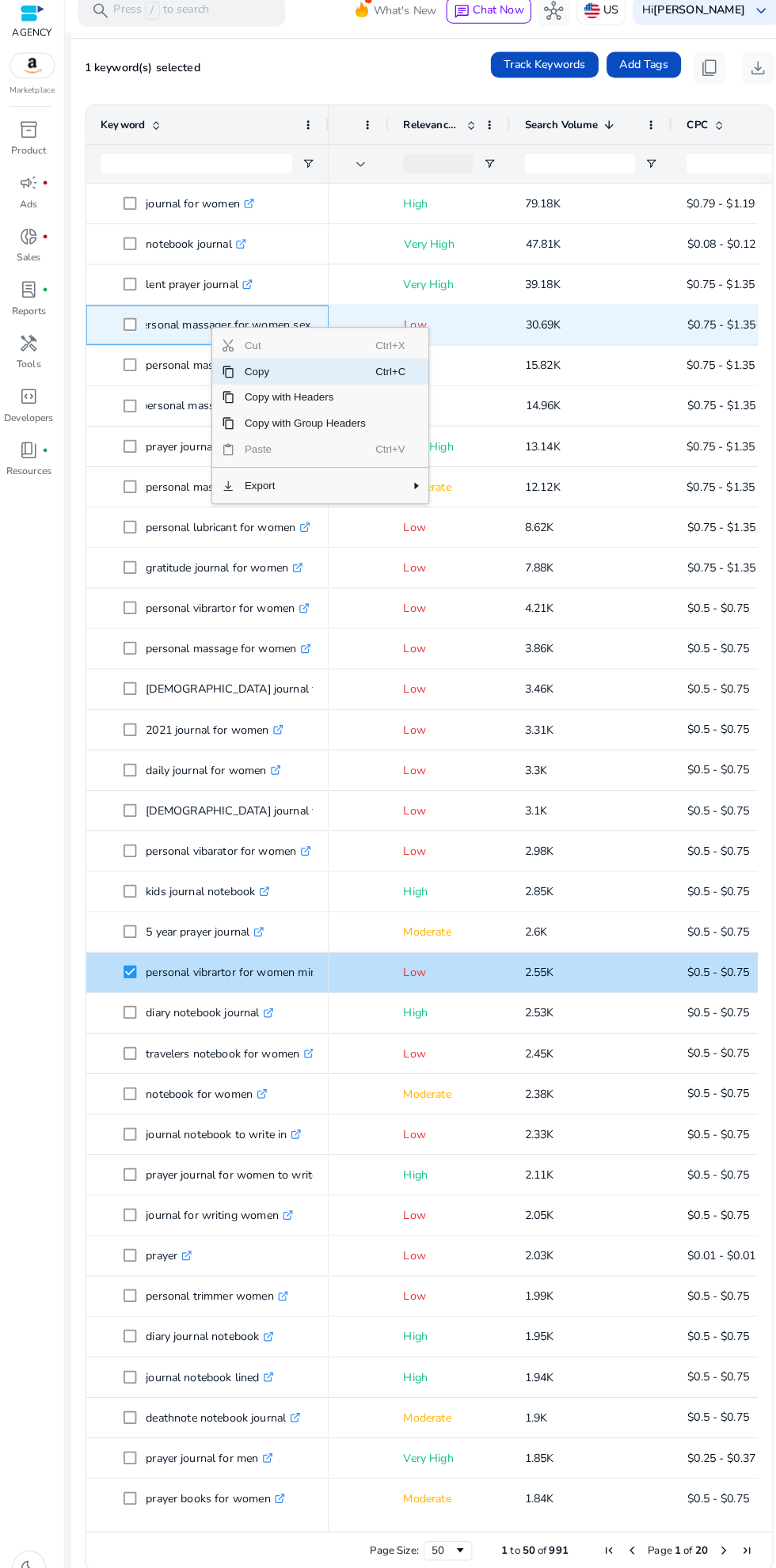
click at [353, 399] on span "Copy with Headers" at bounding box center [298, 401] width 138 height 26
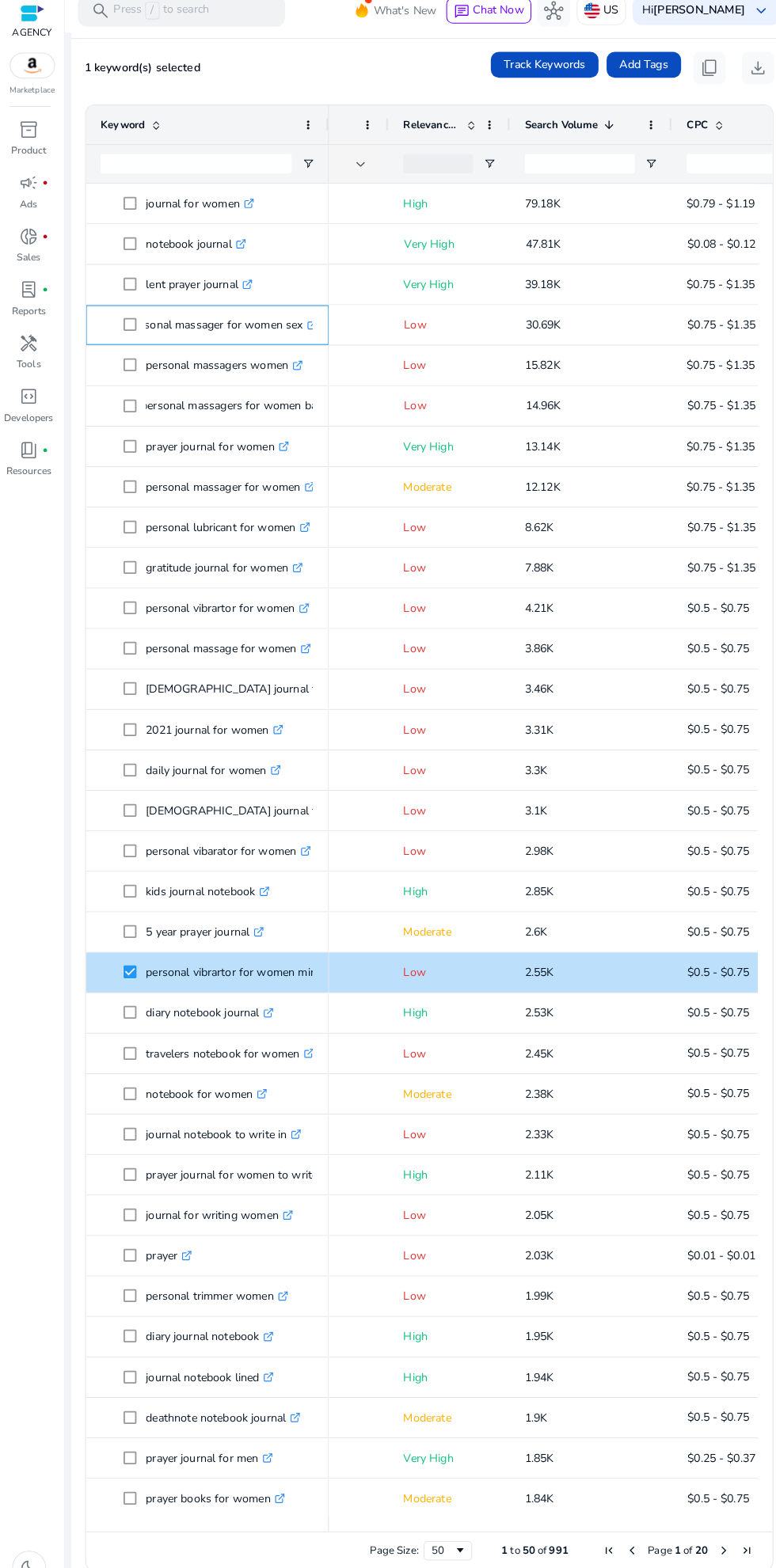
scroll to position [0, 20]
click at [296, 38] on mat-toolbar "search Press / to search What's New chat Chat Now hub US Hi Umar Faruk keyboard…" at bounding box center [420, 22] width 712 height 44
click at [314, 339] on div "personal massager for women sex .st0{fill:#2c8af8}" at bounding box center [202, 329] width 237 height 39
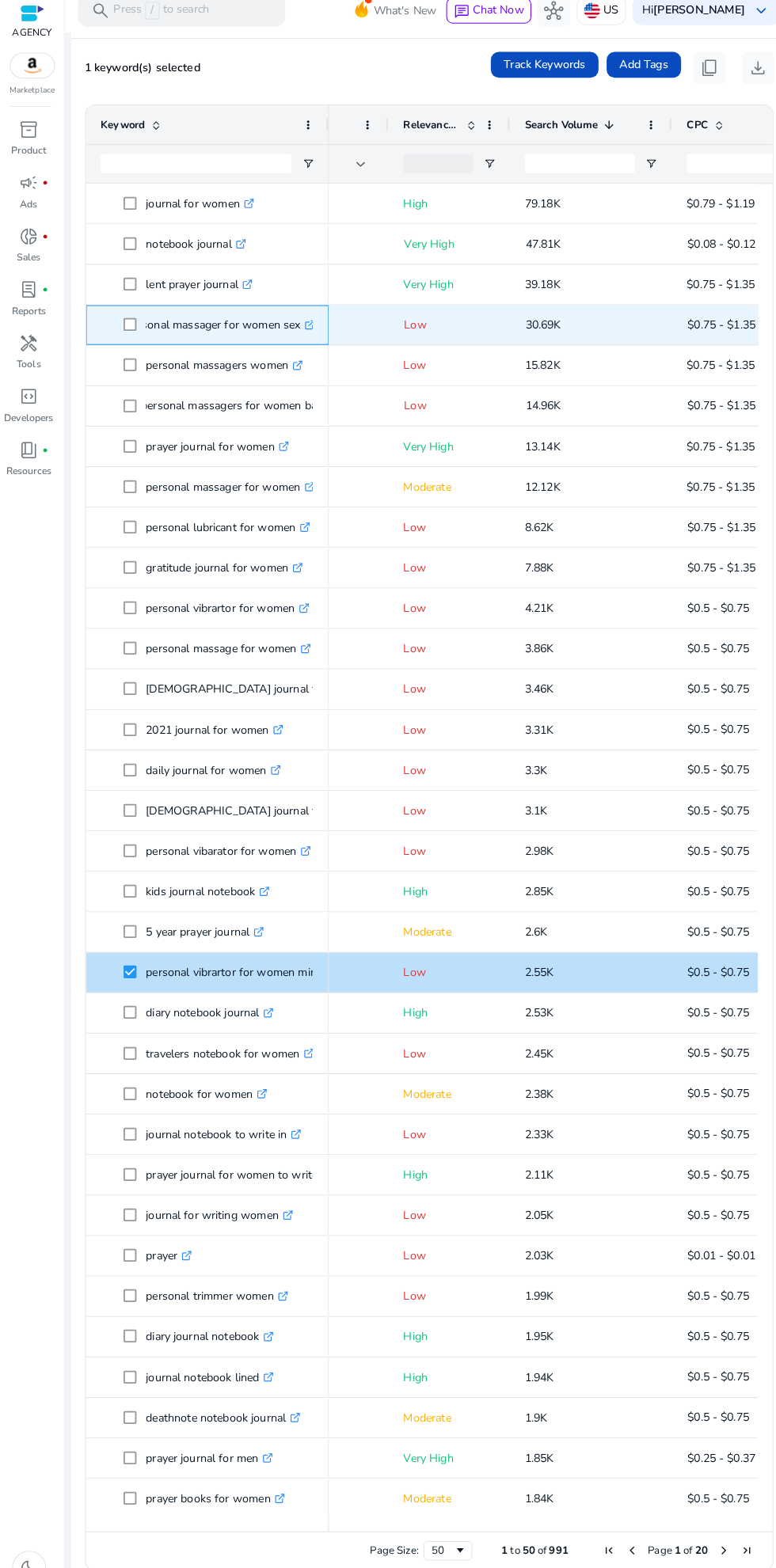
click at [301, 331] on icon at bounding box center [303, 330] width 8 height 8
click at [270, 411] on p "personal massagers for women battery .st0{fill:#2c8af8}" at bounding box center [242, 409] width 209 height 33
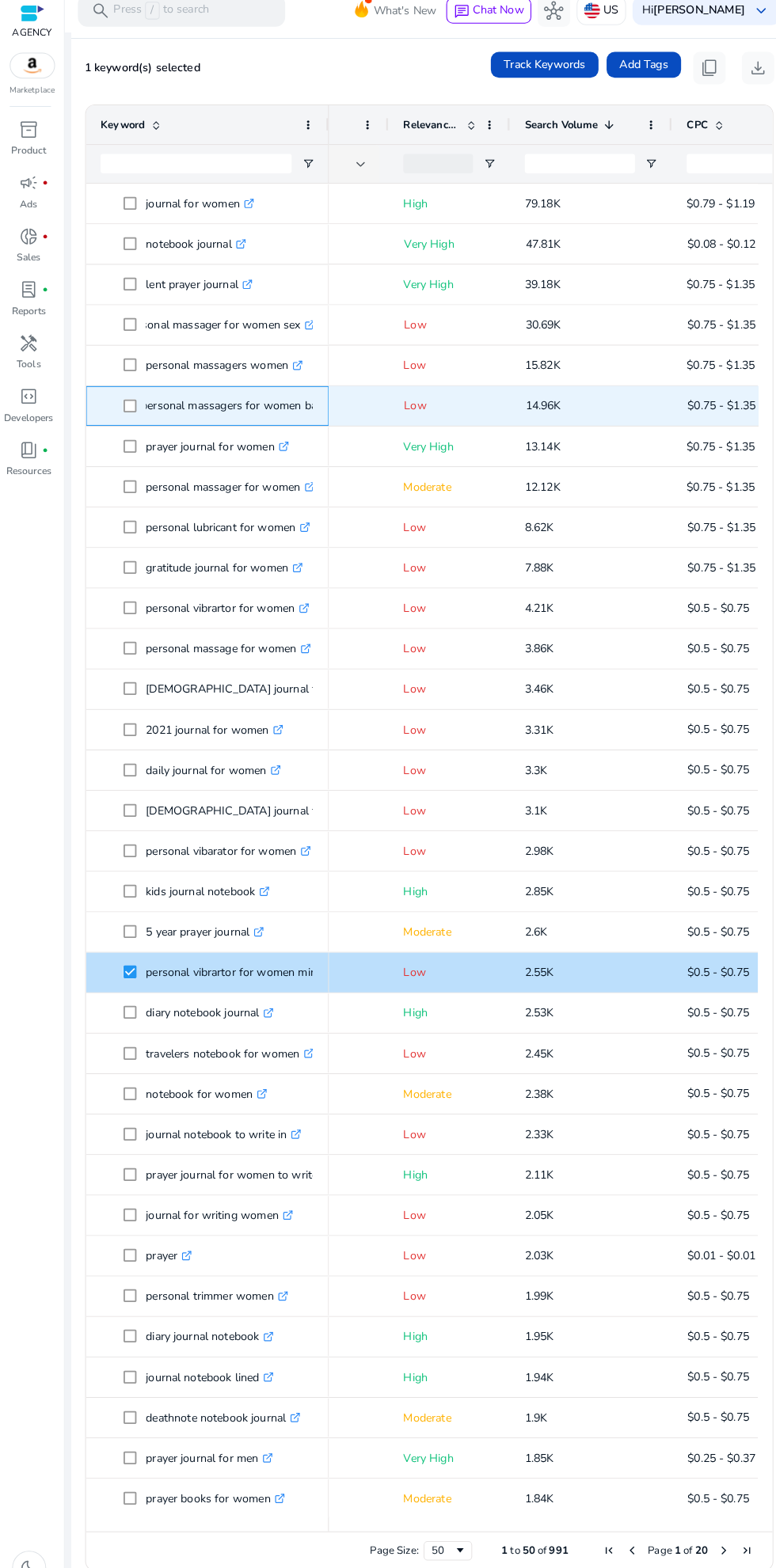
click at [281, 406] on p "personal massagers for women battery .st0{fill:#2c8af8}" at bounding box center [242, 409] width 209 height 33
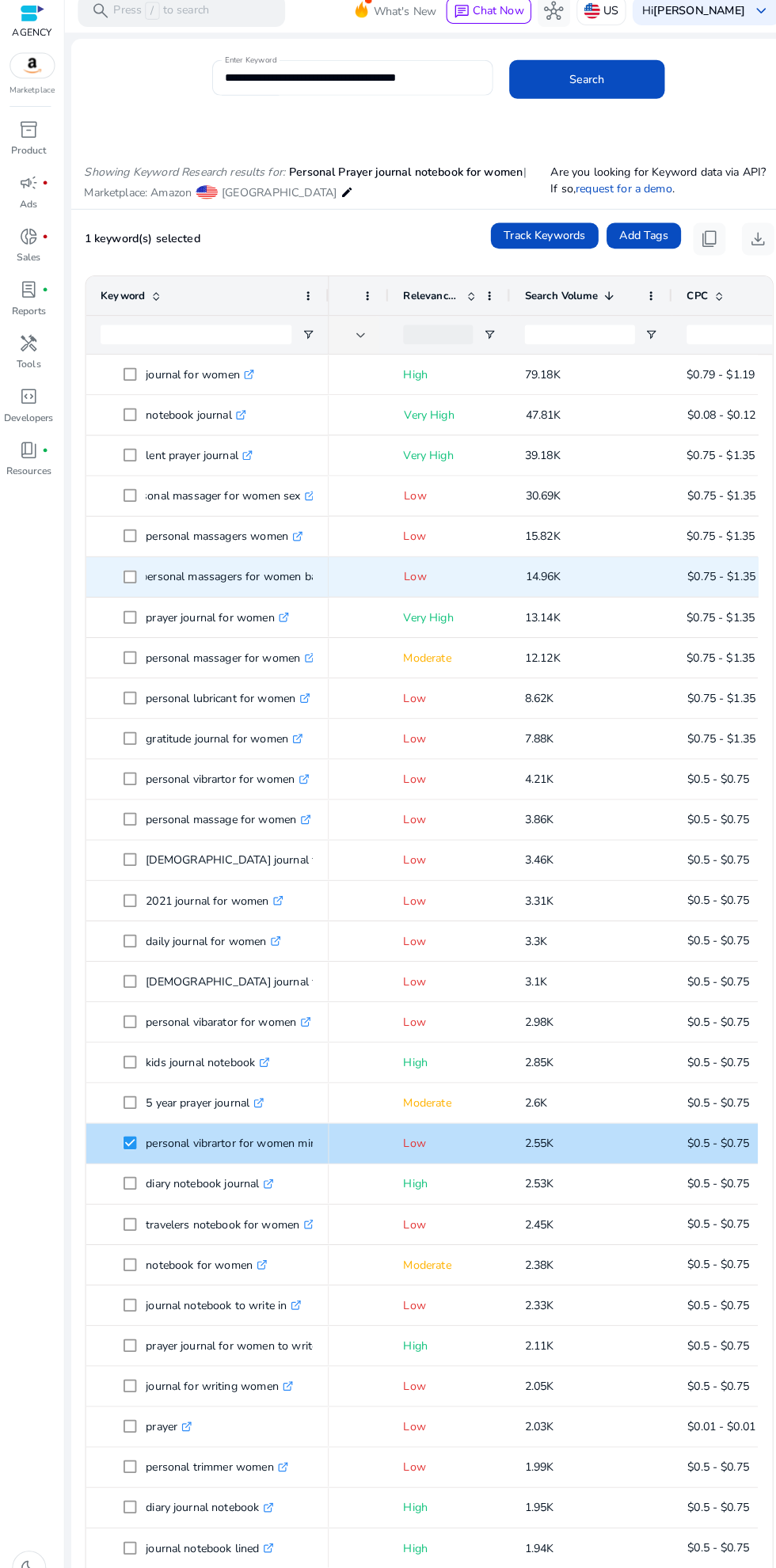
click at [256, 83] on input "**********" at bounding box center [344, 88] width 249 height 18
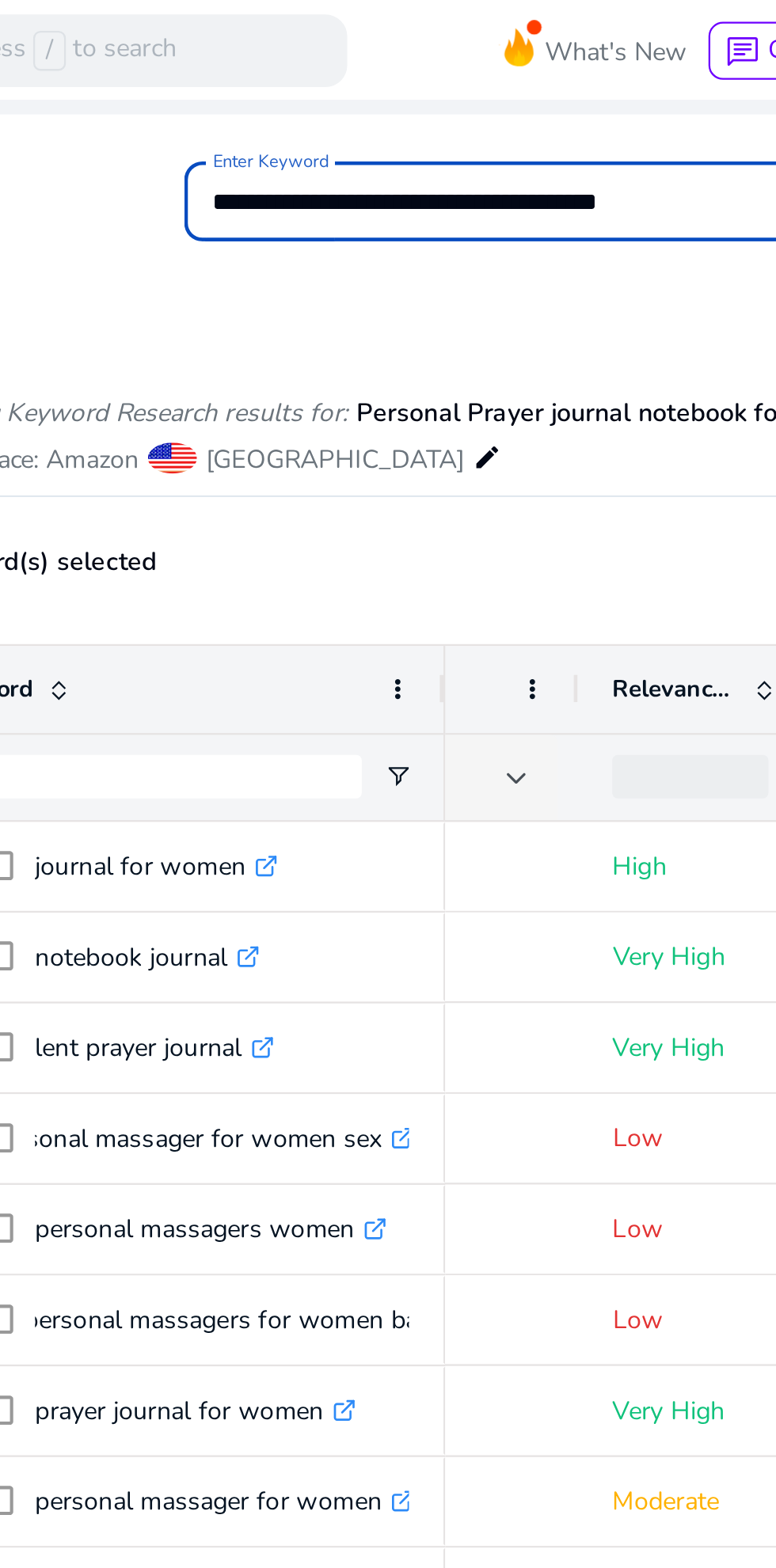
click at [257, 88] on input "**********" at bounding box center [344, 88] width 249 height 18
click at [258, 86] on input "**********" at bounding box center [344, 88] width 249 height 18
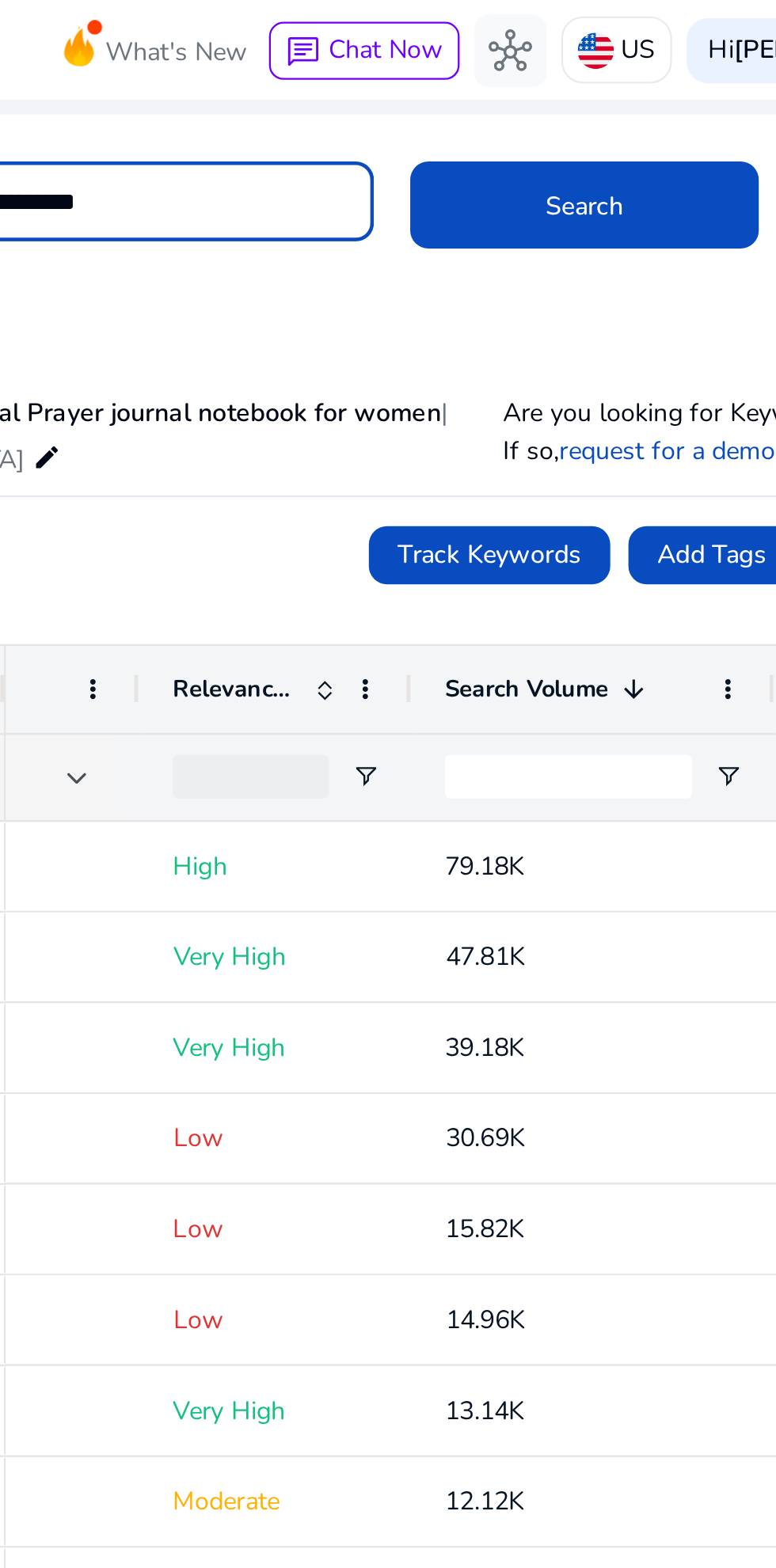
click at [570, 76] on span at bounding box center [574, 89] width 152 height 38
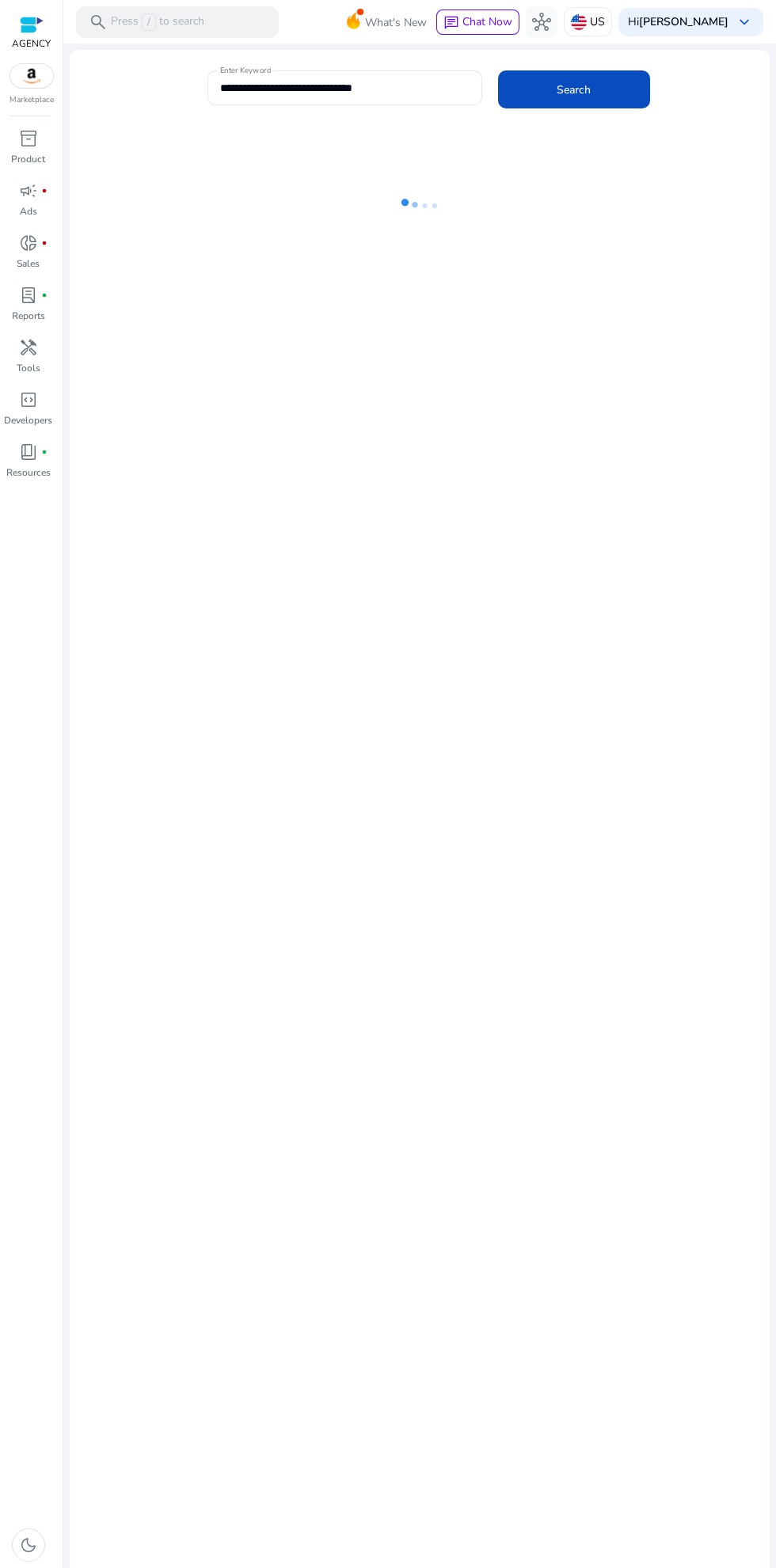
click at [586, 19] on img at bounding box center [579, 22] width 16 height 16
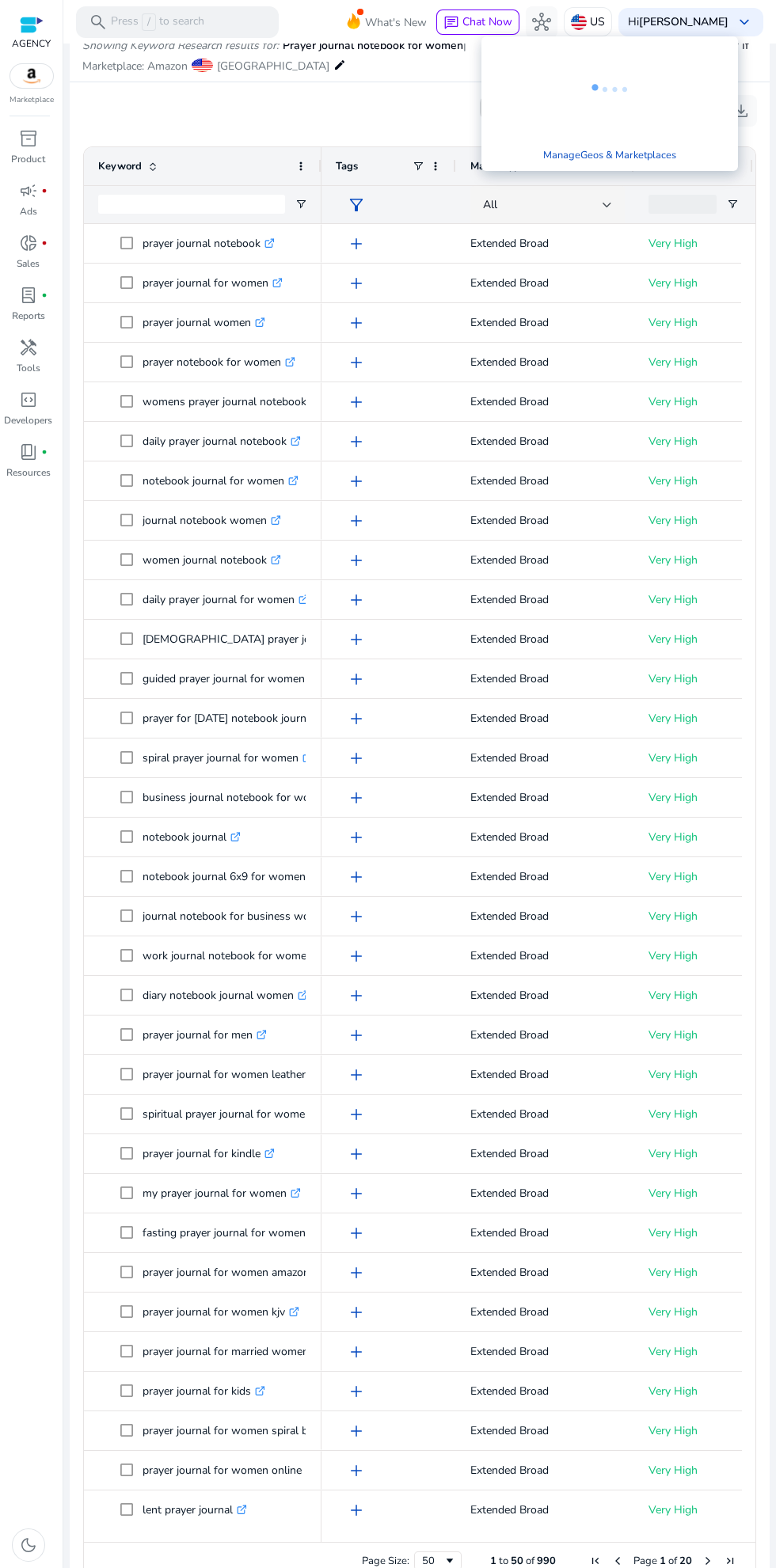
click at [339, 121] on div at bounding box center [388, 784] width 776 height 1568
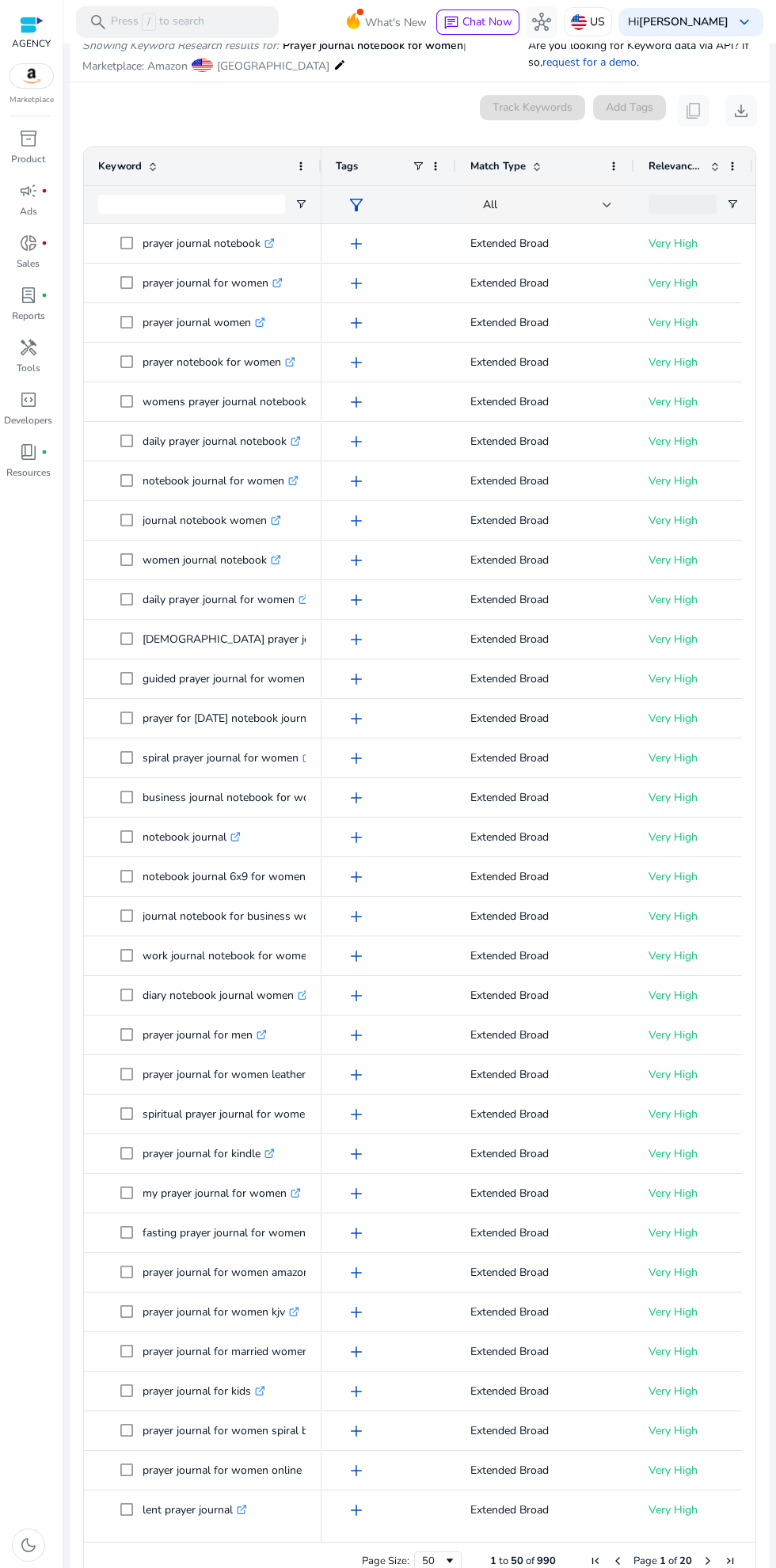
click at [679, 106] on app-icon-holder "content_copy" at bounding box center [694, 111] width 32 height 32
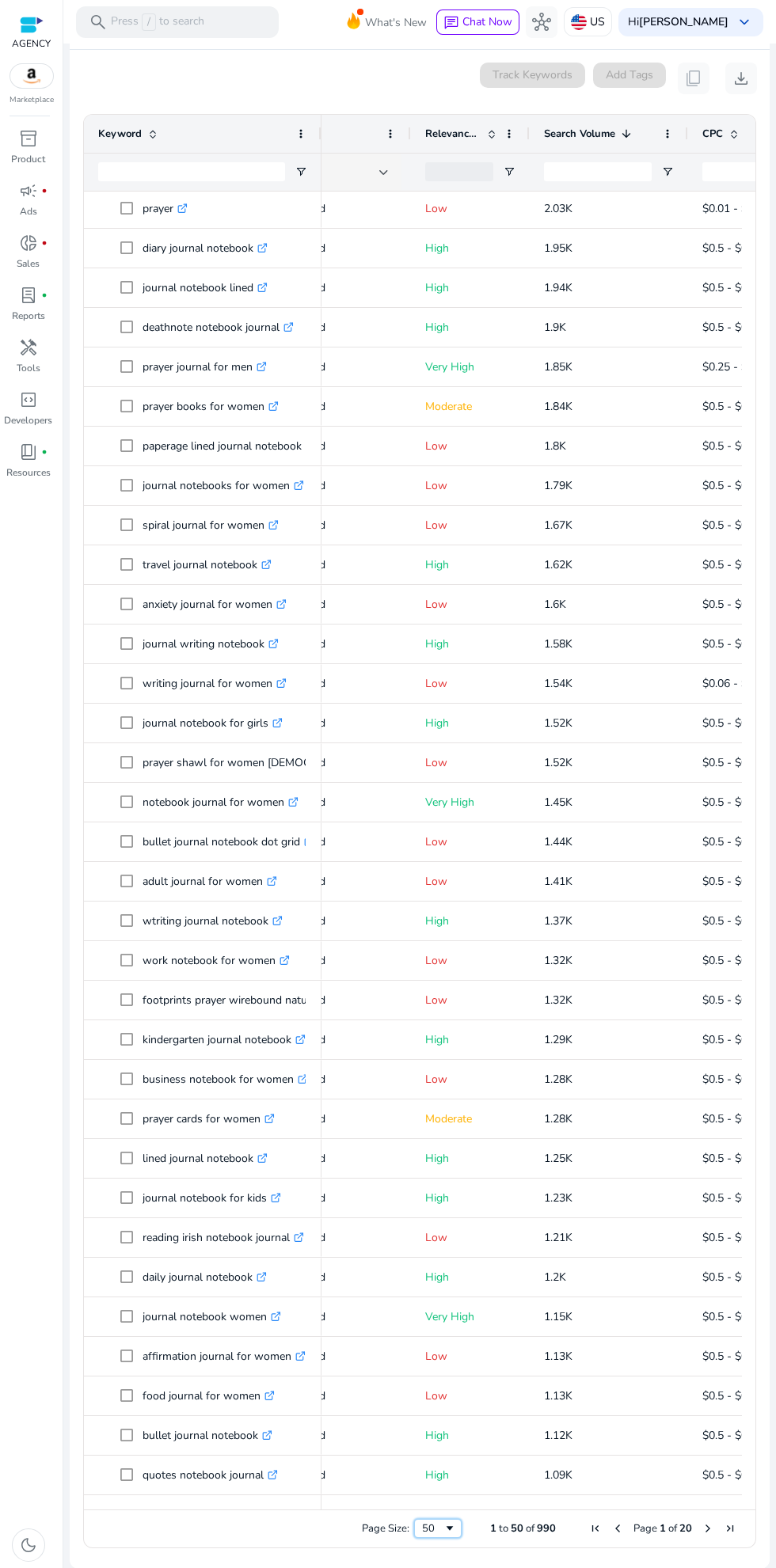
click at [445, 1530] on span "Page Size" at bounding box center [450, 1528] width 13 height 13
click at [465, 1479] on p "High" at bounding box center [470, 1475] width 90 height 33
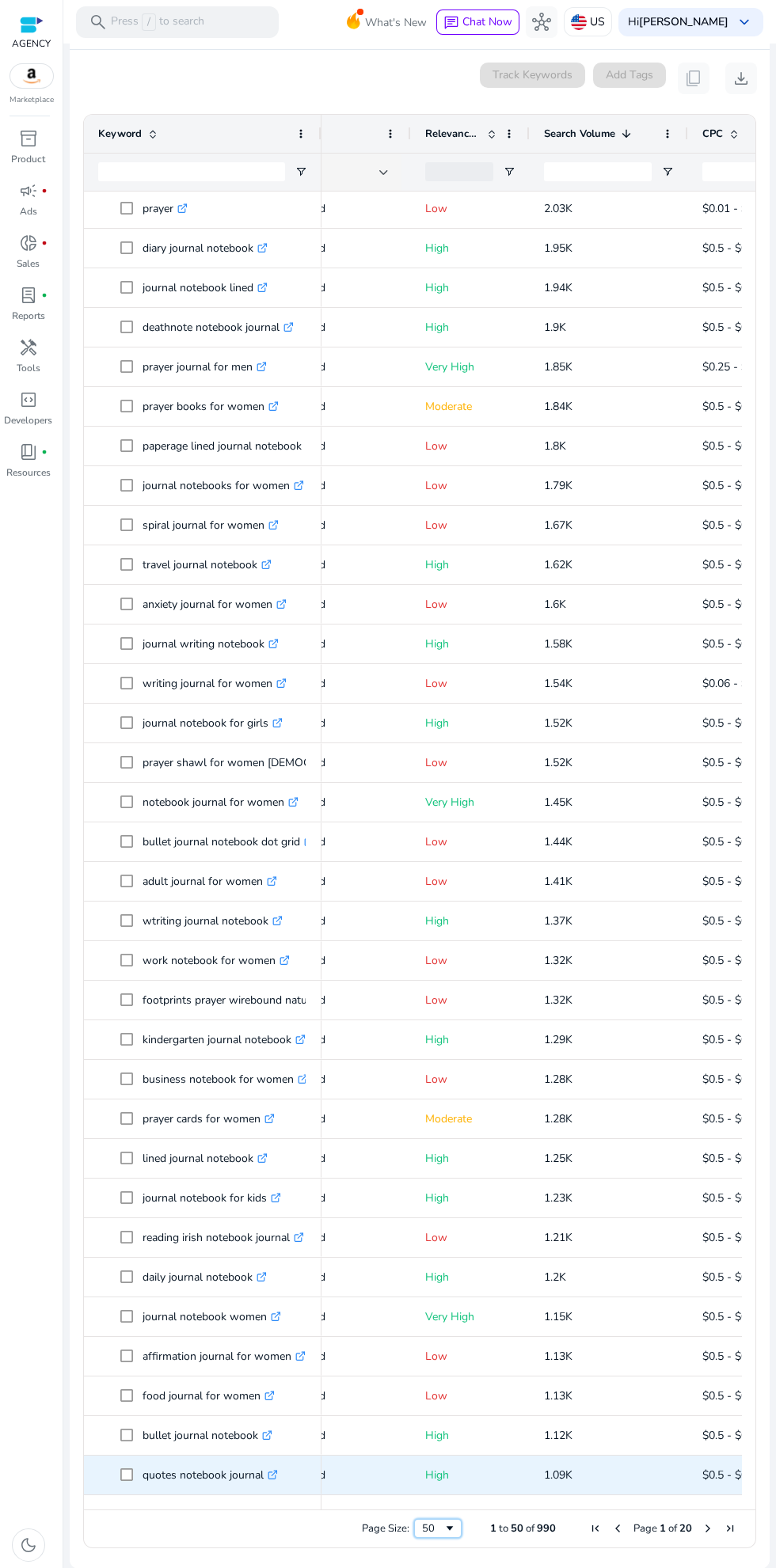
click at [431, 1528] on div "50" at bounding box center [433, 1528] width 22 height 14
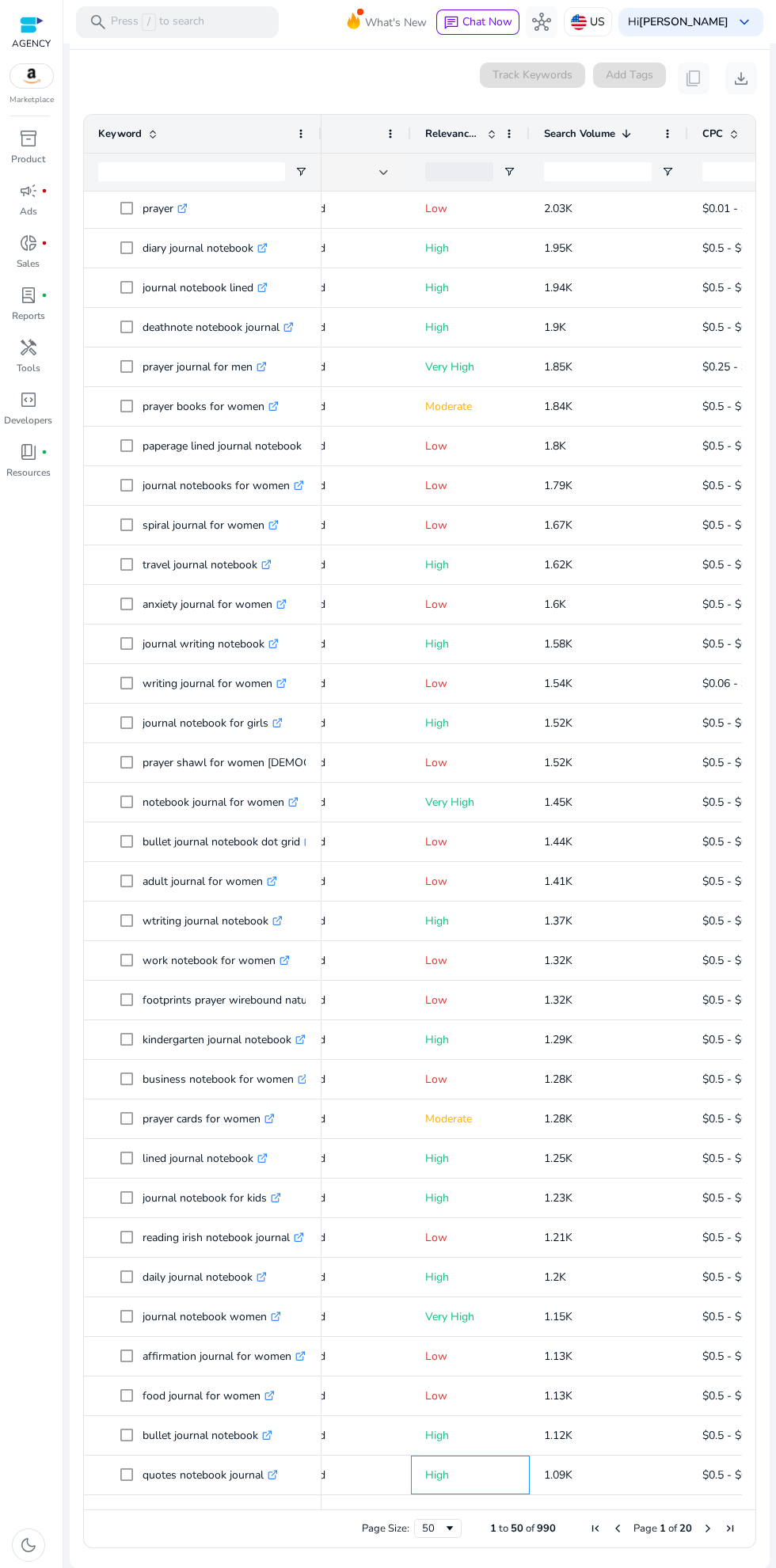
click at [463, 1477] on p "High" at bounding box center [470, 1475] width 90 height 33
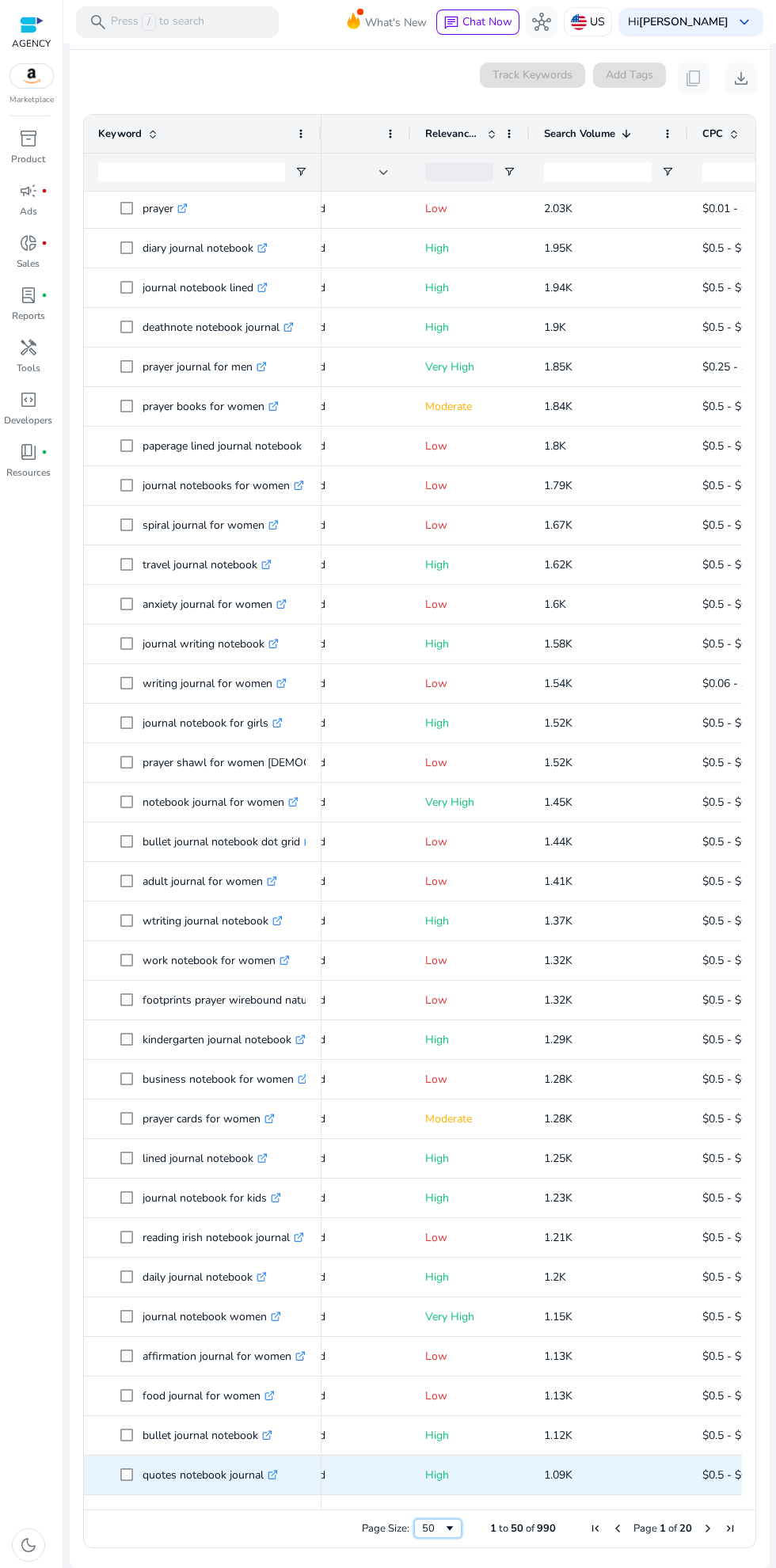
click at [444, 1528] on span "Page Size" at bounding box center [450, 1528] width 13 height 13
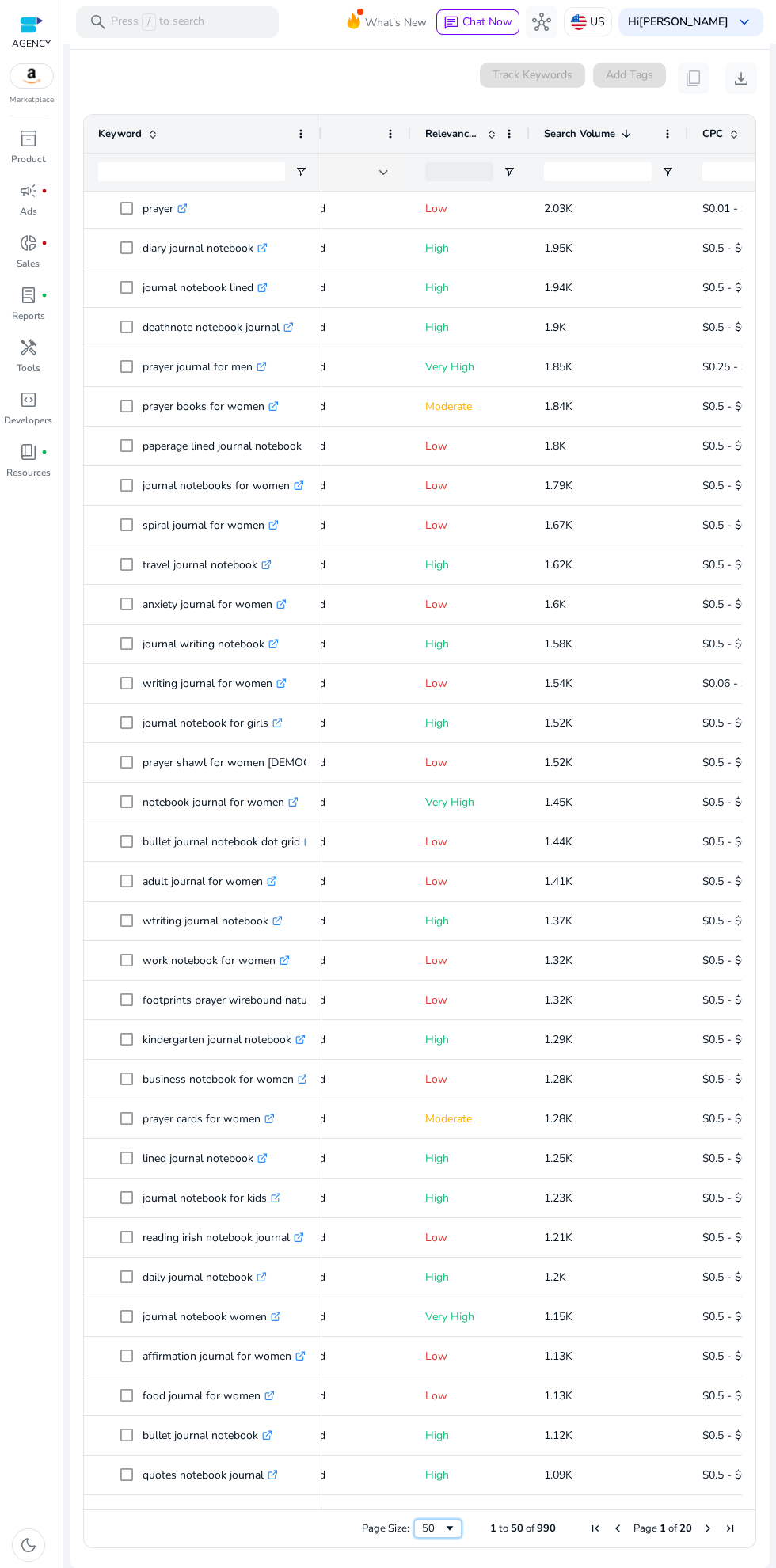
click at [444, 1528] on span "Page Size" at bounding box center [450, 1528] width 13 height 13
click at [422, 1533] on div "50" at bounding box center [433, 1528] width 22 height 14
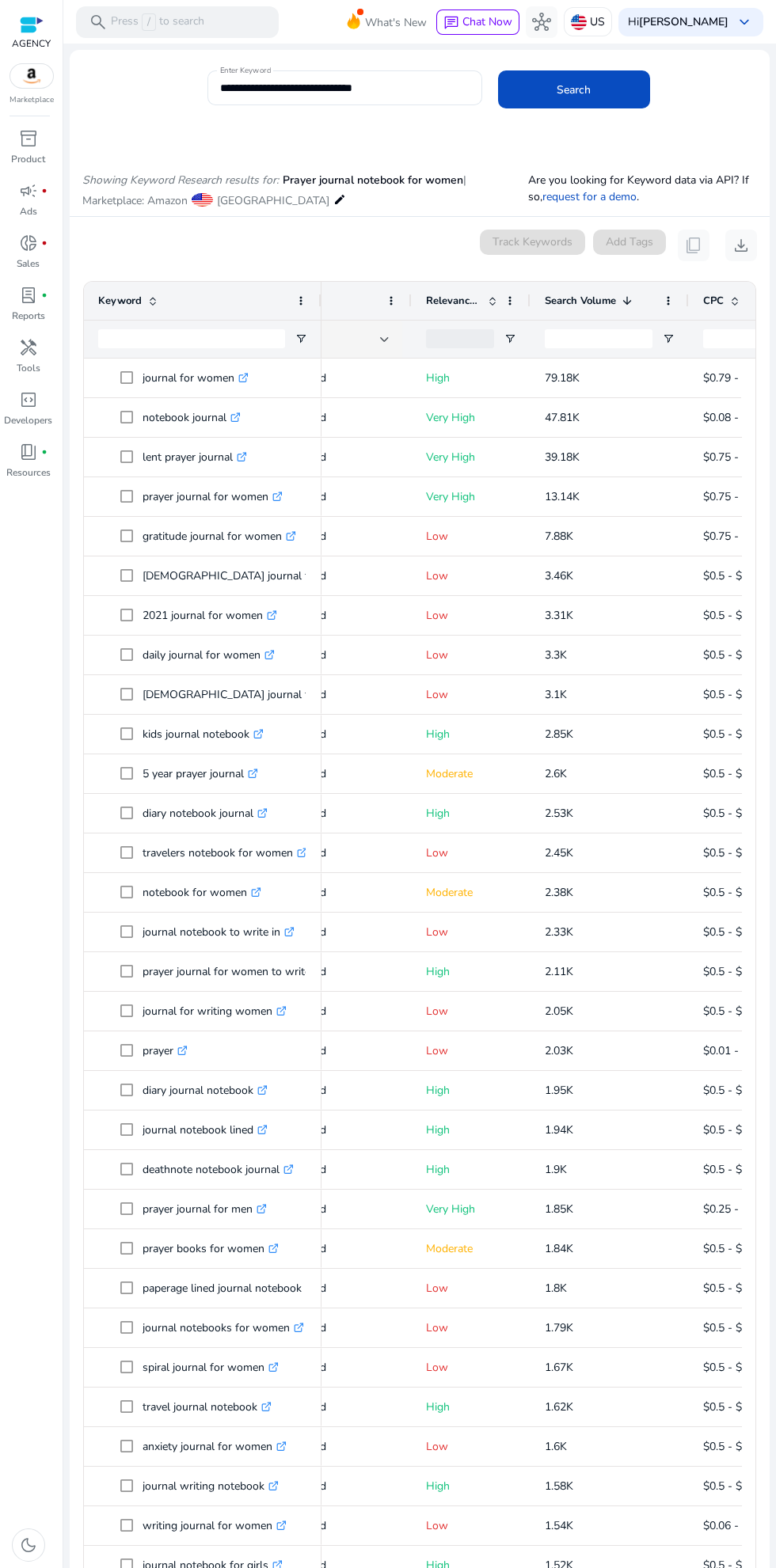
scroll to position [2, 0]
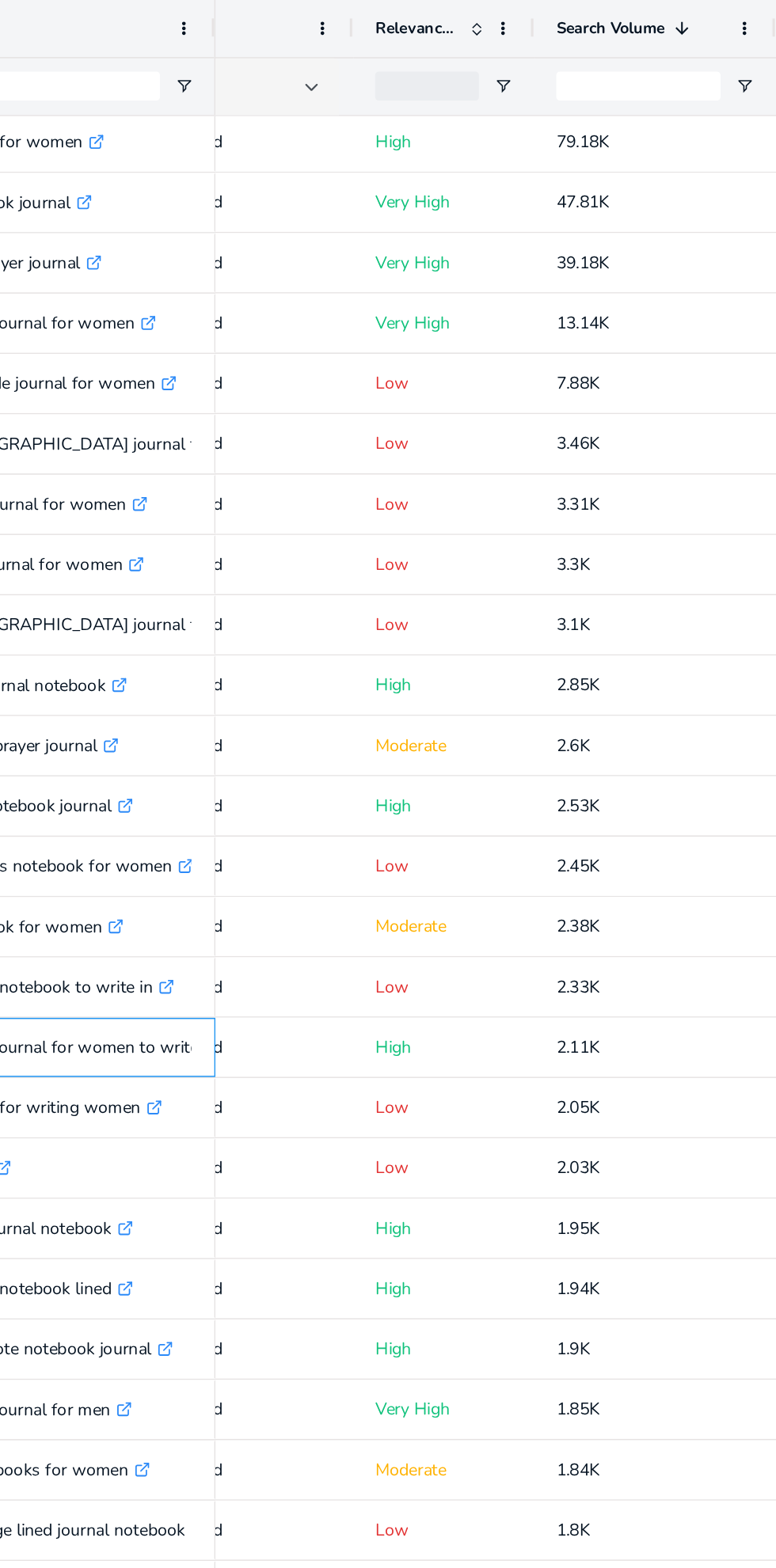
click at [290, 966] on p "prayer journal for women to write in .st0{fill:#2c8af8}" at bounding box center [240, 969] width 194 height 33
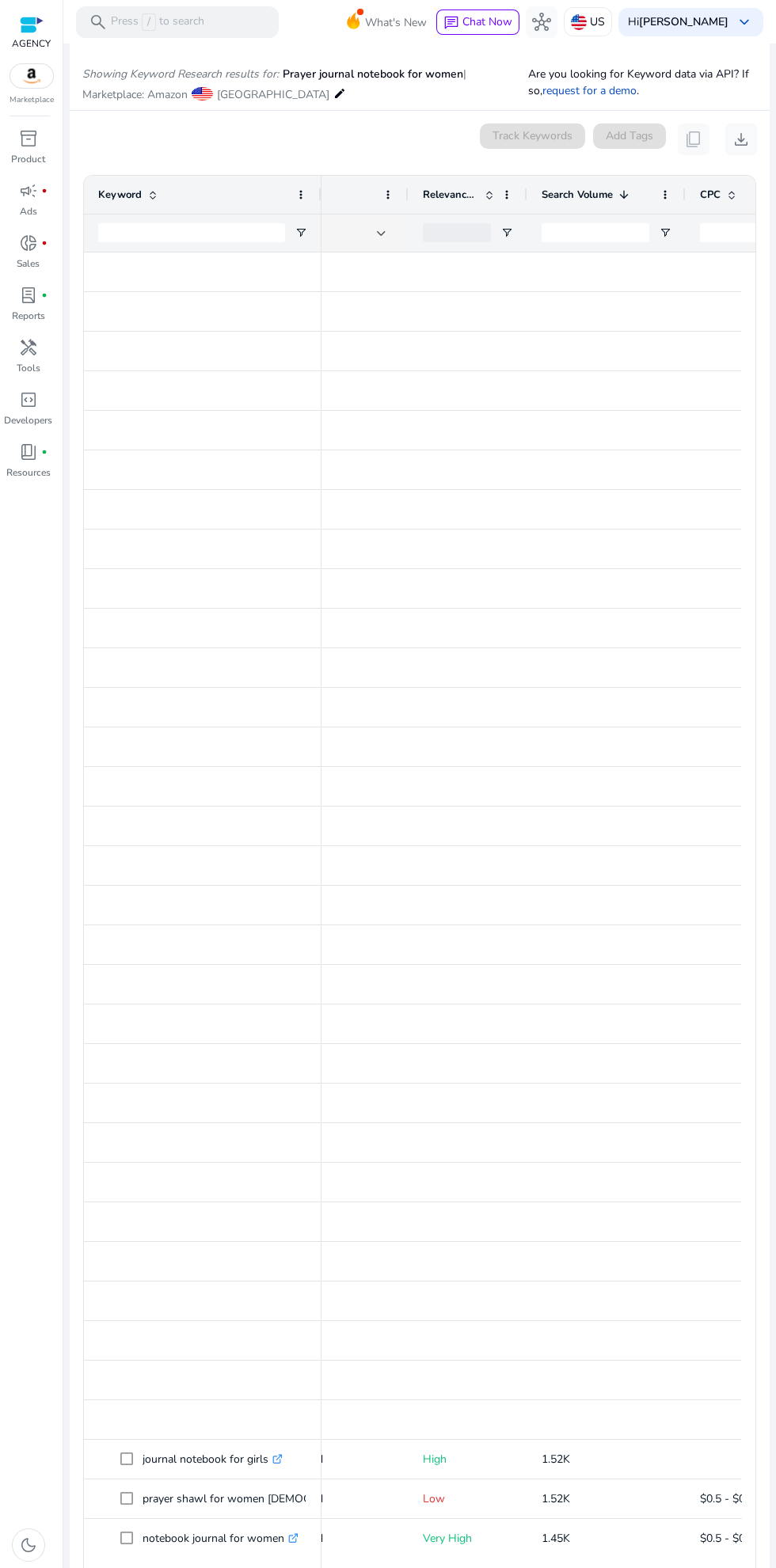
scroll to position [0, 0]
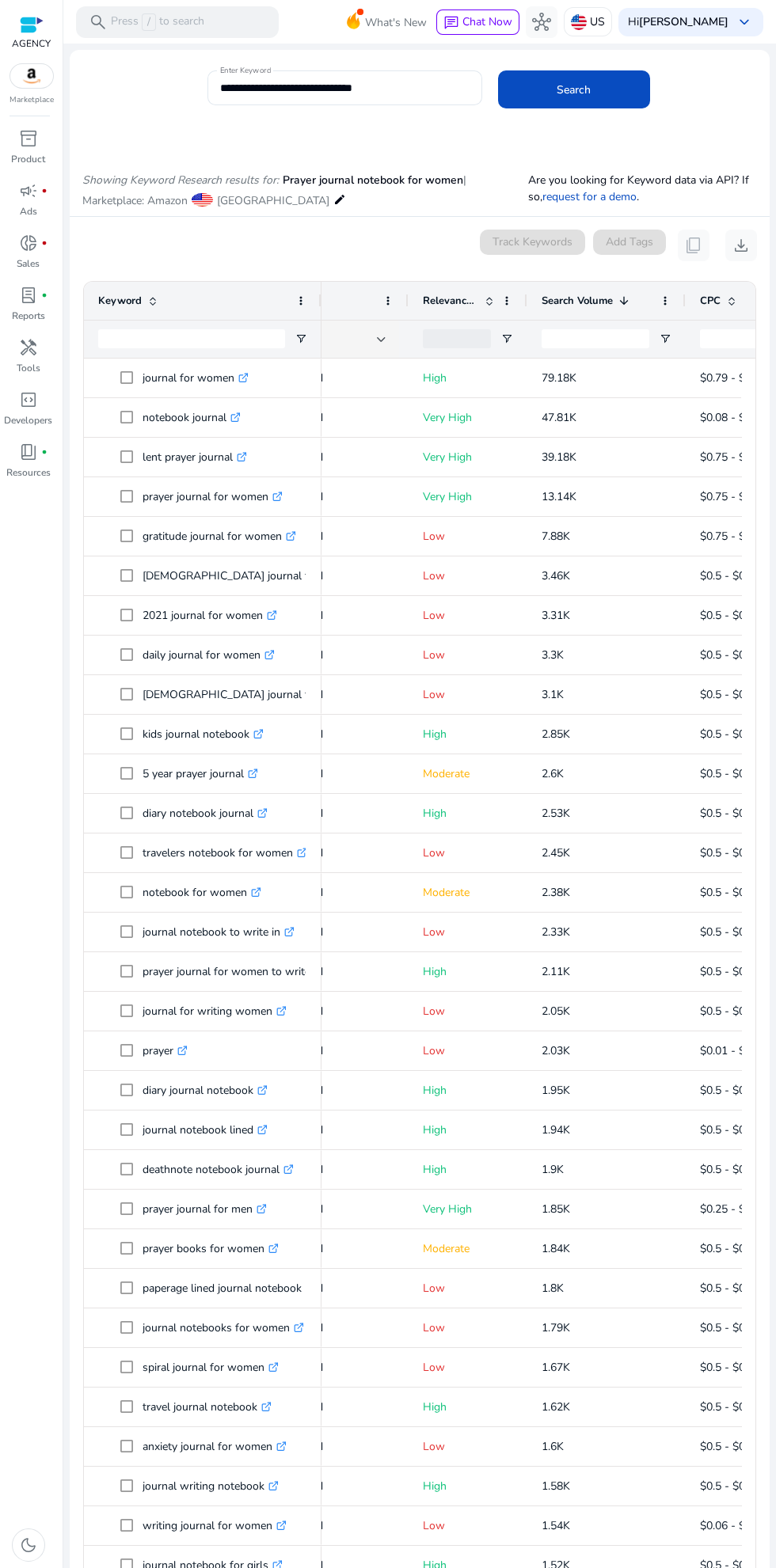
click at [403, 87] on input "**********" at bounding box center [344, 88] width 249 height 18
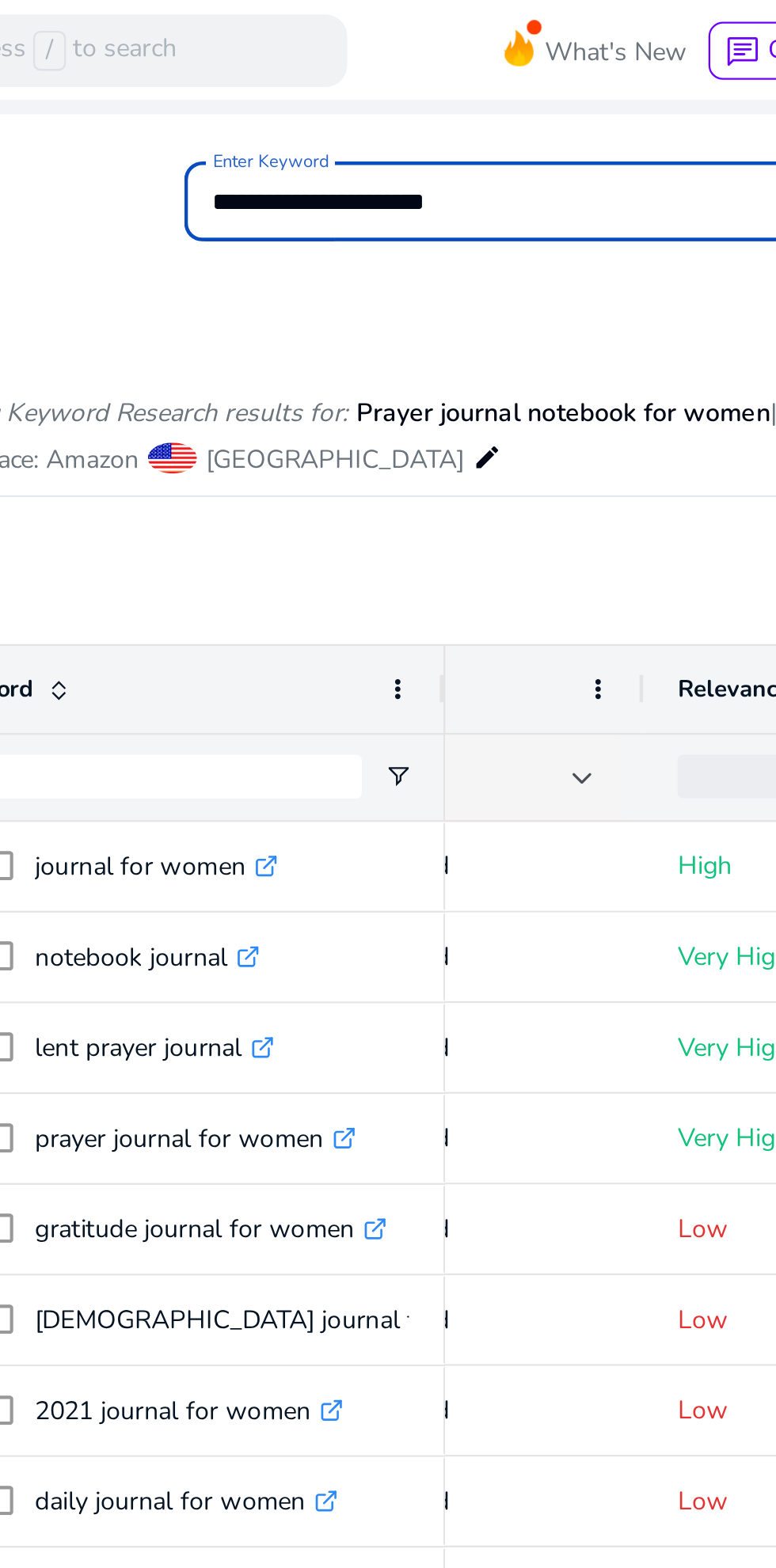
type input "**********"
click at [498, 70] on button "Search" at bounding box center [574, 89] width 152 height 38
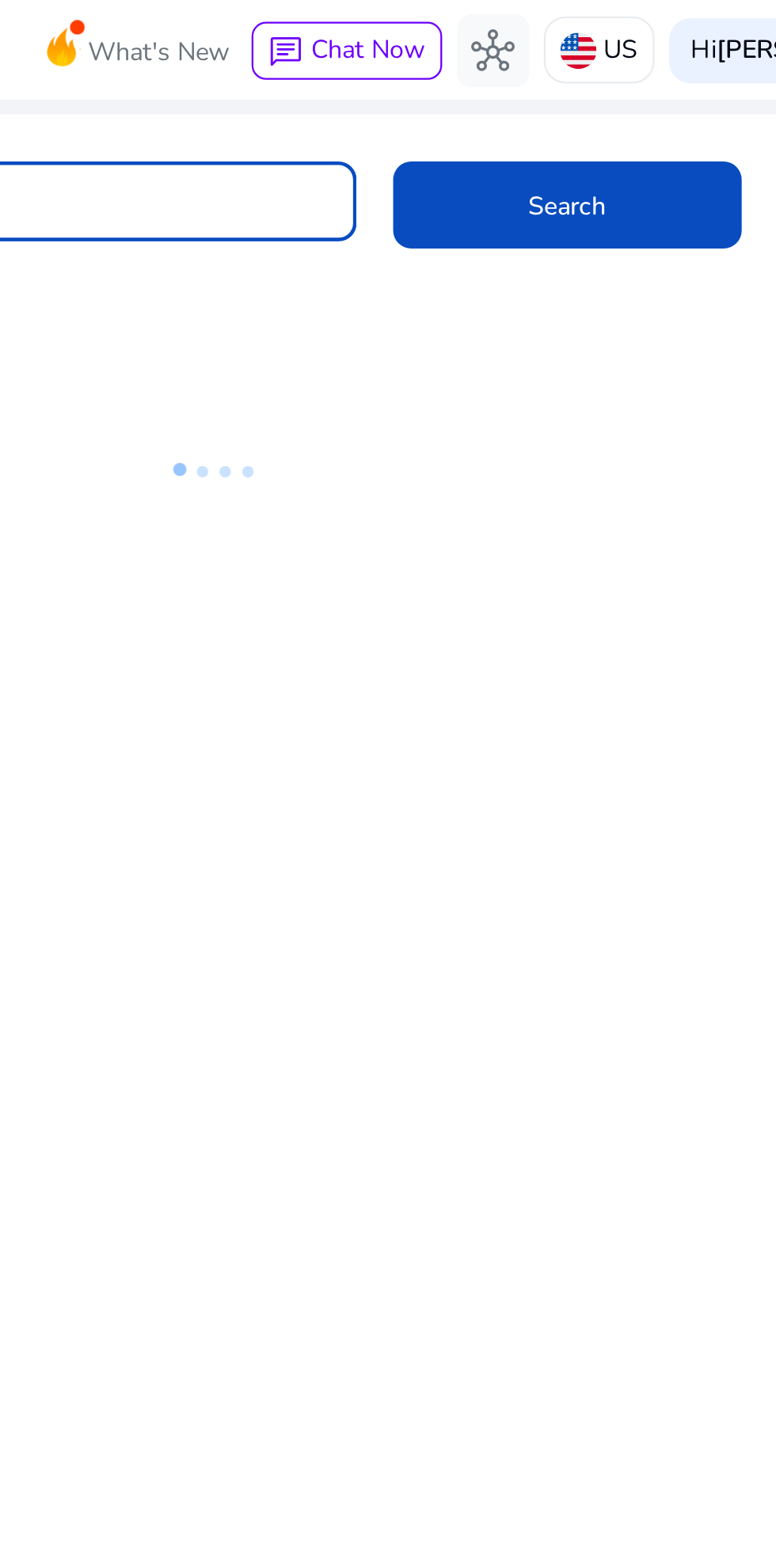
click at [458, 167] on icon at bounding box center [420, 206] width 159 height 103
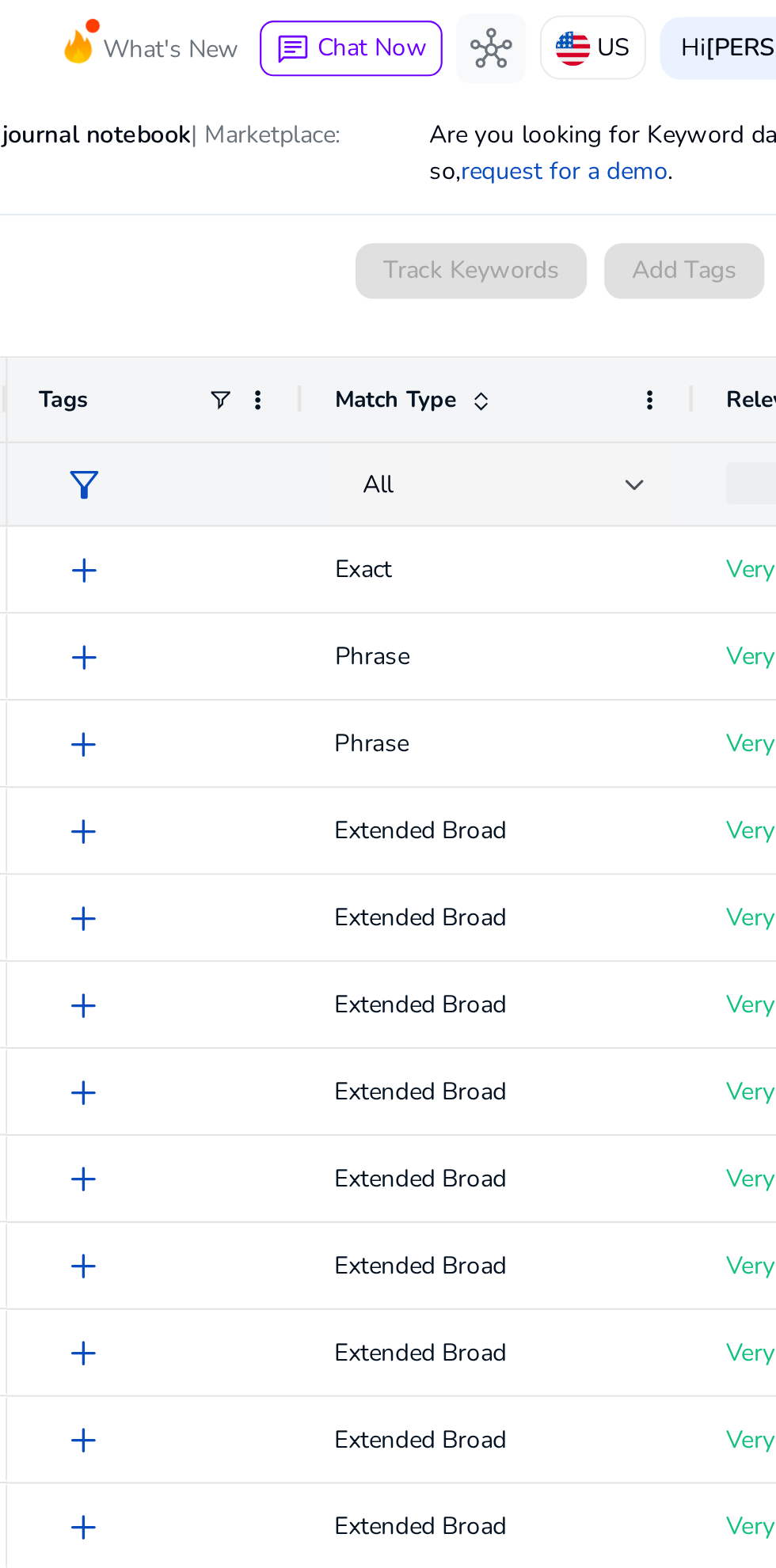
scroll to position [135, 0]
